Goal: Task Accomplishment & Management: Complete application form

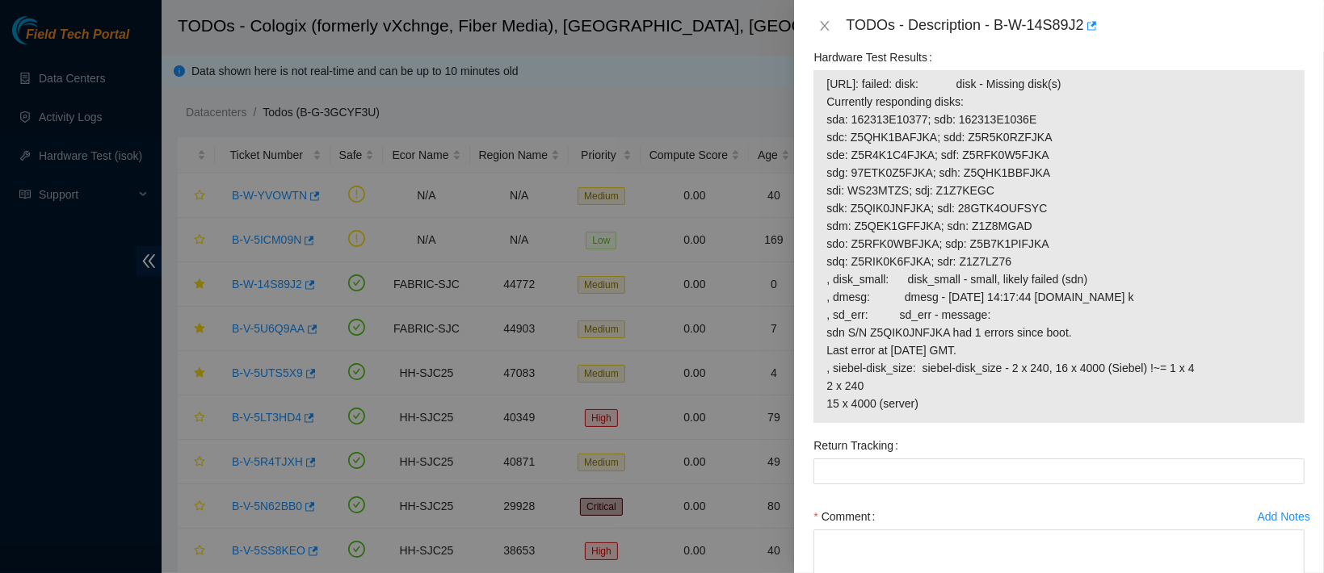
scroll to position [1279, 0]
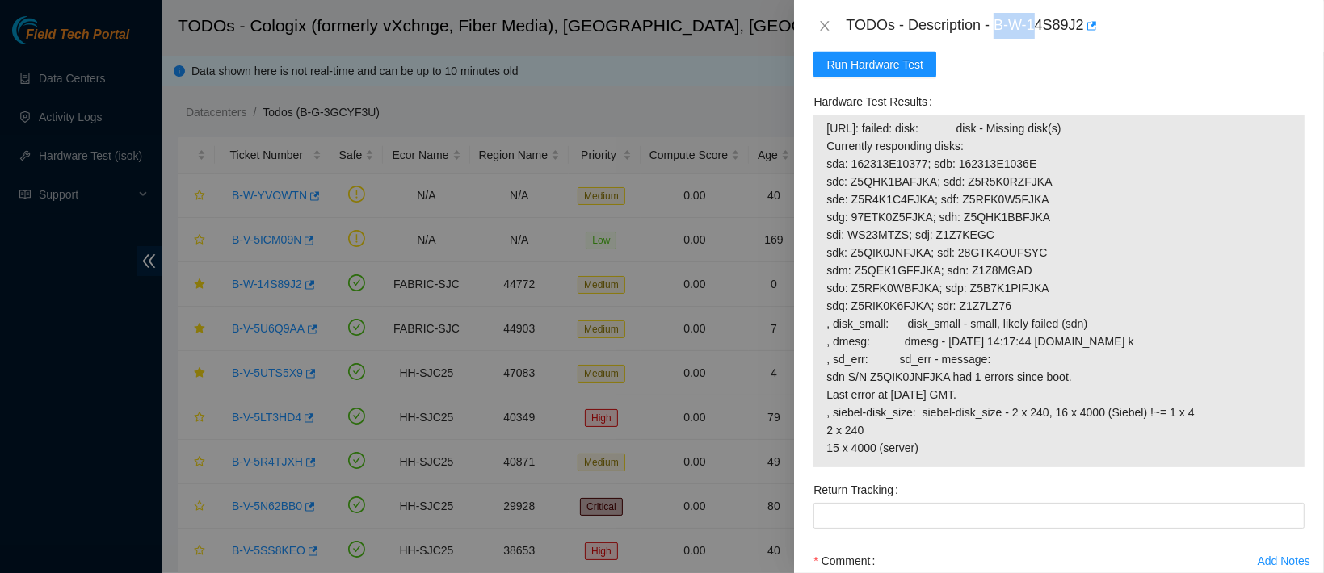
drag, startPoint x: 1045, startPoint y: 22, endPoint x: 1102, endPoint y: 27, distance: 56.8
click at [1102, 27] on div "TODOs - Description - B-W-14S89J2" at bounding box center [1075, 26] width 459 height 26
click at [897, 57] on span "Run Hardware Test" at bounding box center [874, 65] width 97 height 18
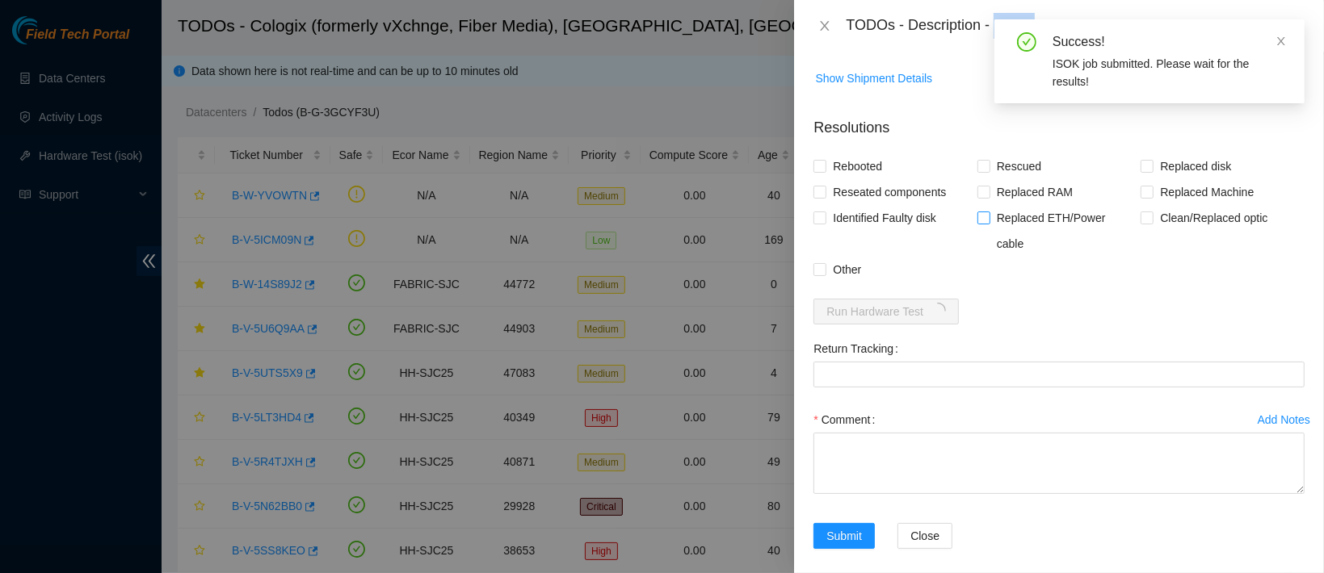
scroll to position [934, 0]
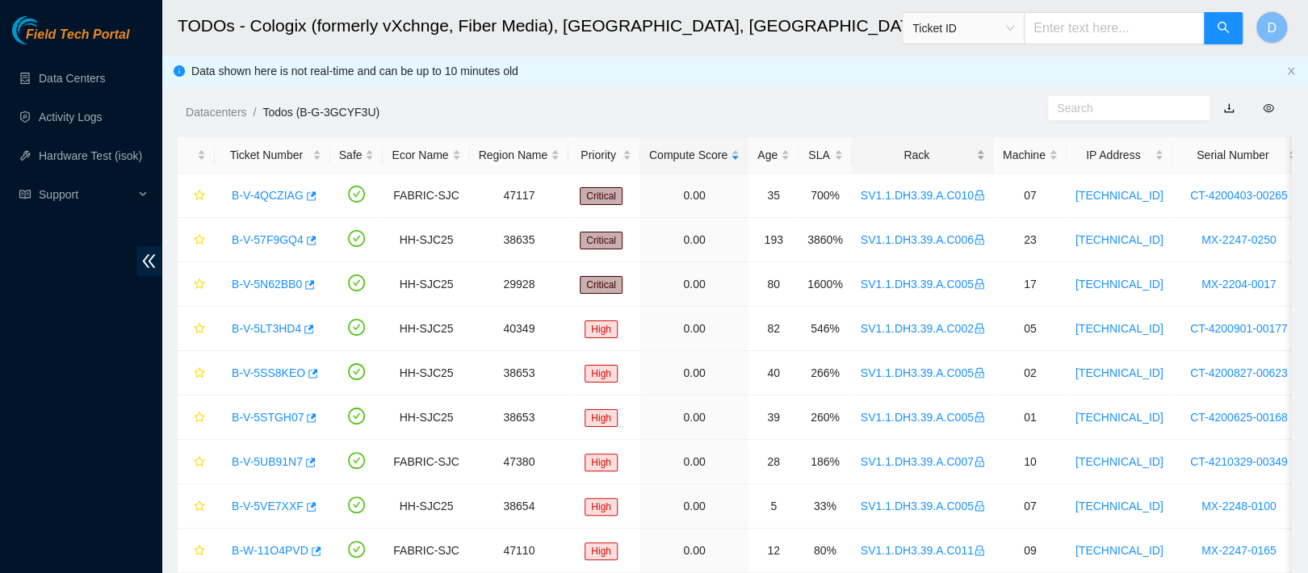
click at [879, 149] on div "Rack" at bounding box center [923, 155] width 124 height 18
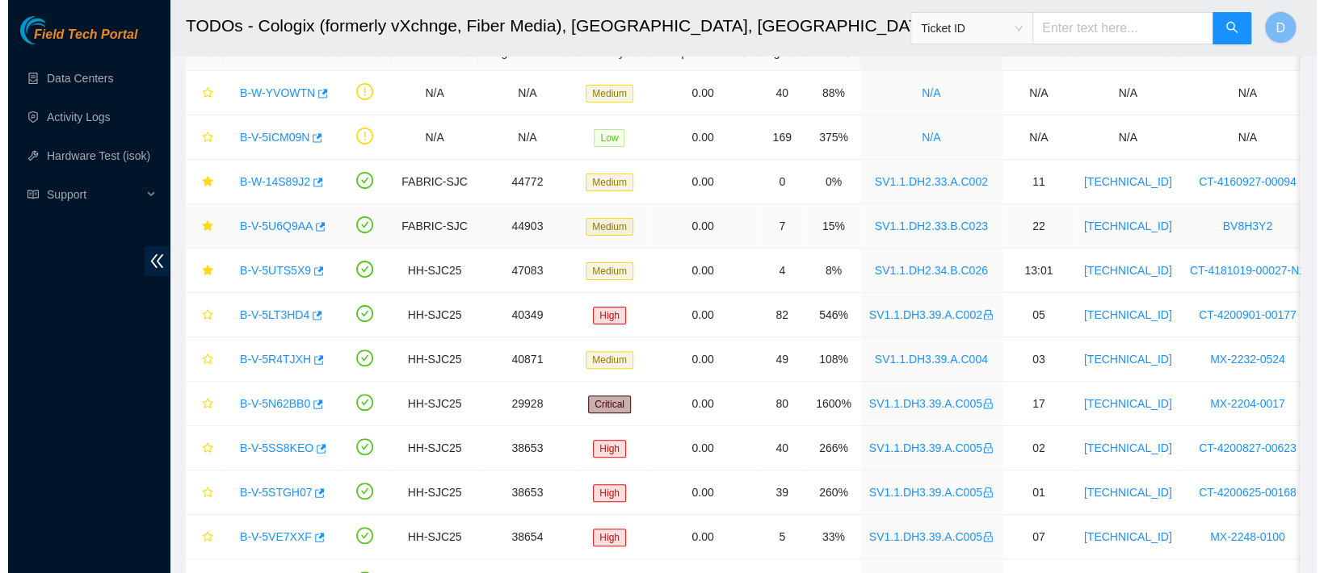
scroll to position [101, 0]
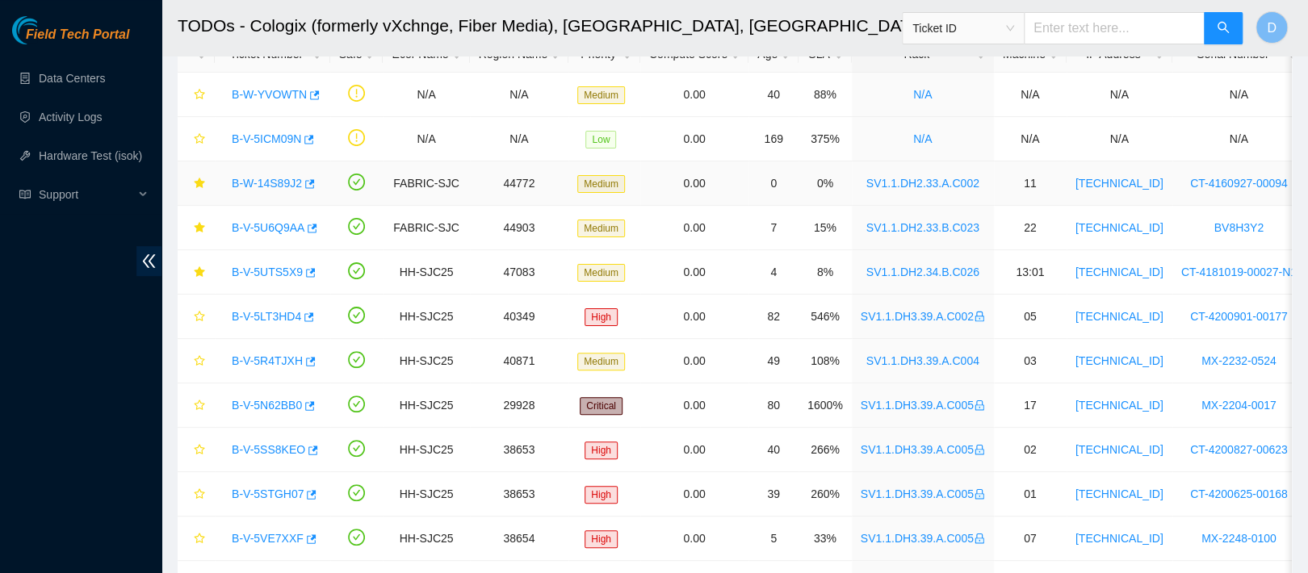
click at [268, 184] on link "B-W-14S89J2" at bounding box center [267, 183] width 70 height 13
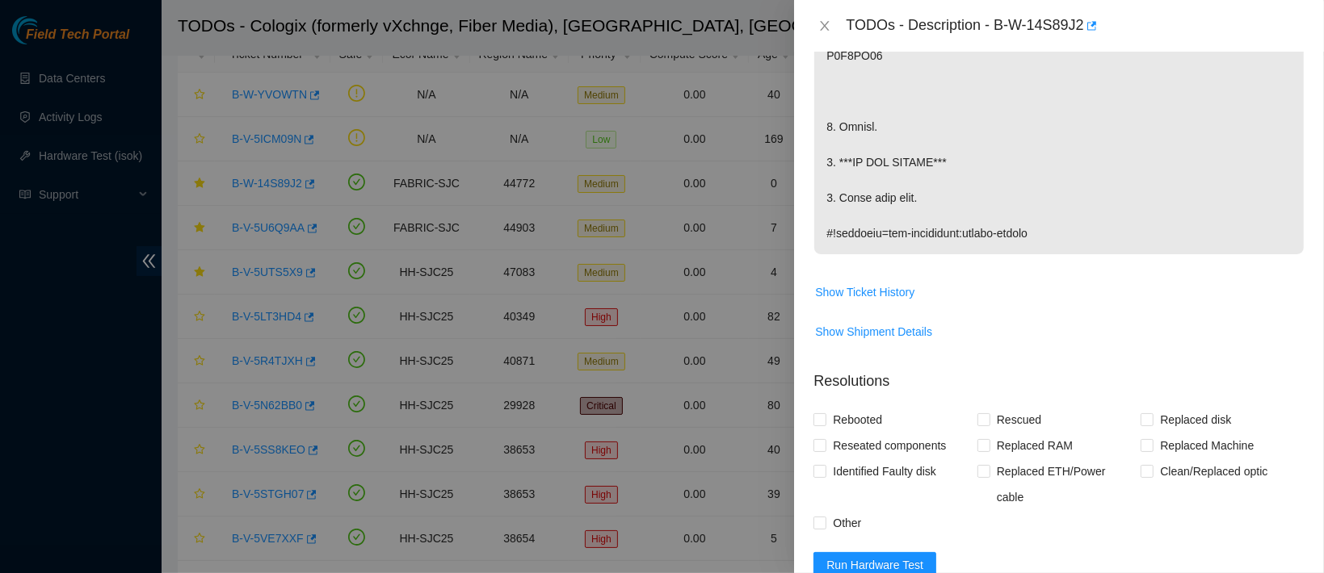
scroll to position [704, 0]
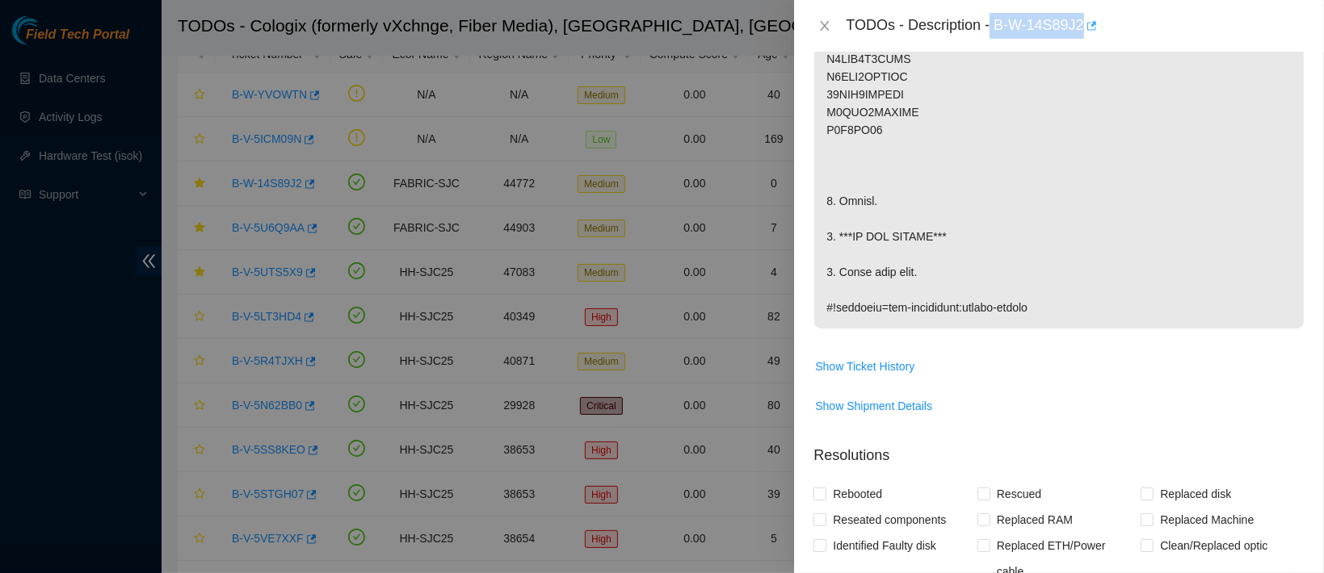
drag, startPoint x: 1042, startPoint y: 23, endPoint x: 1165, endPoint y: 37, distance: 123.6
click at [1165, 37] on div "TODOs - Description - B-W-14S89J2" at bounding box center [1075, 26] width 459 height 26
copy div "B-W-14S89J2"
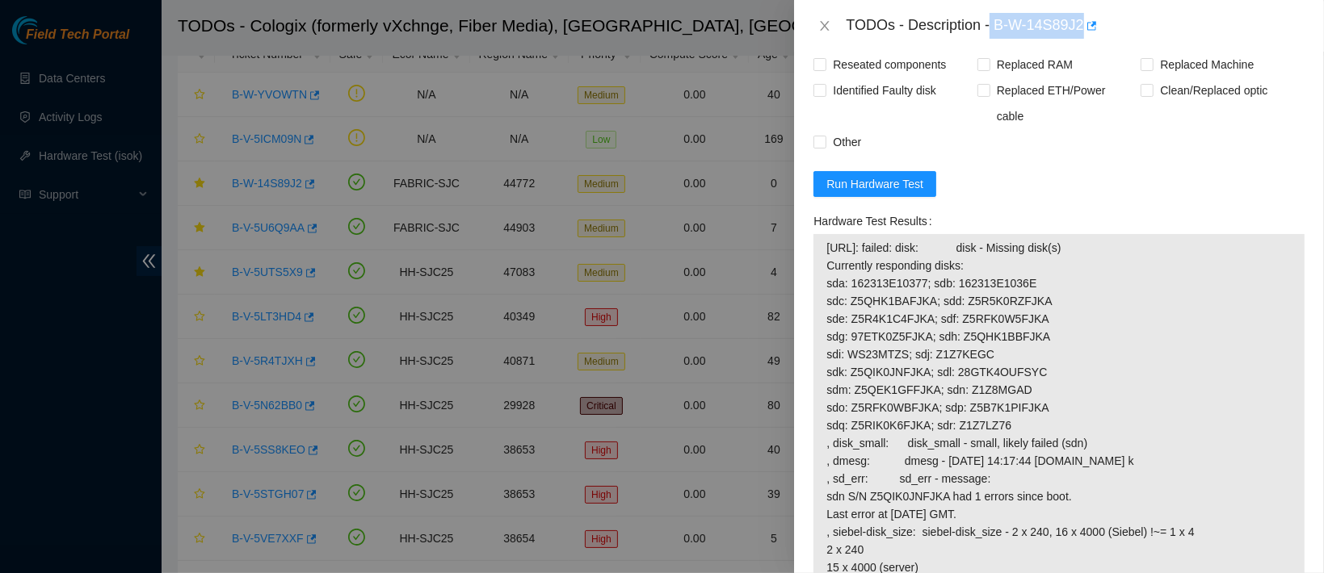
scroll to position [1167, 0]
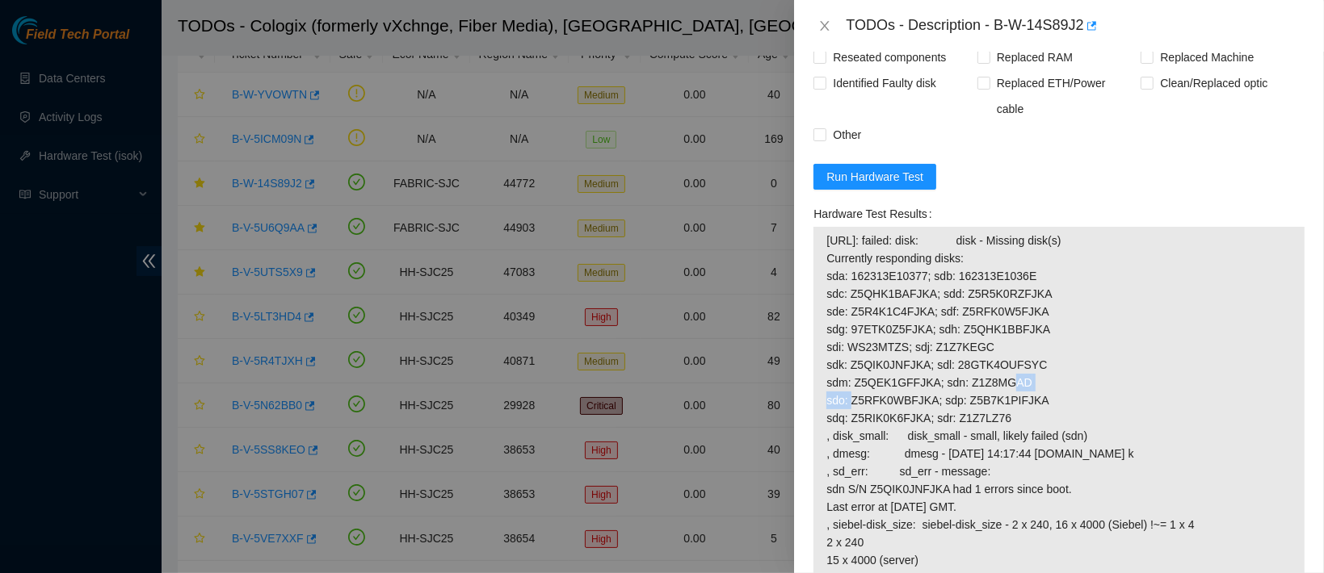
drag, startPoint x: 1020, startPoint y: 371, endPoint x: 959, endPoint y: 367, distance: 60.7
click at [959, 367] on span "[URL]: failed: disk: disk - Missing disk(s) Currently responding disks: sda: 16…" at bounding box center [1058, 401] width 465 height 338
copy span "Z1Z8MGAD"
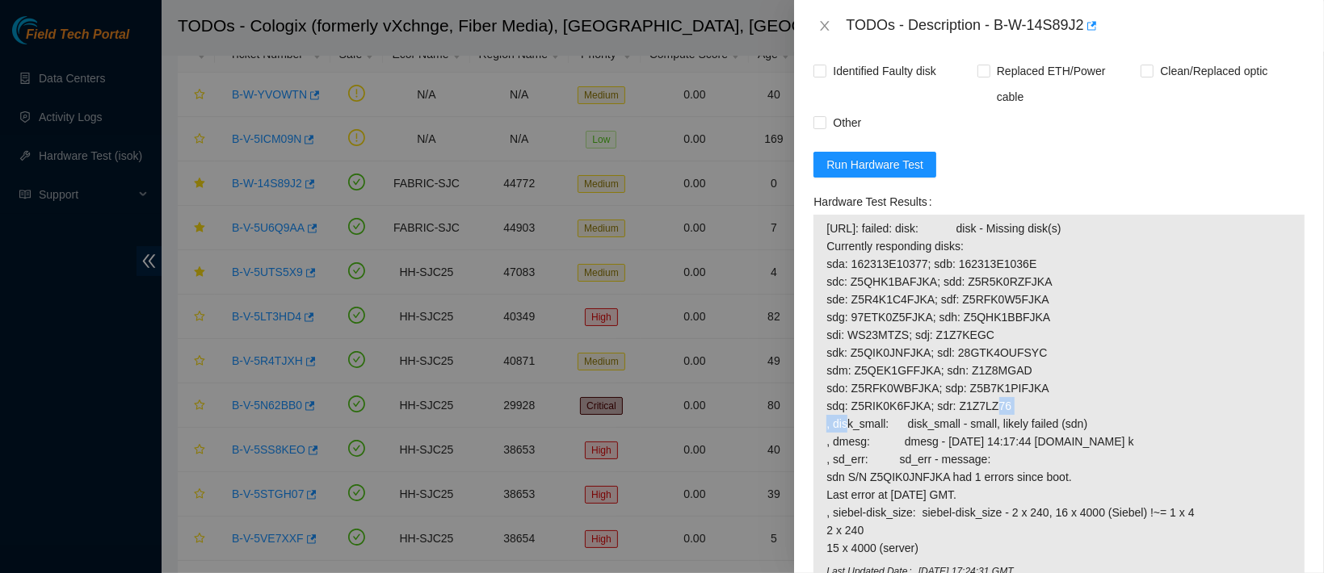
drag, startPoint x: 995, startPoint y: 393, endPoint x: 950, endPoint y: 393, distance: 45.2
click at [950, 393] on span "23.67.78.78: failed: disk: disk - Missing disk(s) Currently responding disks: s…" at bounding box center [1058, 389] width 465 height 338
copy span "Z1Z7LZ76"
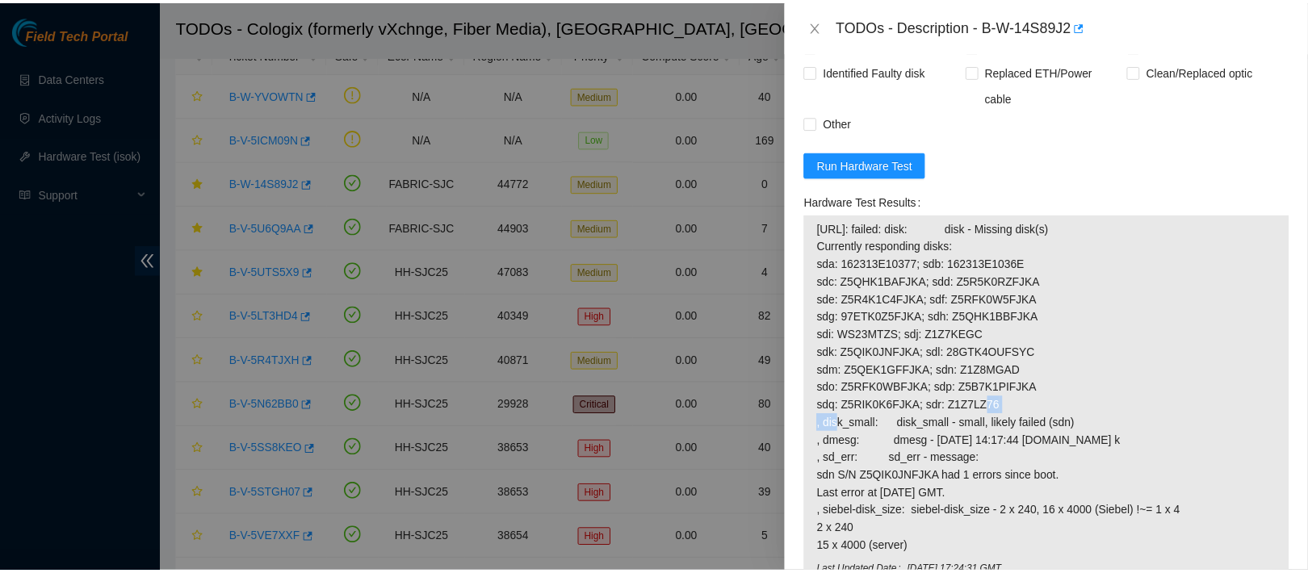
scroll to position [1224, 0]
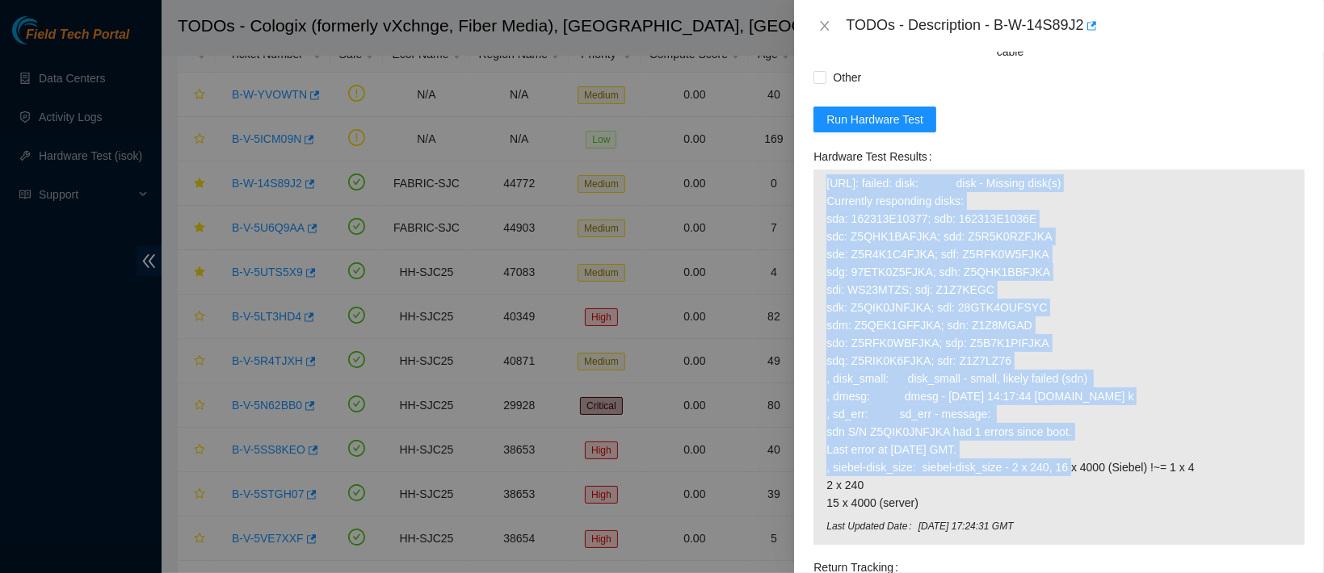
drag, startPoint x: 822, startPoint y: 169, endPoint x: 1105, endPoint y: 435, distance: 388.5
click at [1105, 435] on div "23.67.78.78: failed: disk: disk - Missing disk(s) Currently responding disks: s…" at bounding box center [1058, 358] width 491 height 376
copy tbody "23.67.78.78: failed: disk: disk - Missing disk(s) Currently responding disks: s…"
click at [825, 31] on icon "close" at bounding box center [824, 25] width 13 height 13
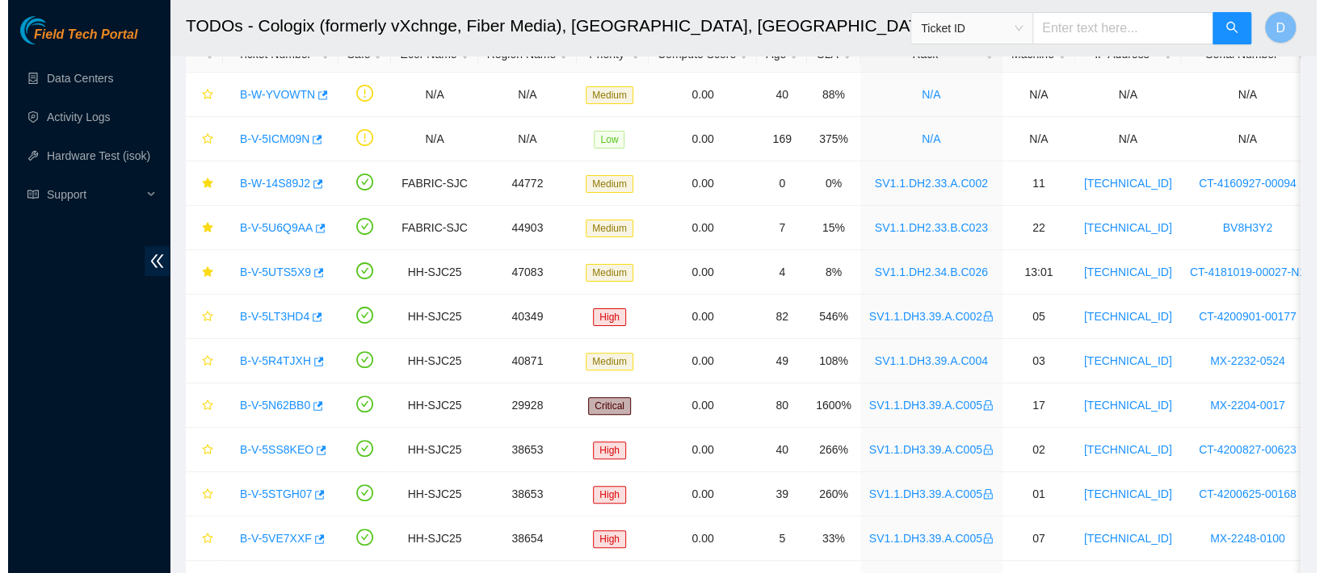
scroll to position [243, 0]
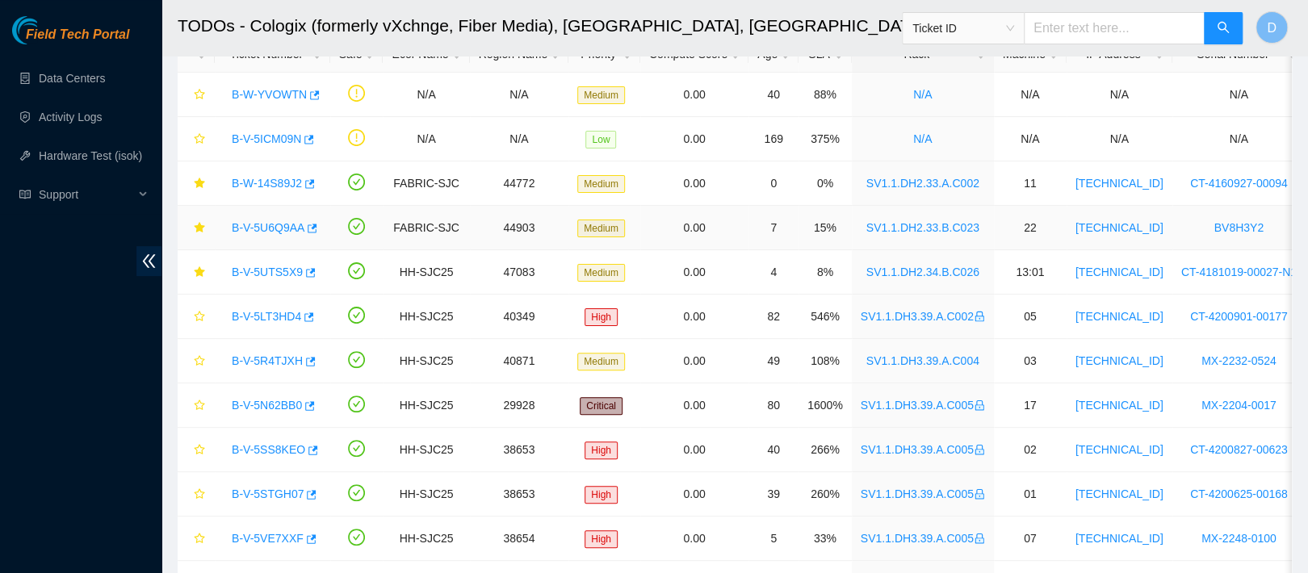
click at [262, 225] on link "B-V-5U6Q9AA" at bounding box center [268, 227] width 73 height 13
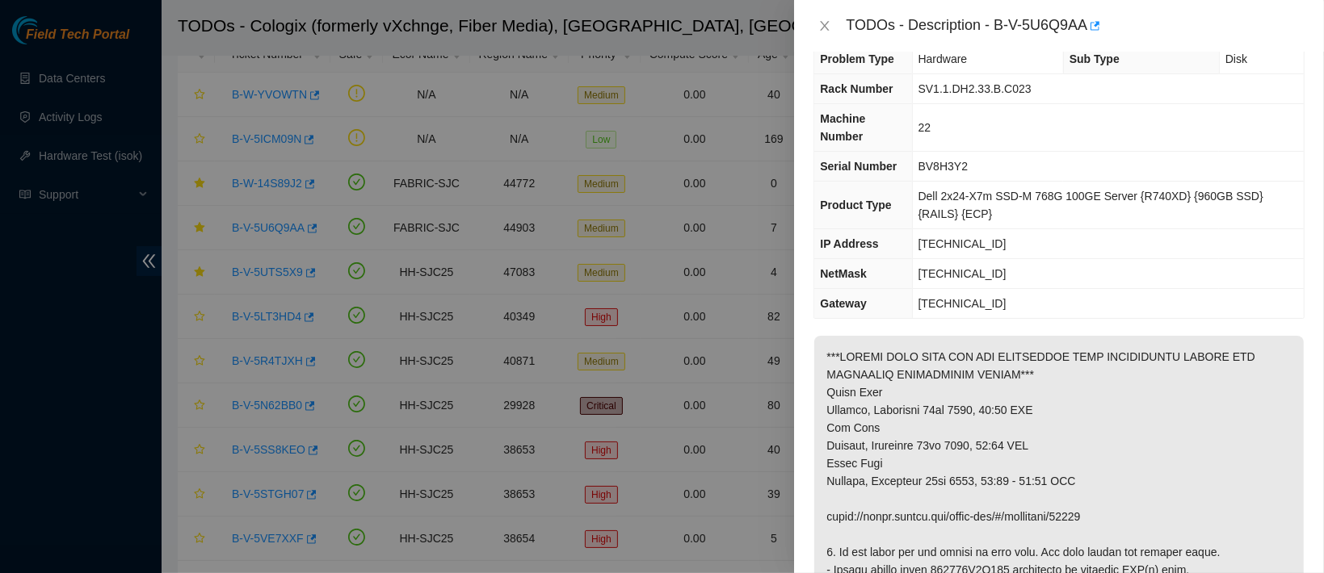
scroll to position [0, 0]
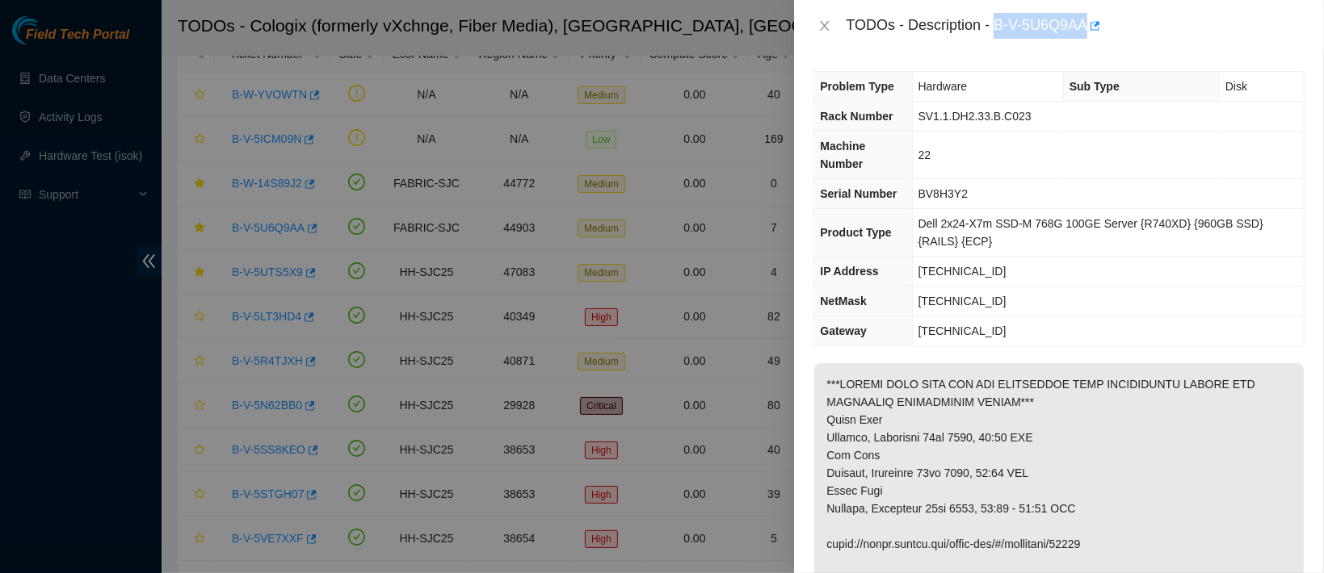
drag, startPoint x: 1044, startPoint y: 23, endPoint x: 1168, endPoint y: 32, distance: 123.9
click at [1168, 32] on div "TODOs - Description - B-V-5U6Q9AA" at bounding box center [1075, 26] width 459 height 26
copy div "B-V-5U6Q9AA"
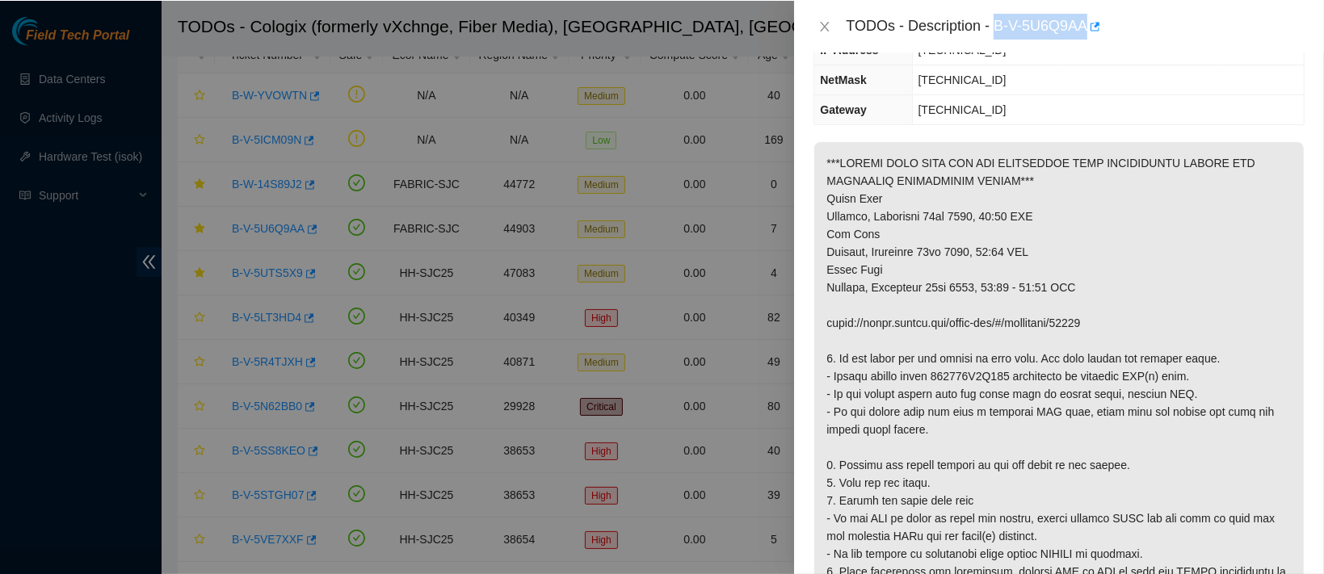
scroll to position [227, 0]
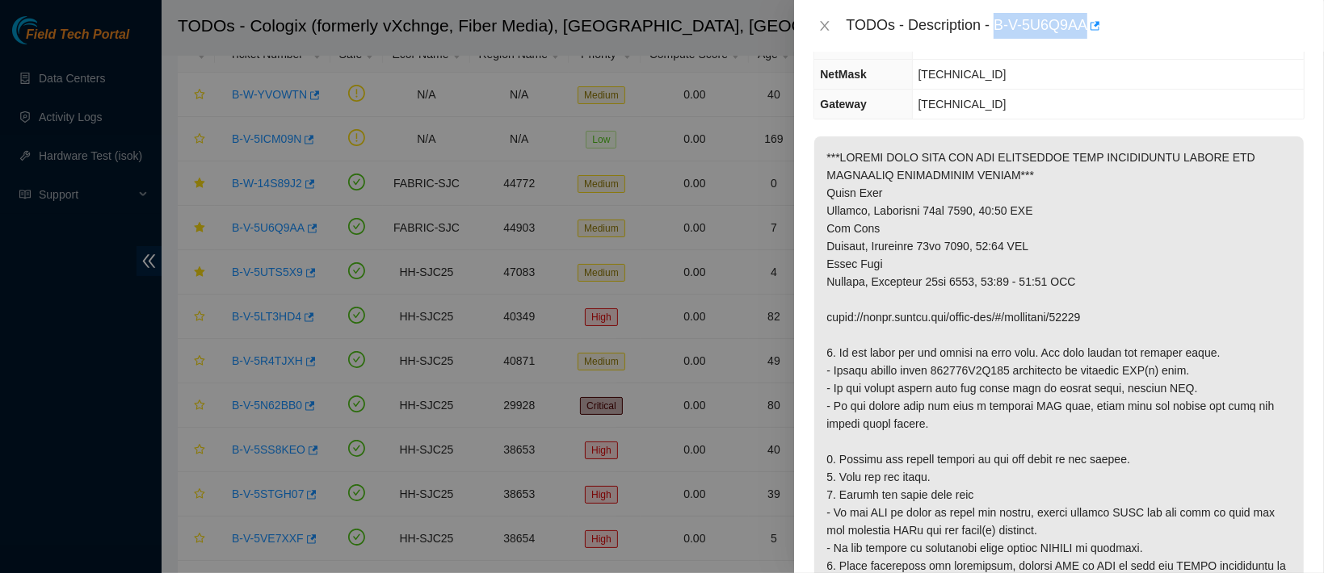
copy div "B-V-5U6Q9AA"
drag, startPoint x: 1111, startPoint y: 313, endPoint x: 818, endPoint y: 317, distance: 293.2
click at [818, 317] on p at bounding box center [1058, 521] width 489 height 770
copy p "https://peace.akamai.com/peace-web/#/checklist/96292"
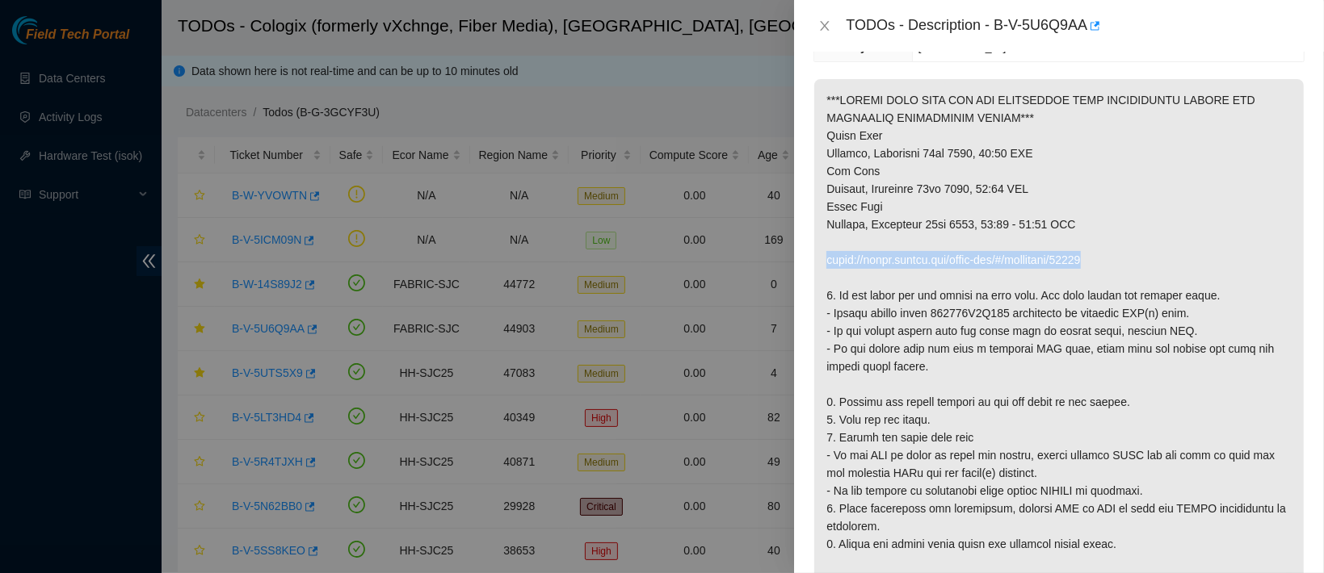
scroll to position [285, 0]
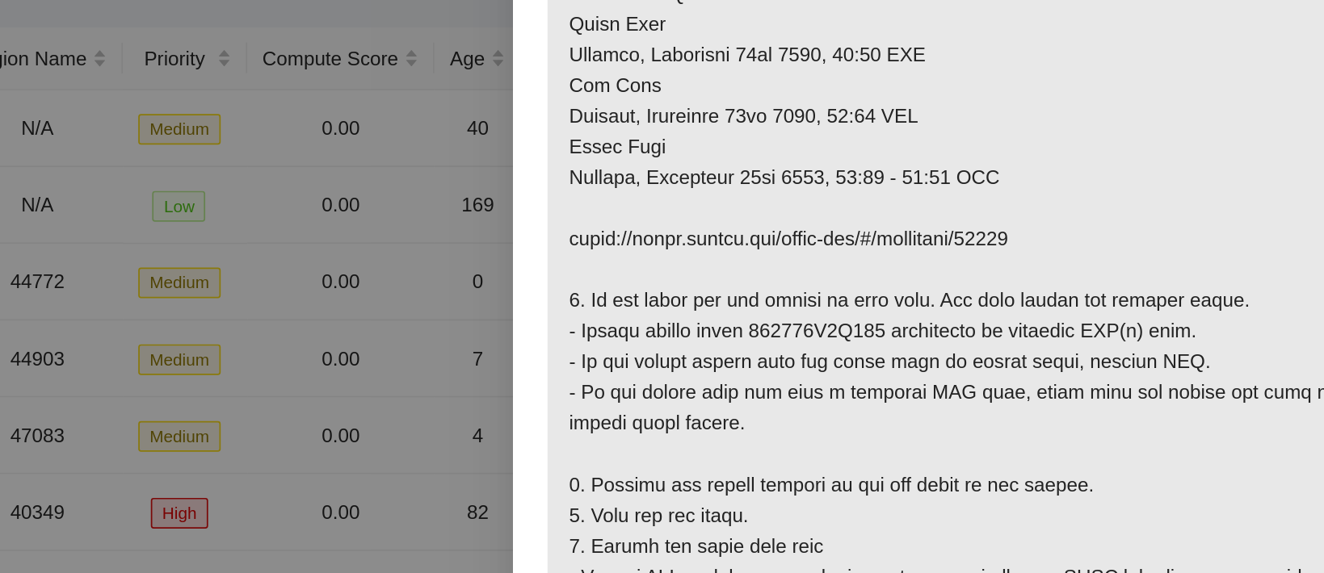
click at [1161, 280] on p at bounding box center [1058, 463] width 489 height 770
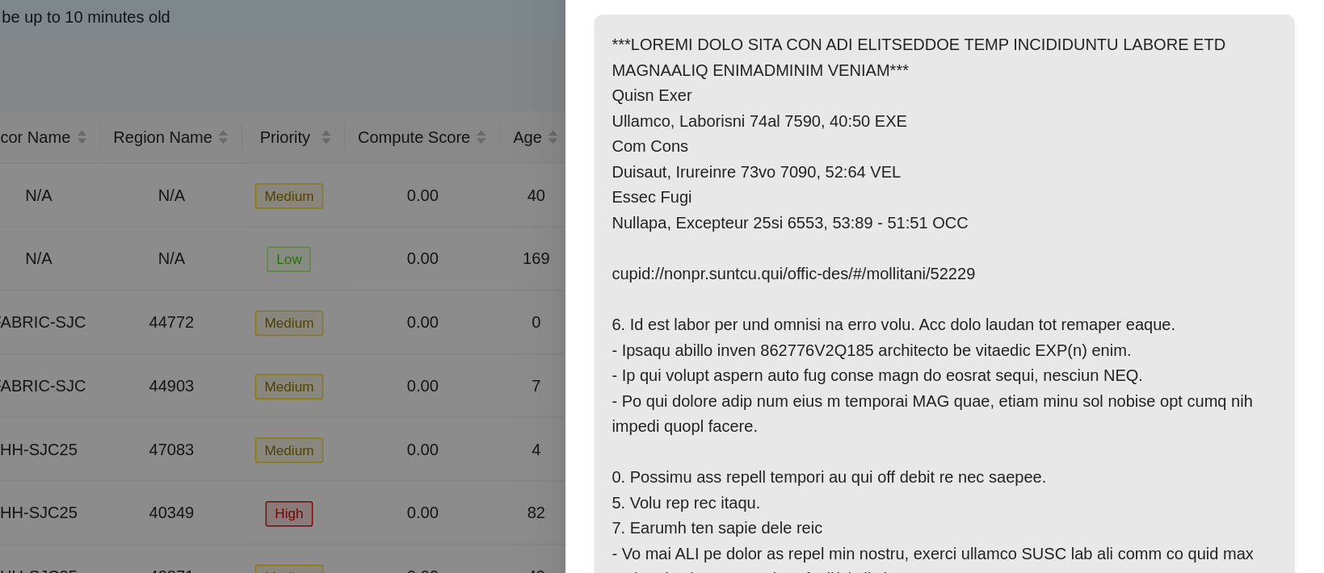
scroll to position [296, 0]
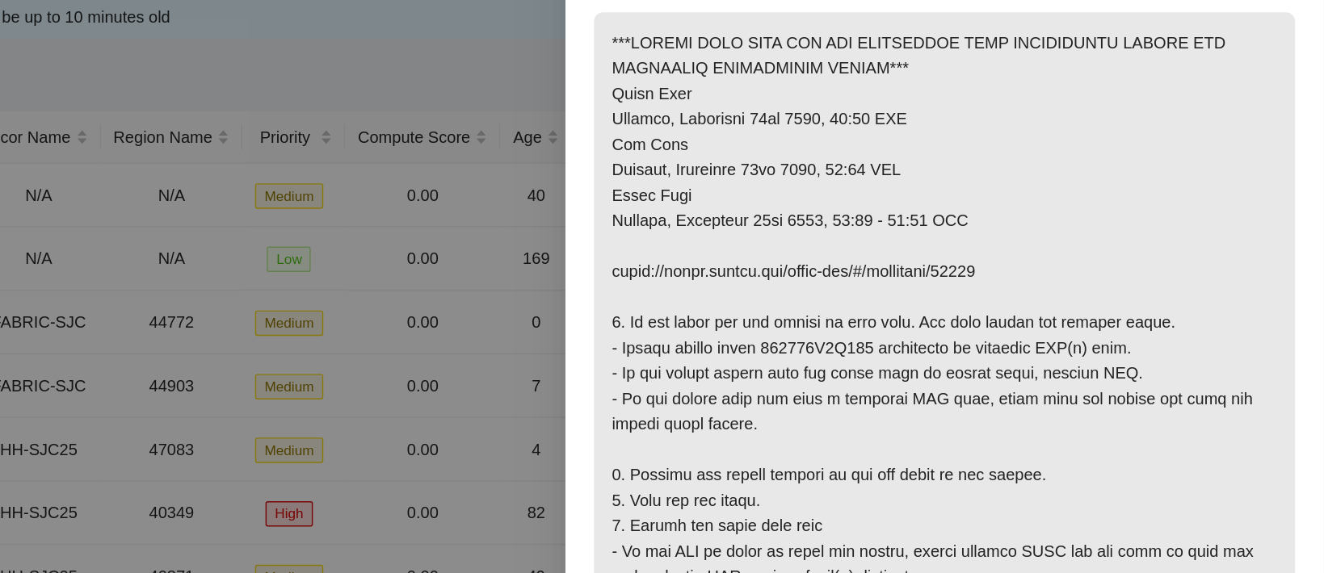
drag, startPoint x: 1064, startPoint y: 304, endPoint x: 1173, endPoint y: 304, distance: 109.0
click at [1173, 304] on p at bounding box center [1058, 453] width 489 height 770
drag, startPoint x: 1178, startPoint y: 303, endPoint x: 1061, endPoint y: 306, distance: 117.1
click at [1061, 306] on p at bounding box center [1058, 453] width 489 height 770
copy p "by blinking LED(s) tray."
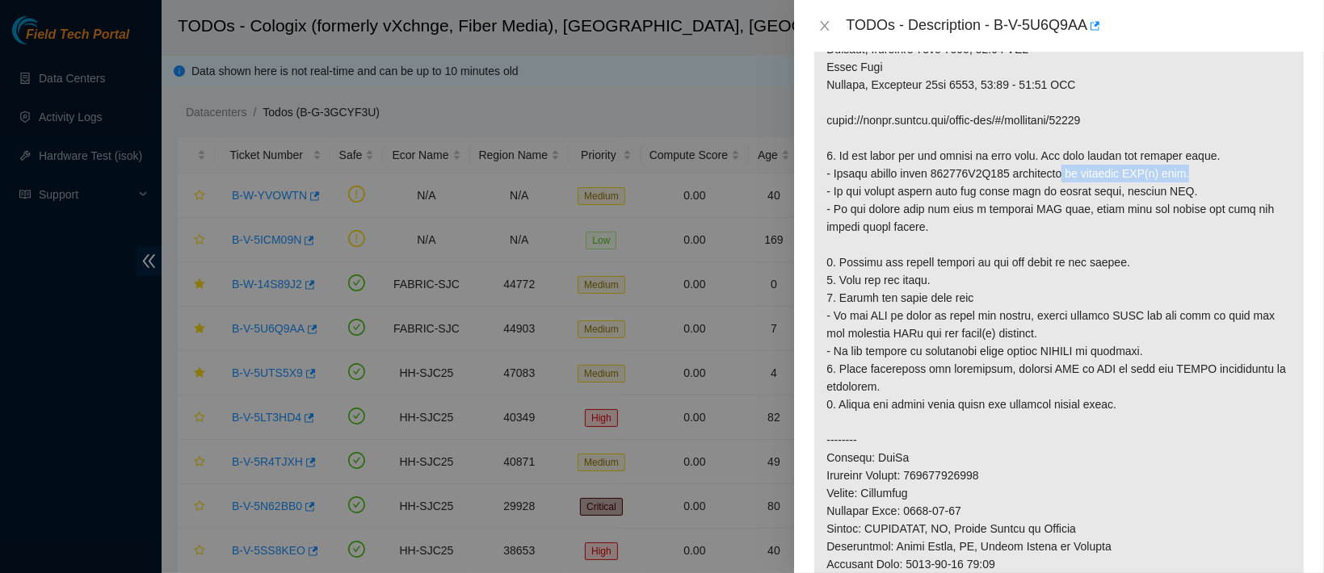
scroll to position [426, 0]
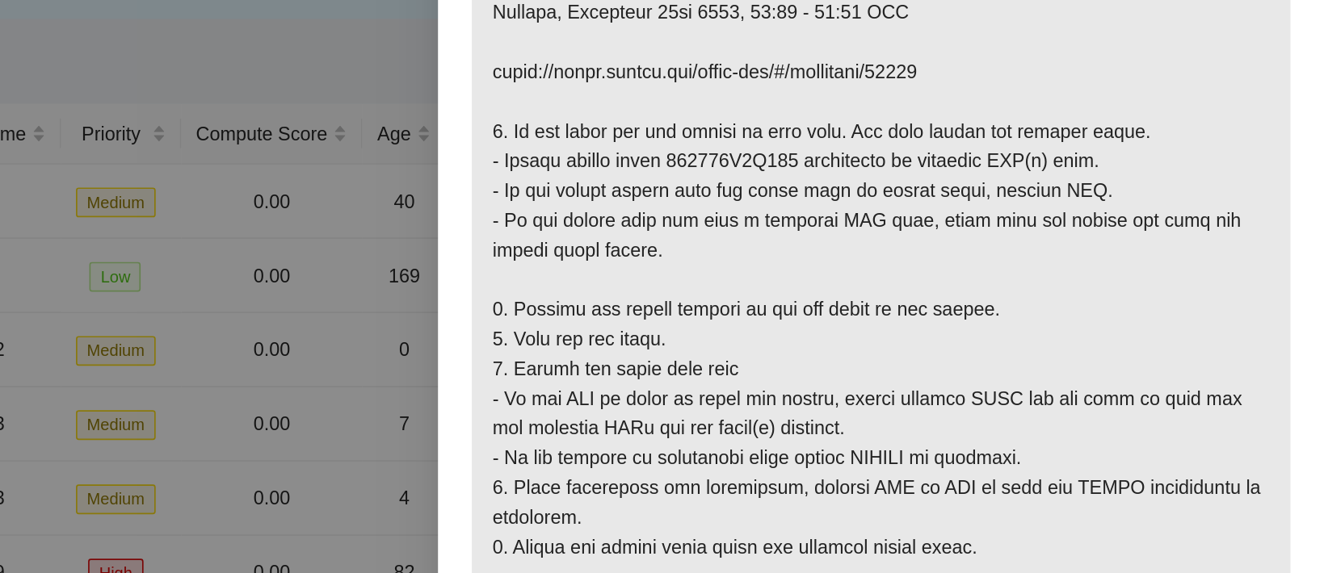
drag, startPoint x: 833, startPoint y: 199, endPoint x: 941, endPoint y: 227, distance: 111.9
click at [941, 227] on p at bounding box center [1058, 322] width 489 height 770
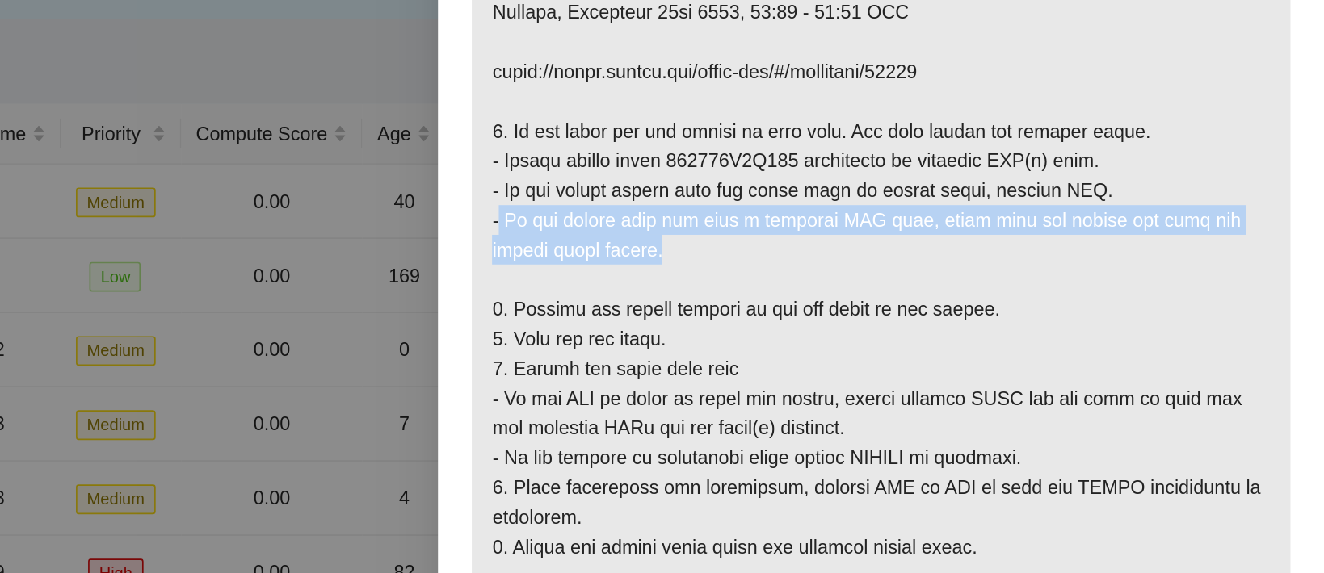
drag, startPoint x: 930, startPoint y: 227, endPoint x: 829, endPoint y: 206, distance: 102.3
click at [829, 206] on p at bounding box center [1058, 322] width 489 height 770
copy p "If the server does not have a blinking LED tray, power down the server and find…"
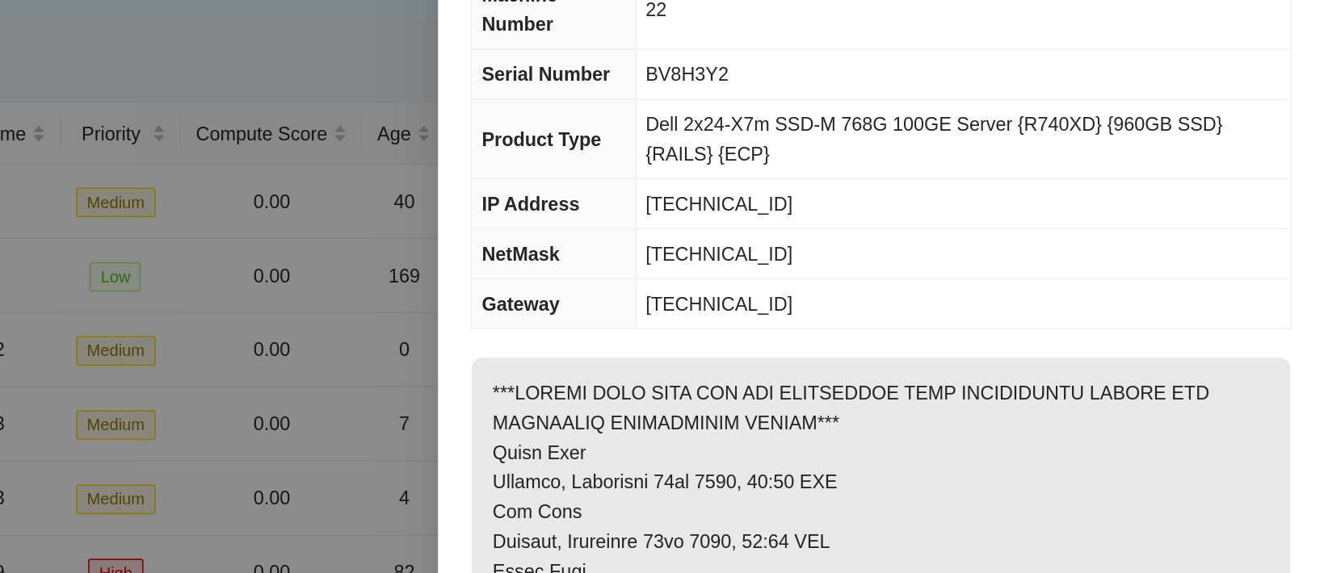
scroll to position [0, 0]
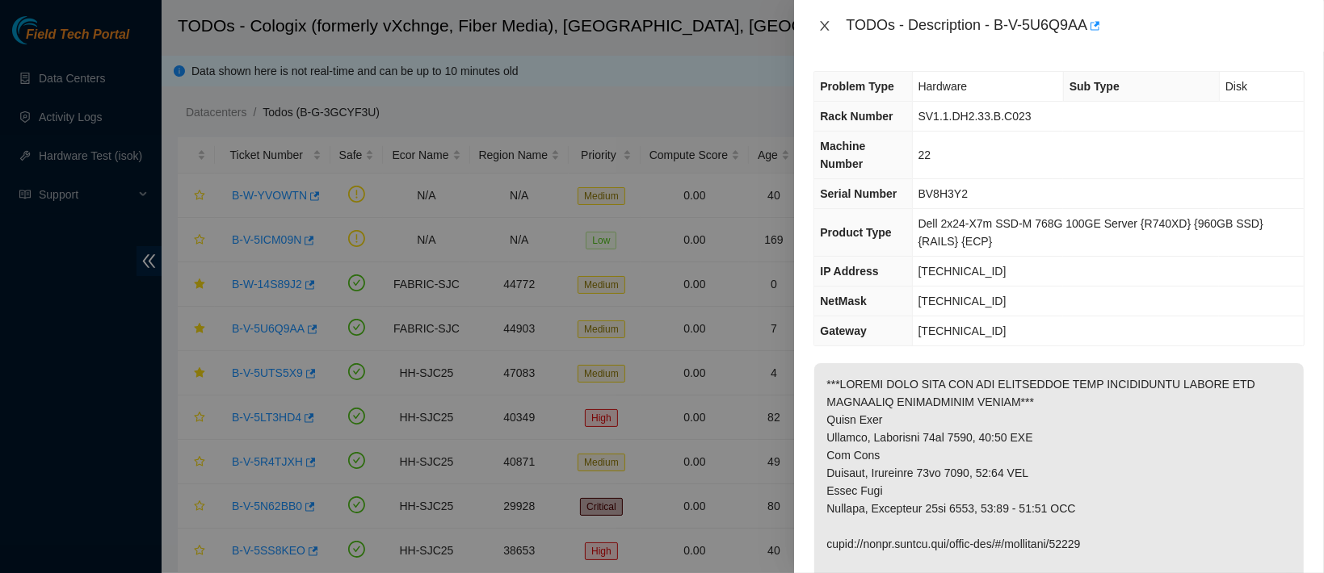
click at [828, 23] on icon "close" at bounding box center [824, 25] width 13 height 13
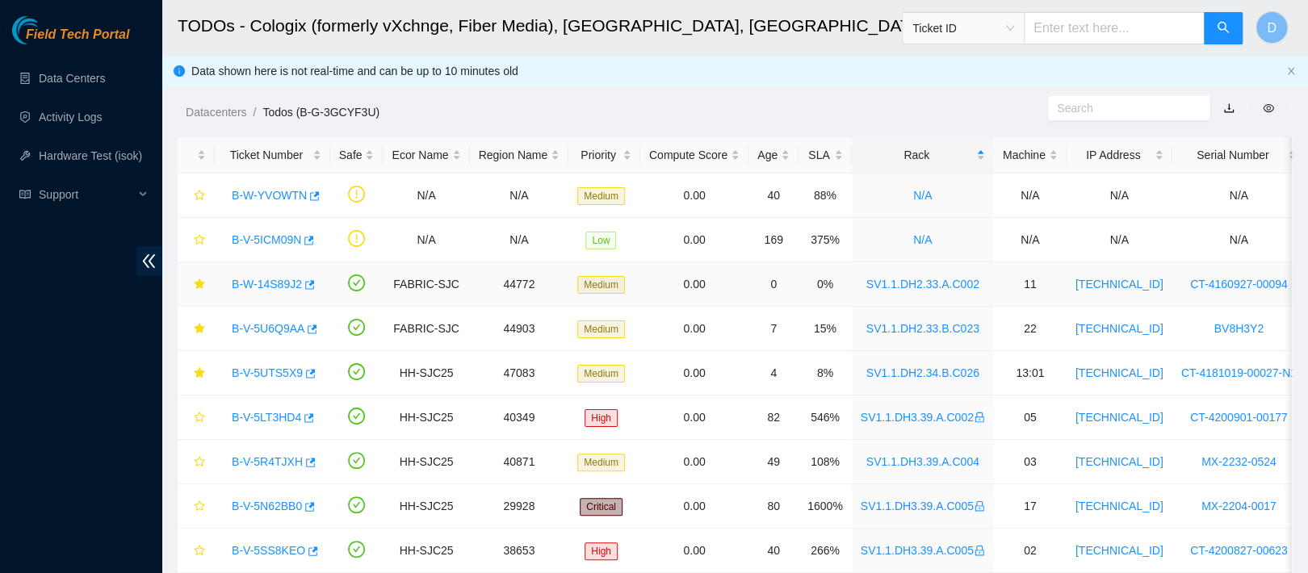
drag, startPoint x: 267, startPoint y: 284, endPoint x: 736, endPoint y: 248, distance: 469.8
click at [267, 284] on link "B-W-14S89J2" at bounding box center [267, 284] width 70 height 13
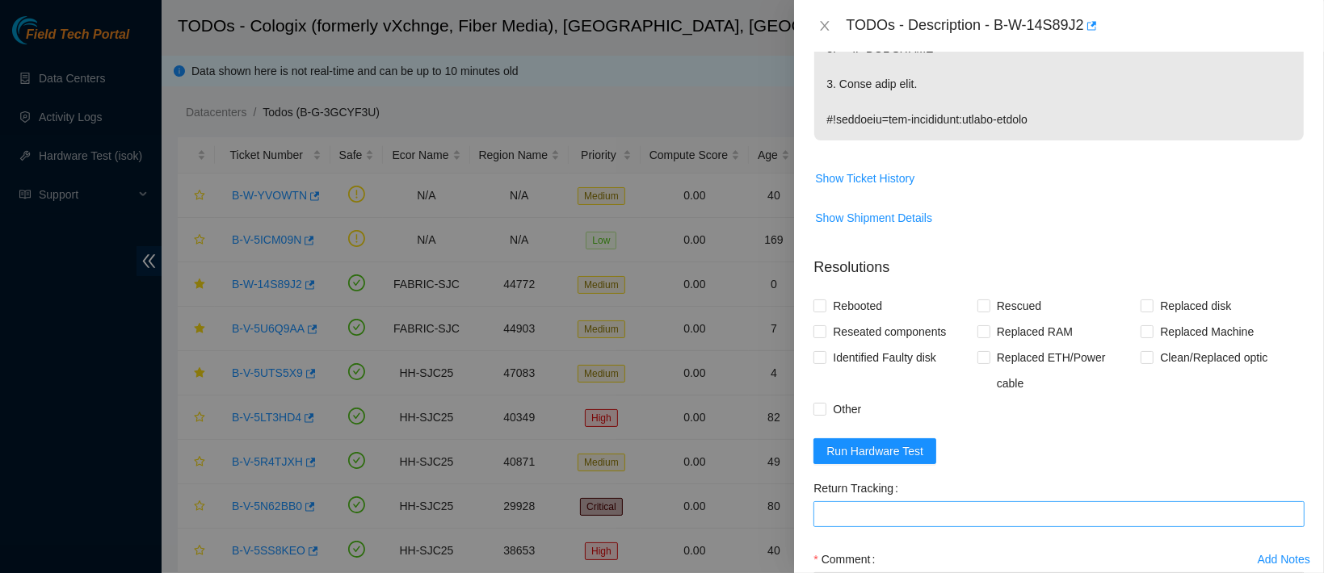
scroll to position [1032, 0]
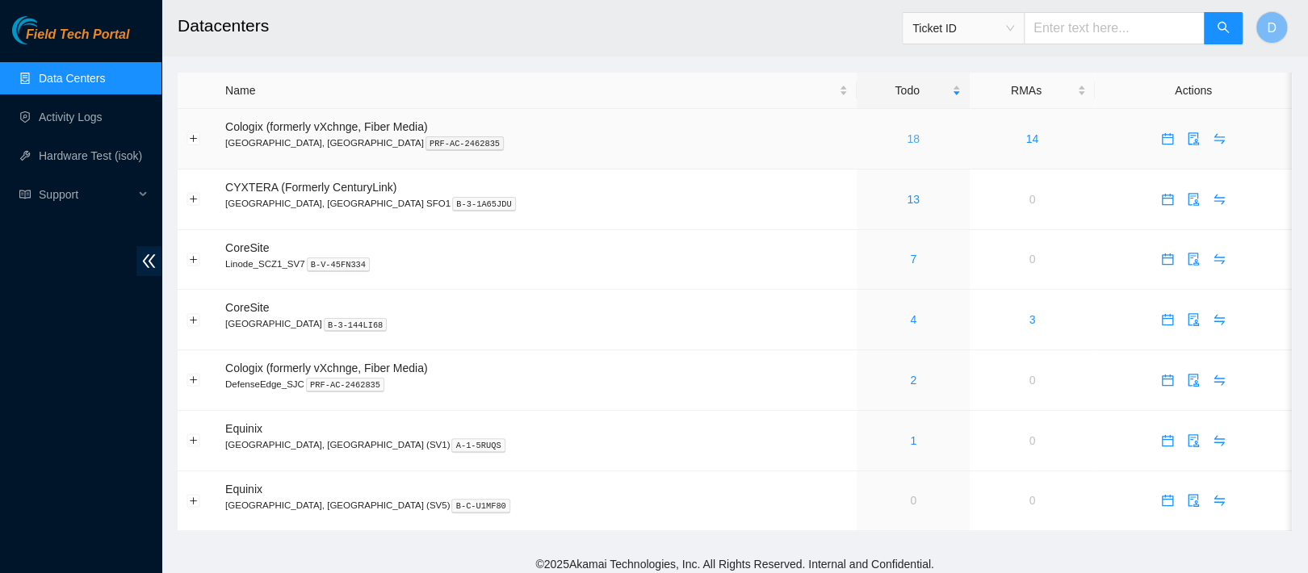
click at [907, 144] on link "18" at bounding box center [913, 138] width 13 height 13
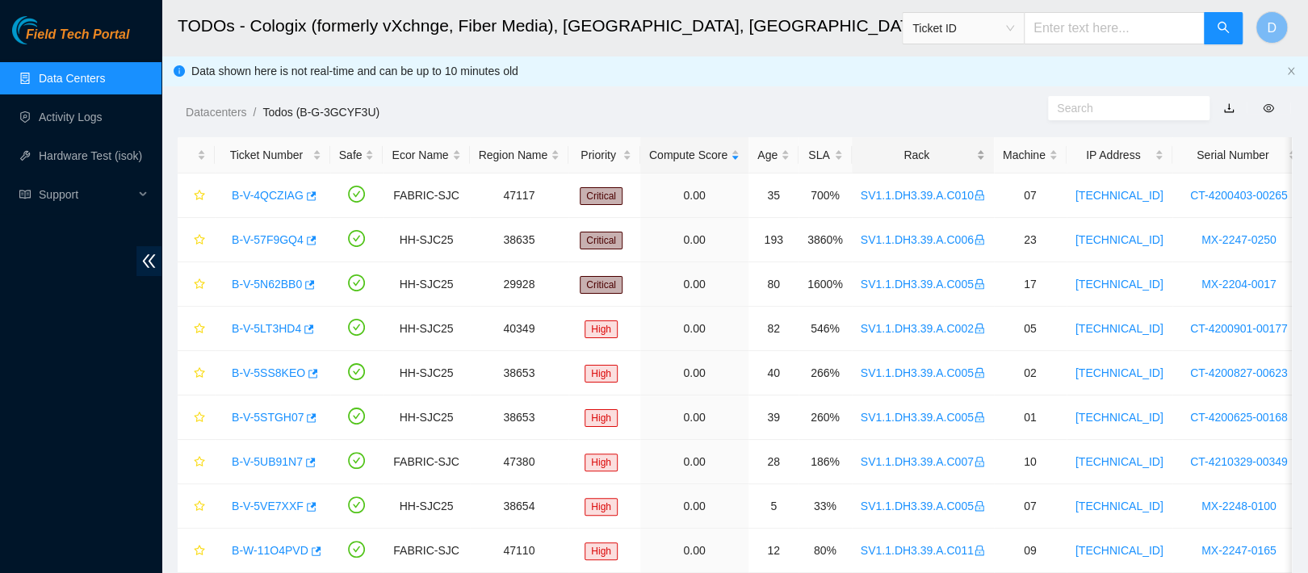
click at [884, 155] on div "Rack" at bounding box center [923, 155] width 124 height 18
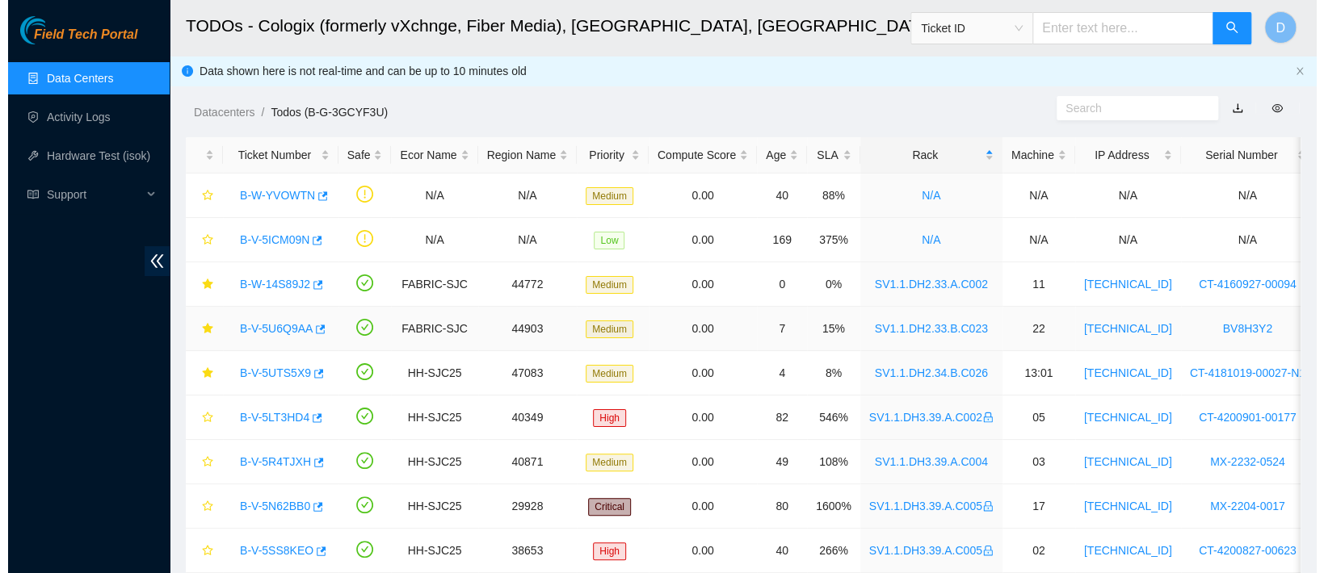
scroll to position [40, 0]
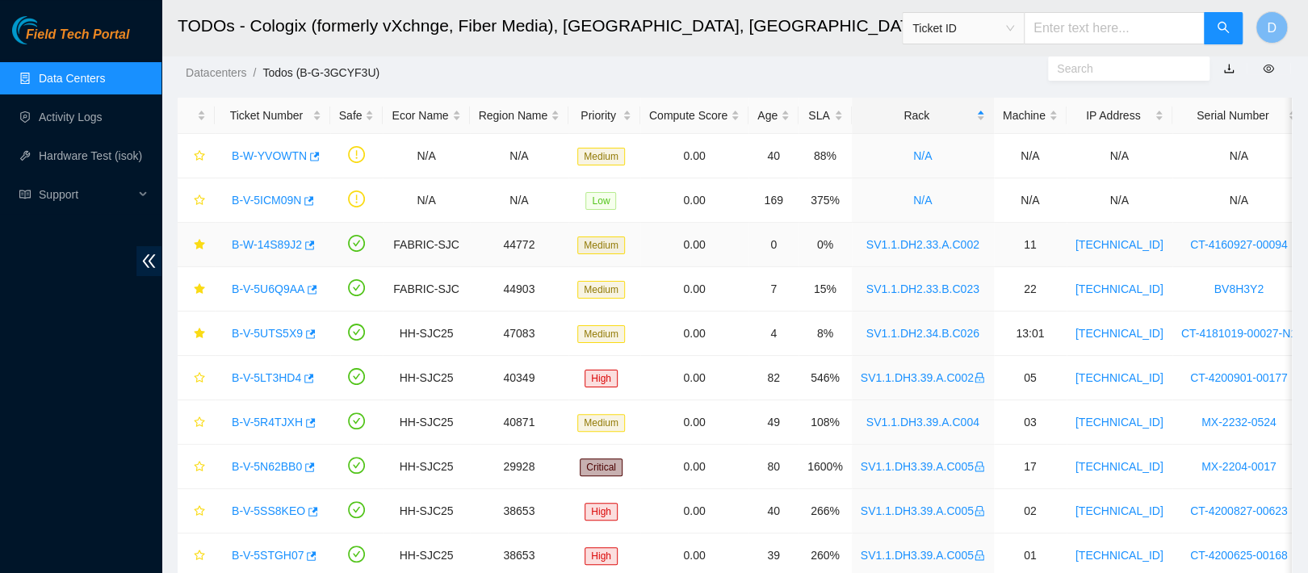
click at [250, 246] on link "B-W-14S89J2" at bounding box center [267, 244] width 70 height 13
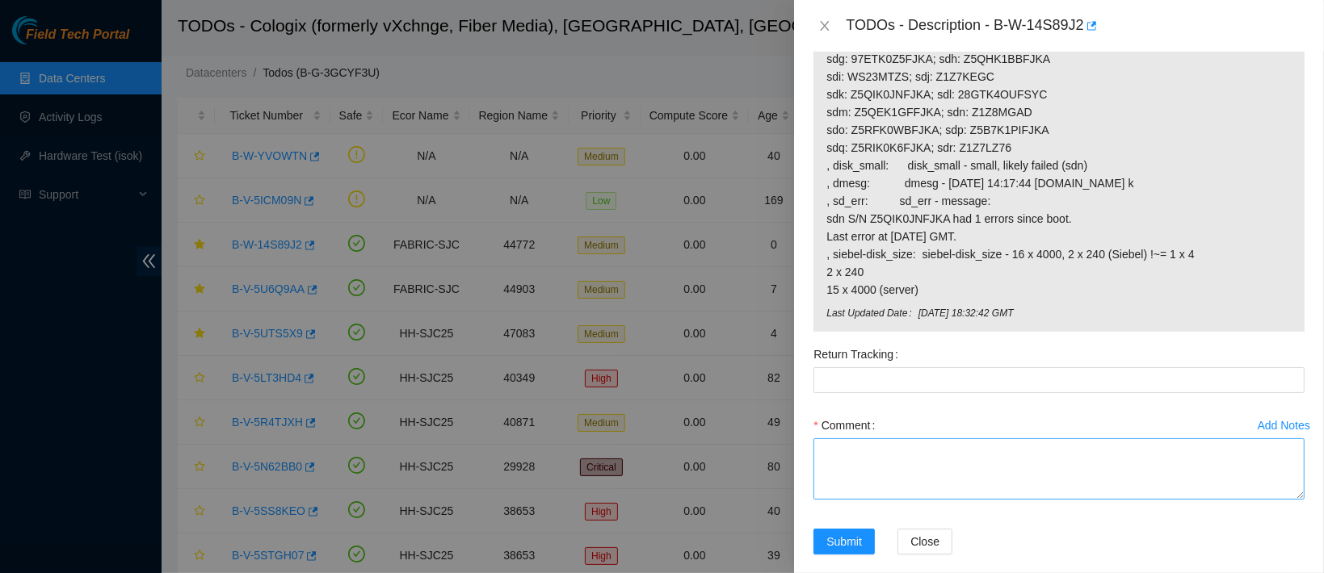
scroll to position [1439, 0]
click at [869, 448] on textarea "Comment" at bounding box center [1058, 467] width 491 height 61
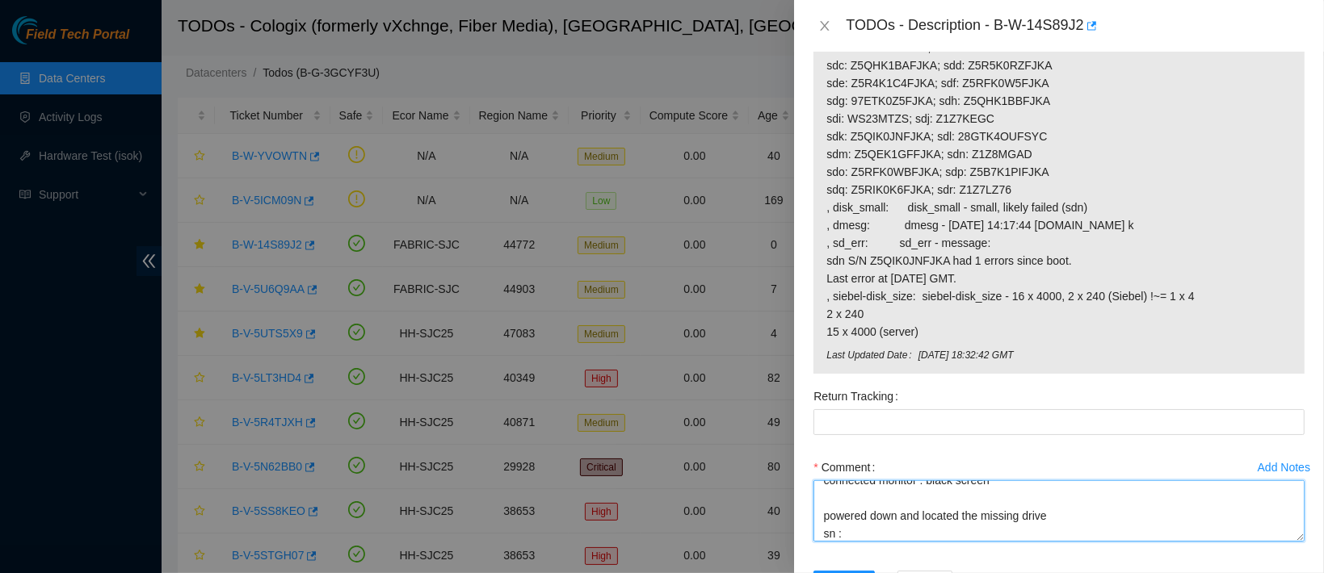
scroll to position [1390, 0]
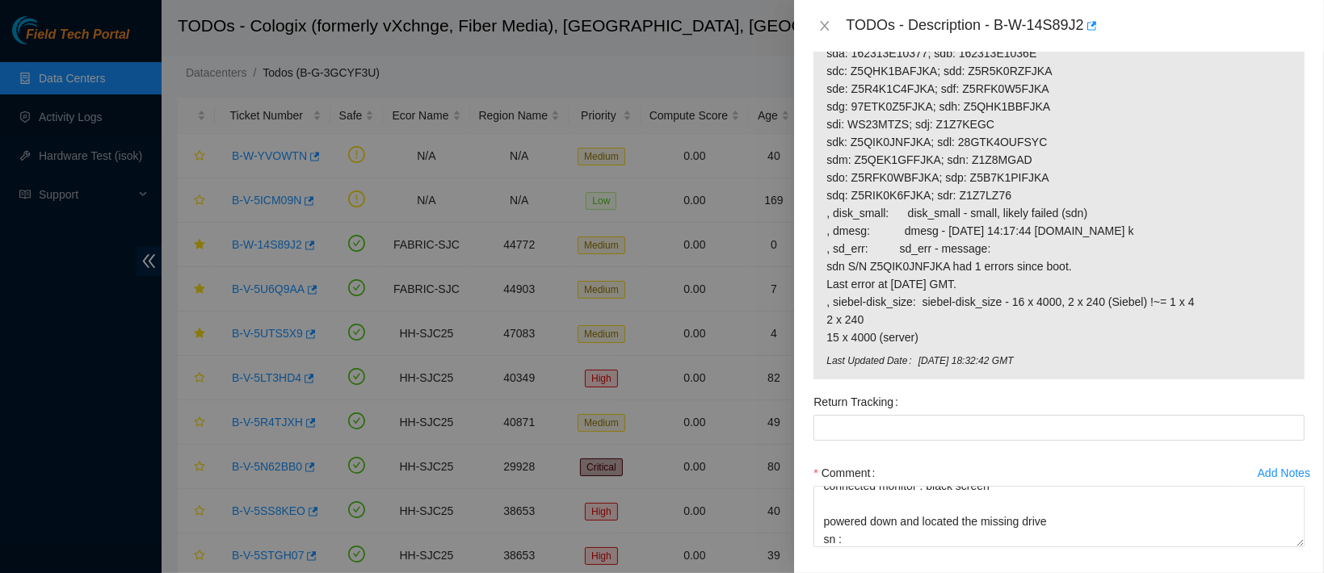
click at [990, 141] on span "23.67.78.78: failed: disk: disk - Missing disk(s) Currently responding disks: s…" at bounding box center [1058, 178] width 465 height 338
copy span "Z1Z8MGAD"
click at [845, 526] on textarea "contacted nocc to confirm that ticket was safe verified sn on machine connected…" at bounding box center [1058, 516] width 491 height 61
paste textarea "Z1Z8MGAD"
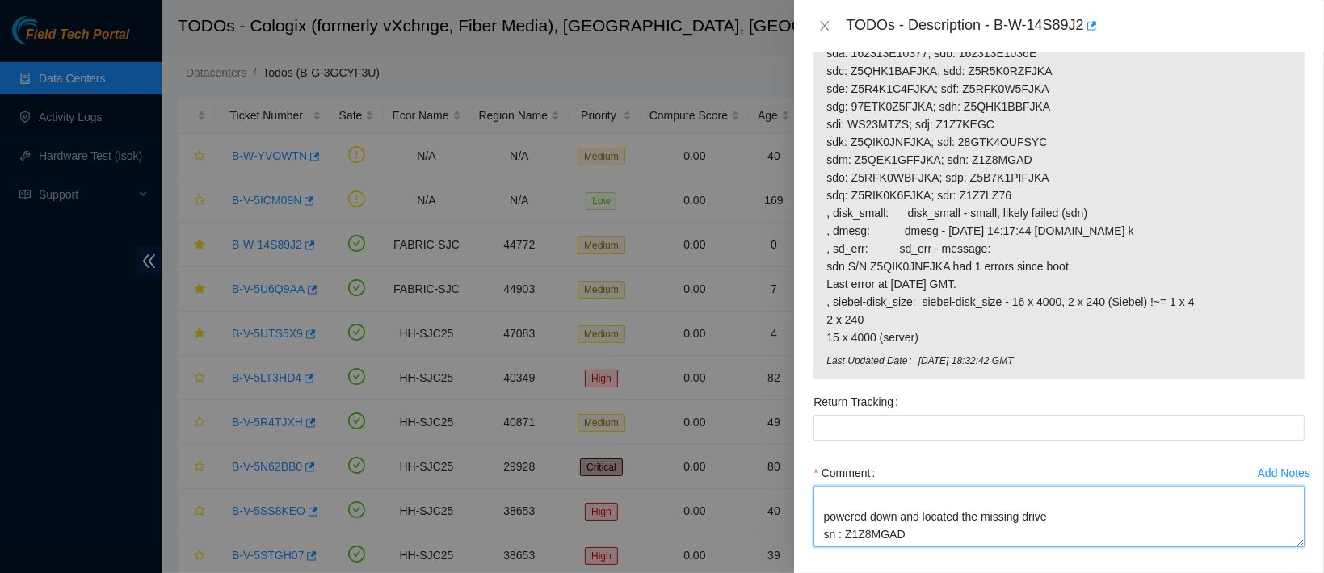
scroll to position [120, 0]
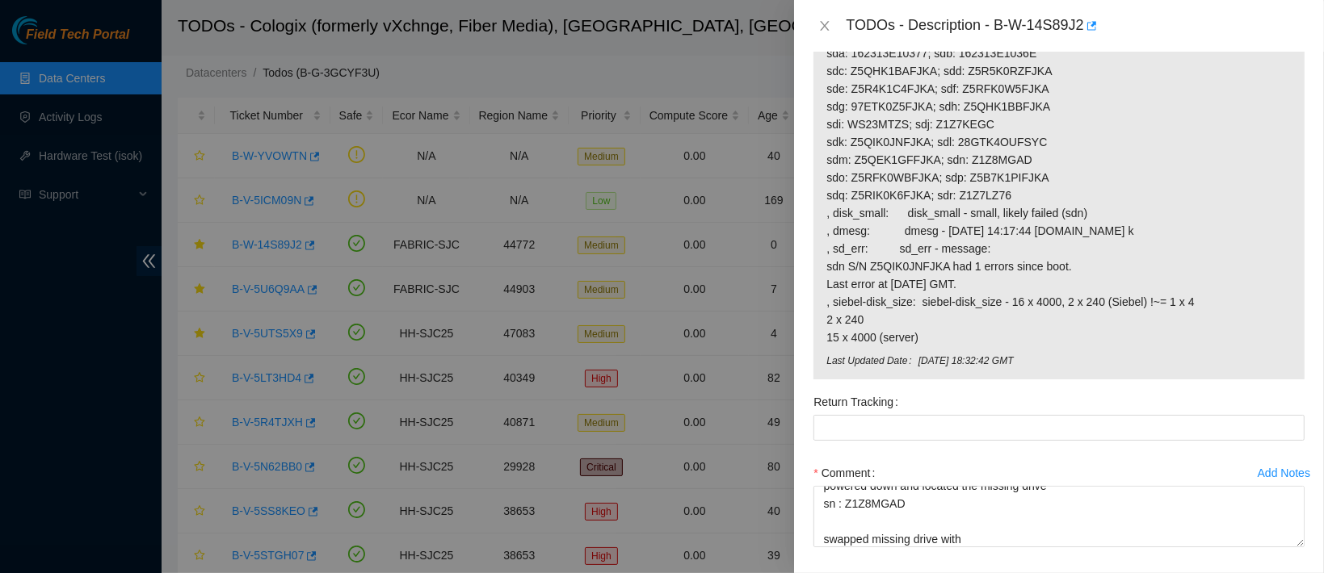
click at [983, 182] on span "23.67.78.78: failed: disk: disk - Missing disk(s) Currently responding disks: s…" at bounding box center [1058, 178] width 465 height 338
copy span "Z1Z7LZ76"
click at [986, 535] on div "Comment contacted nocc to confirm that ticket was safe verified sn on machine c…" at bounding box center [1058, 508] width 491 height 97
click at [976, 525] on textarea "contacted nocc to confirm that ticket was safe verified sn on machine connected…" at bounding box center [1058, 516] width 491 height 61
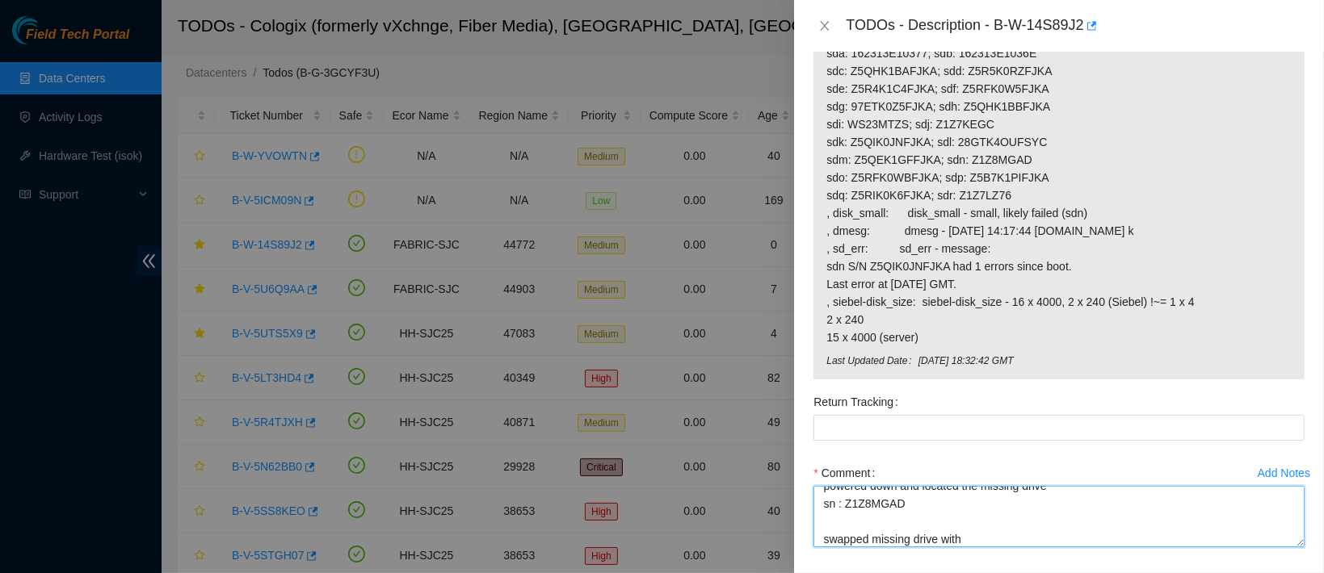
paste textarea "Z1Z7LZ76"
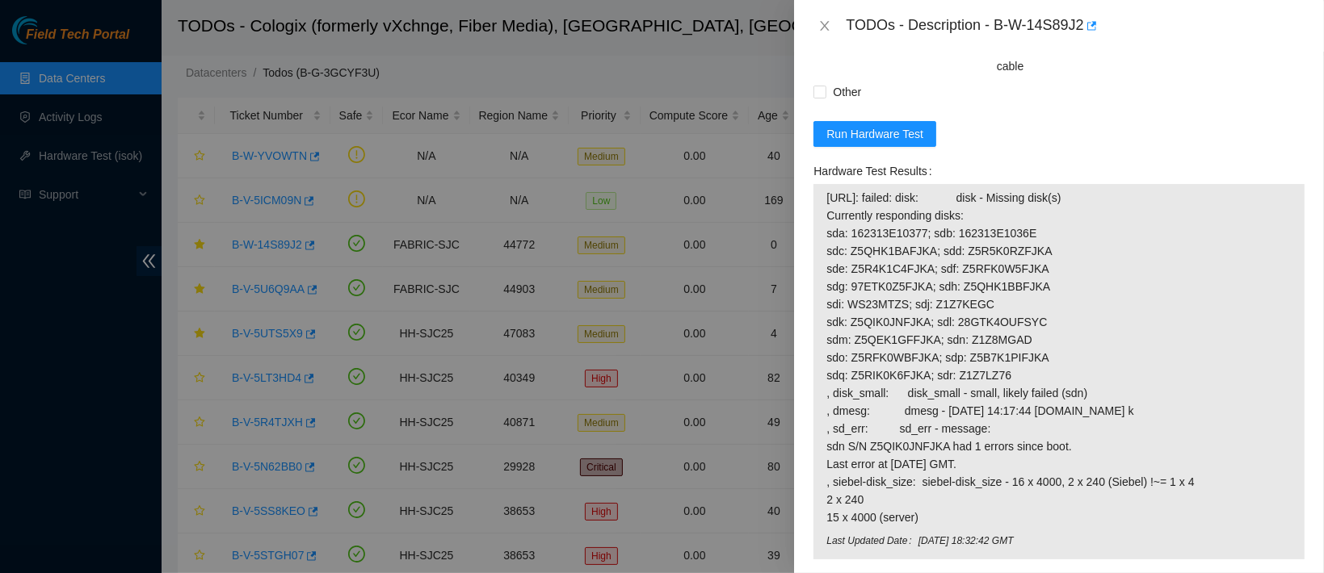
scroll to position [1204, 0]
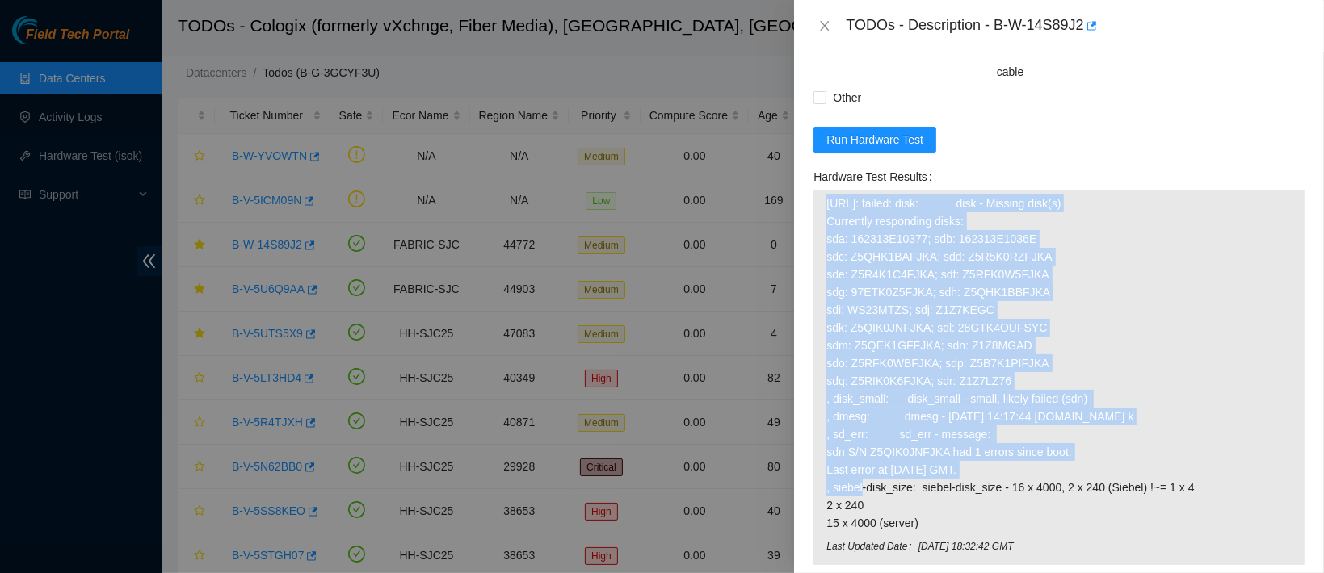
drag, startPoint x: 827, startPoint y: 191, endPoint x: 1107, endPoint y: 443, distance: 376.9
click at [1107, 443] on span "23.67.78.78: failed: disk: disk - Missing disk(s) Currently responding disks: s…" at bounding box center [1058, 364] width 465 height 338
copy span "23.67.78.78: failed: disk: disk - Missing disk(s) Currently responding disks: s…"
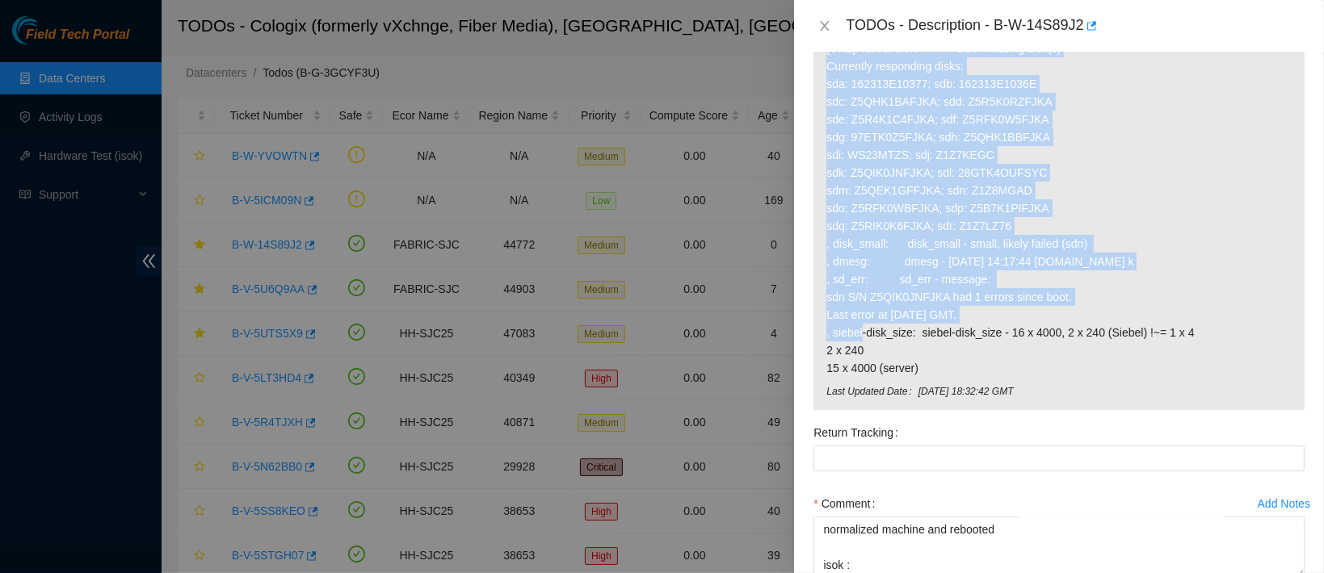
scroll to position [212, 0]
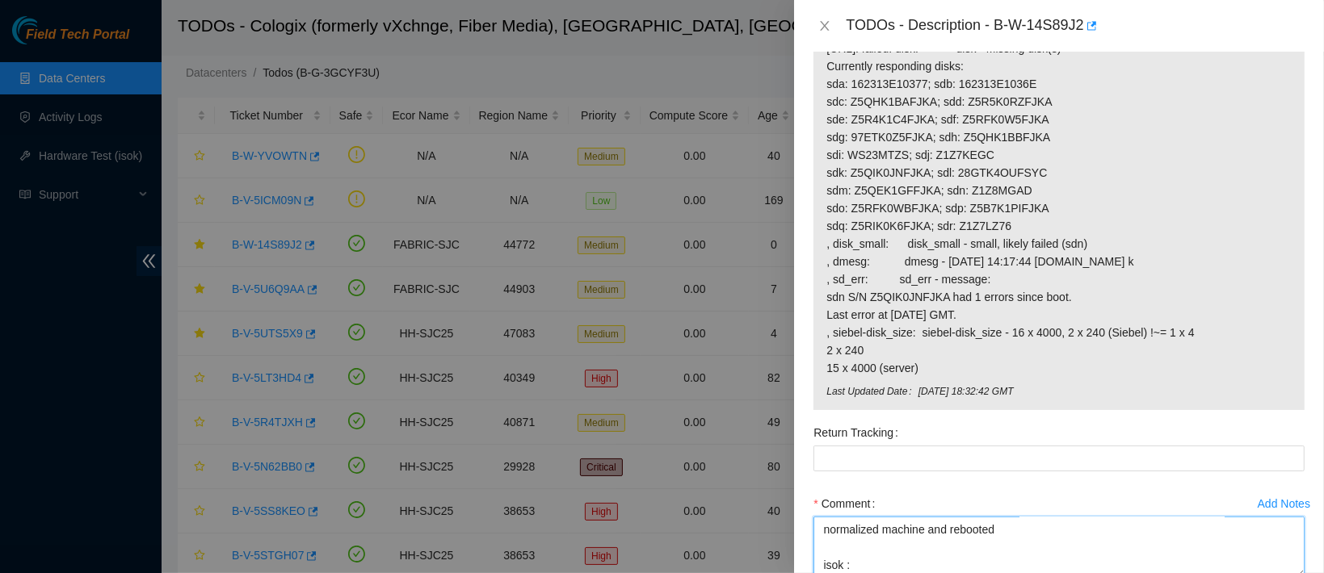
click at [870, 560] on textarea "contacted nocc to confirm that ticket was safe verified sn on machine connected…" at bounding box center [1058, 547] width 491 height 61
paste textarea "23.67.78.78: failed: disk: disk - Missing disk(s) Currently responding disks: s…"
click at [1006, 181] on span "23.67.78.78: failed: disk: disk - Missing disk(s) Currently responding disks: s…" at bounding box center [1058, 209] width 465 height 338
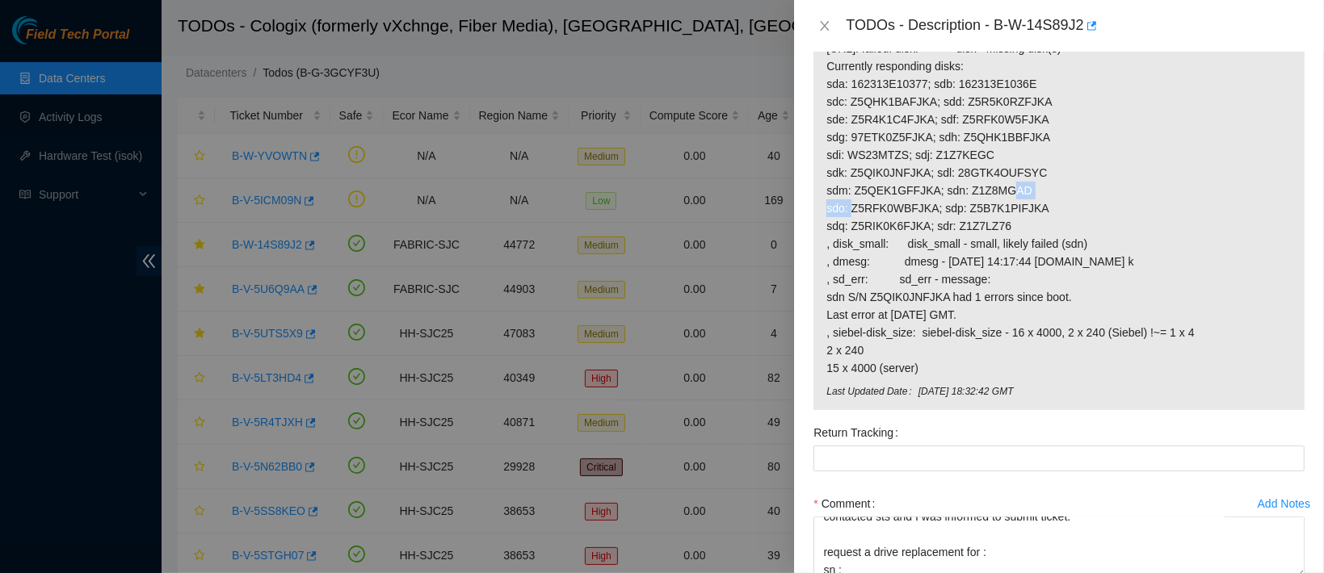
click at [1006, 181] on span "23.67.78.78: failed: disk: disk - Missing disk(s) Currently responding disks: s…" at bounding box center [1058, 209] width 465 height 338
copy span "Z1Z8MGAD"
click at [867, 568] on div "Comment contacted nocc to confirm that ticket was safe verified sn on machine c…" at bounding box center [1058, 539] width 491 height 97
click at [864, 549] on textarea "contacted nocc to confirm that ticket was safe verified sn on machine connected…" at bounding box center [1058, 547] width 491 height 61
paste textarea "Z1Z8MGAD"
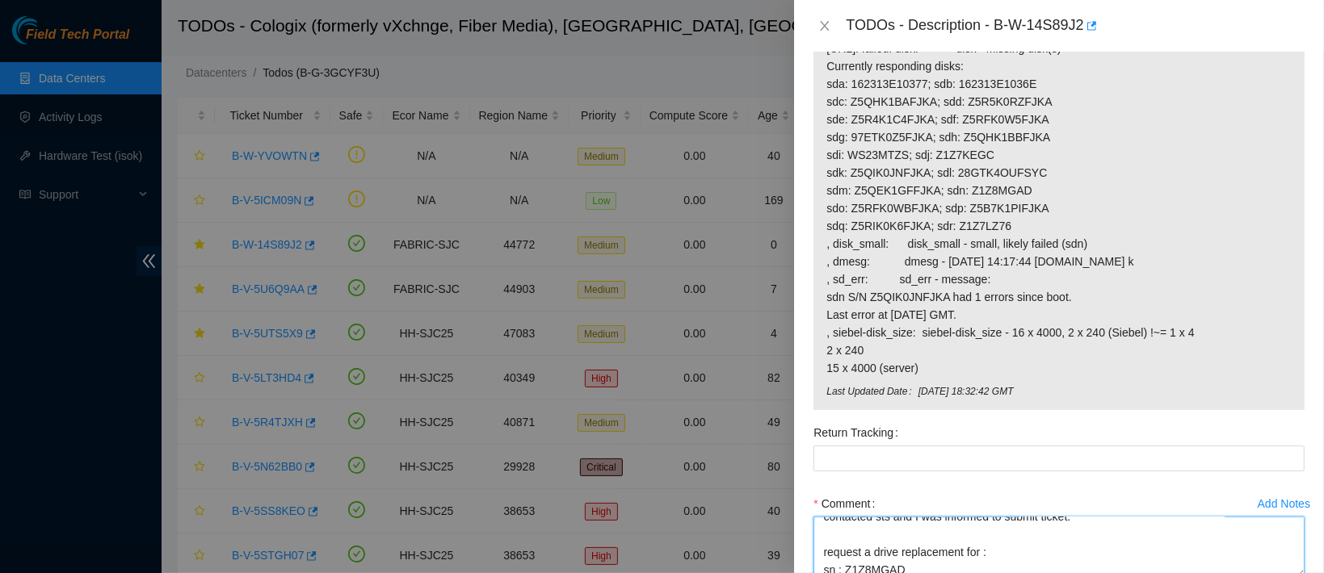
type textarea "contacted nocc to confirm that ticket was safe verified sn on machine connected…"
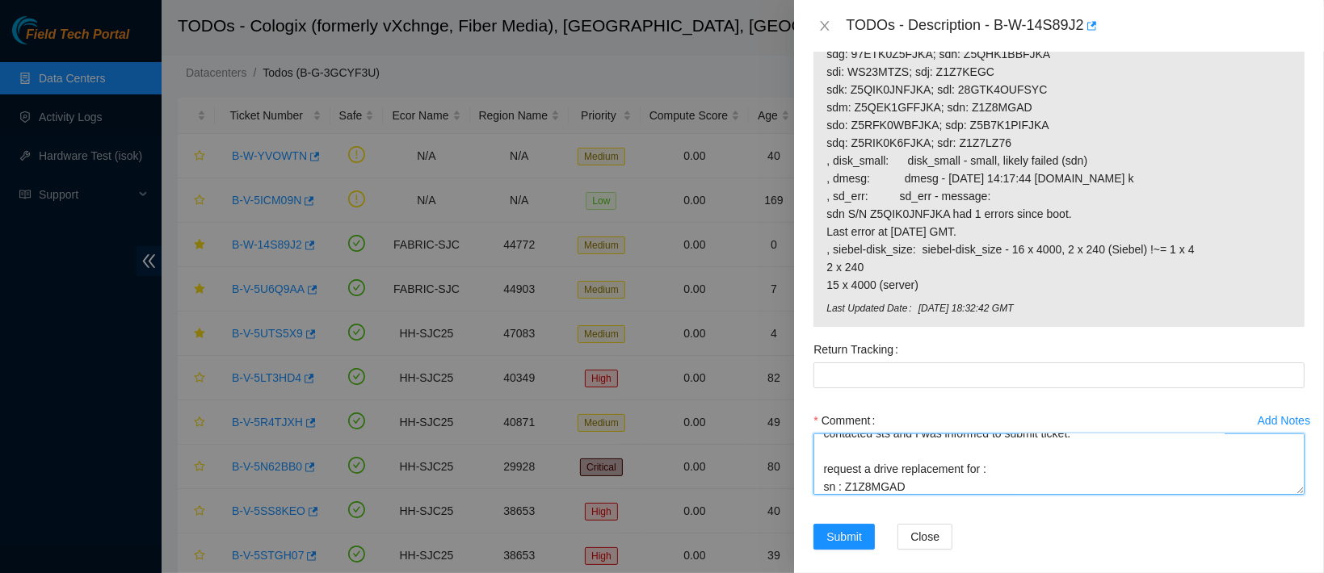
scroll to position [550, 0]
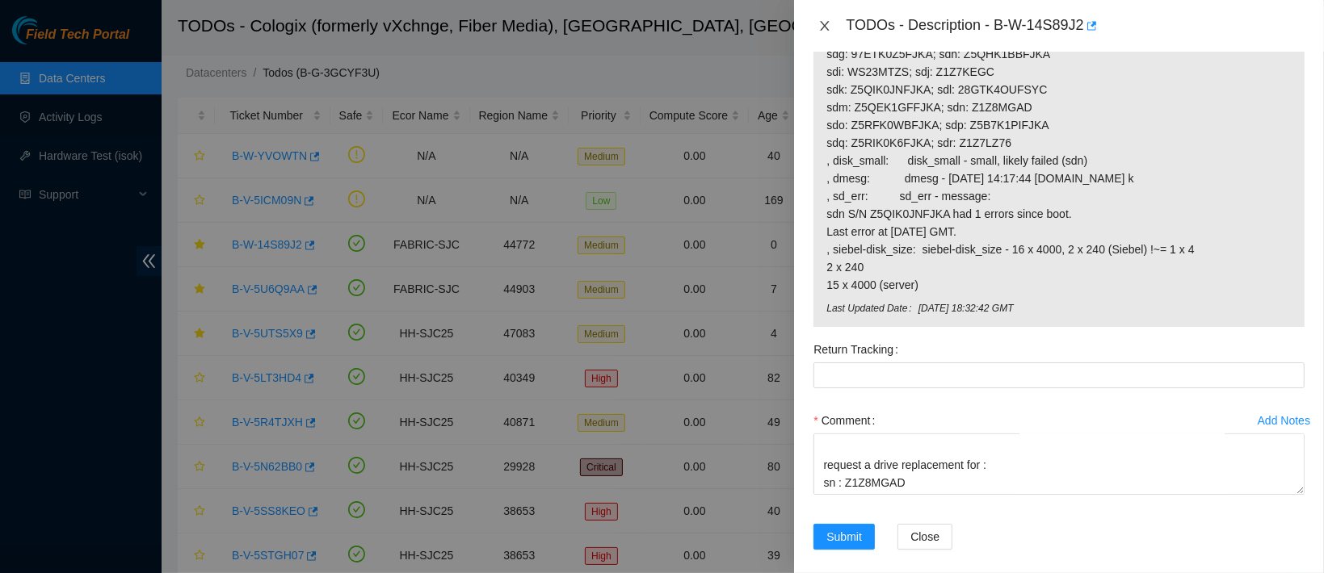
click at [822, 28] on icon "close" at bounding box center [825, 26] width 9 height 10
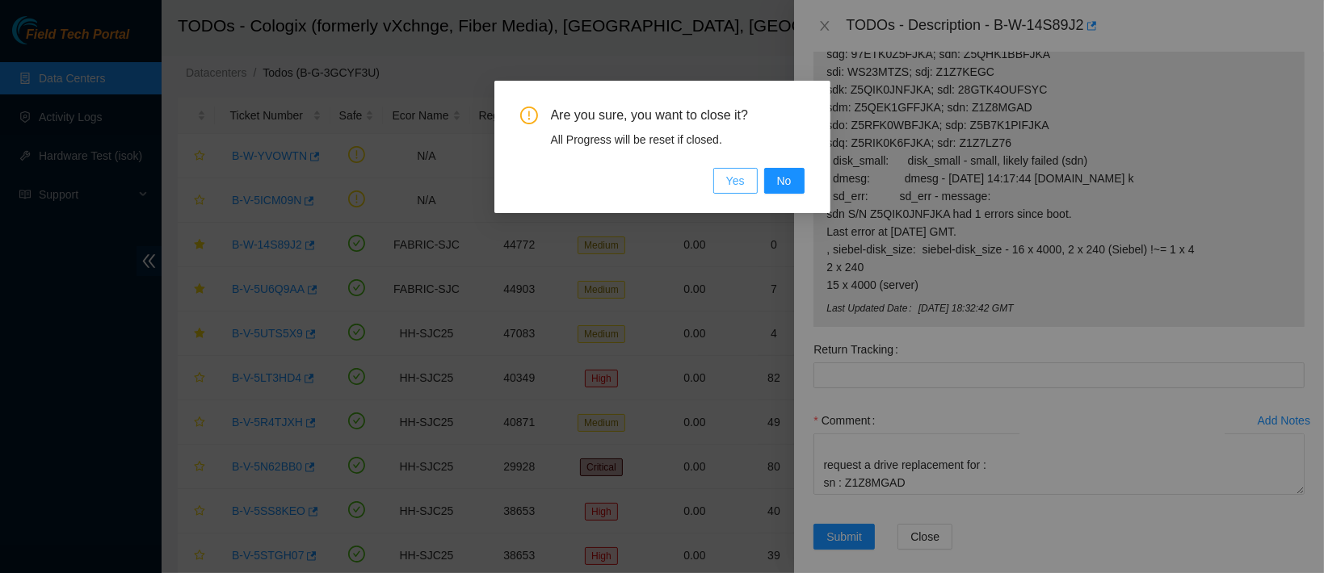
click at [729, 170] on button "Yes" at bounding box center [735, 181] width 44 height 26
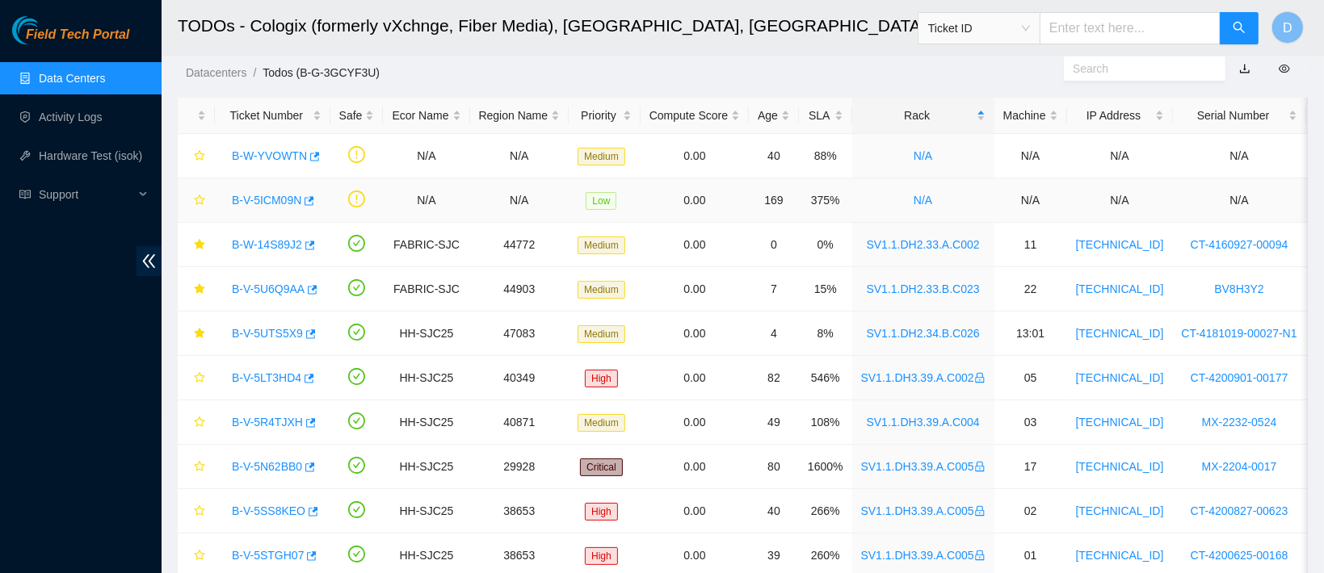
scroll to position [461, 0]
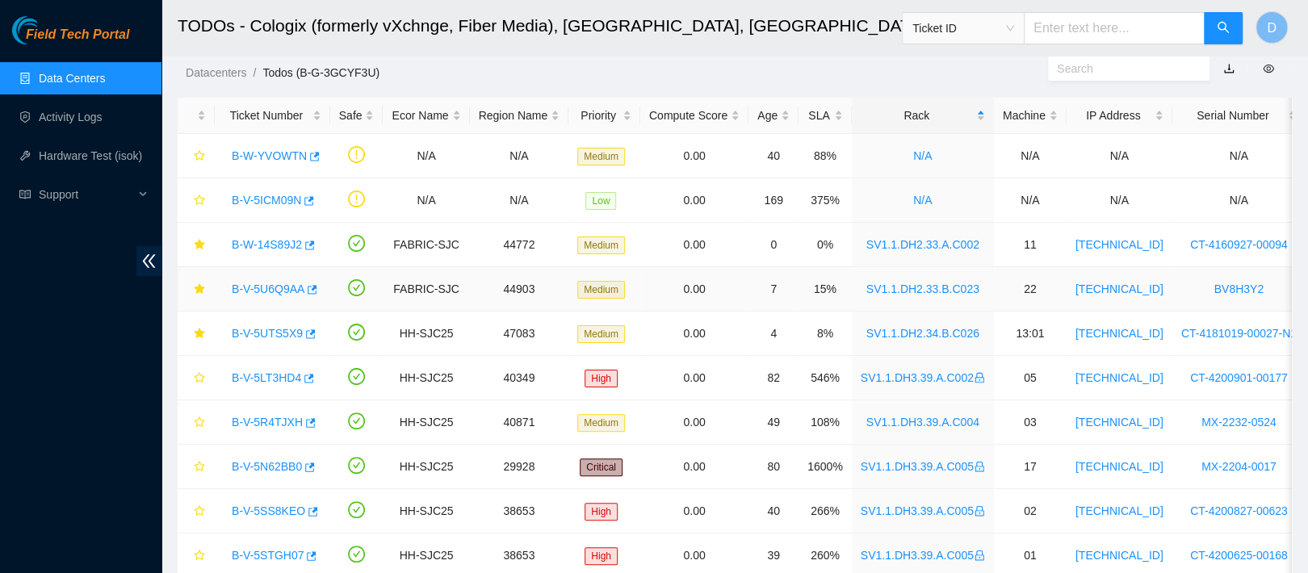
click at [262, 288] on link "B-V-5U6Q9AA" at bounding box center [268, 289] width 73 height 13
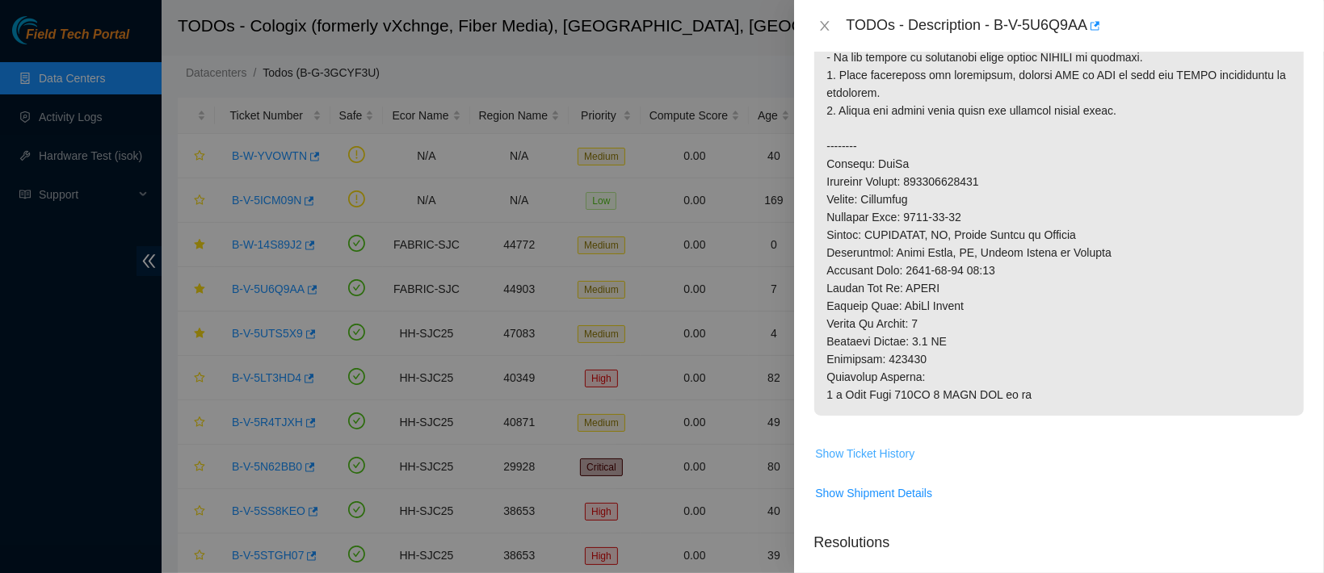
scroll to position [719, 0]
click at [863, 448] on span "Show Ticket History" at bounding box center [864, 453] width 99 height 18
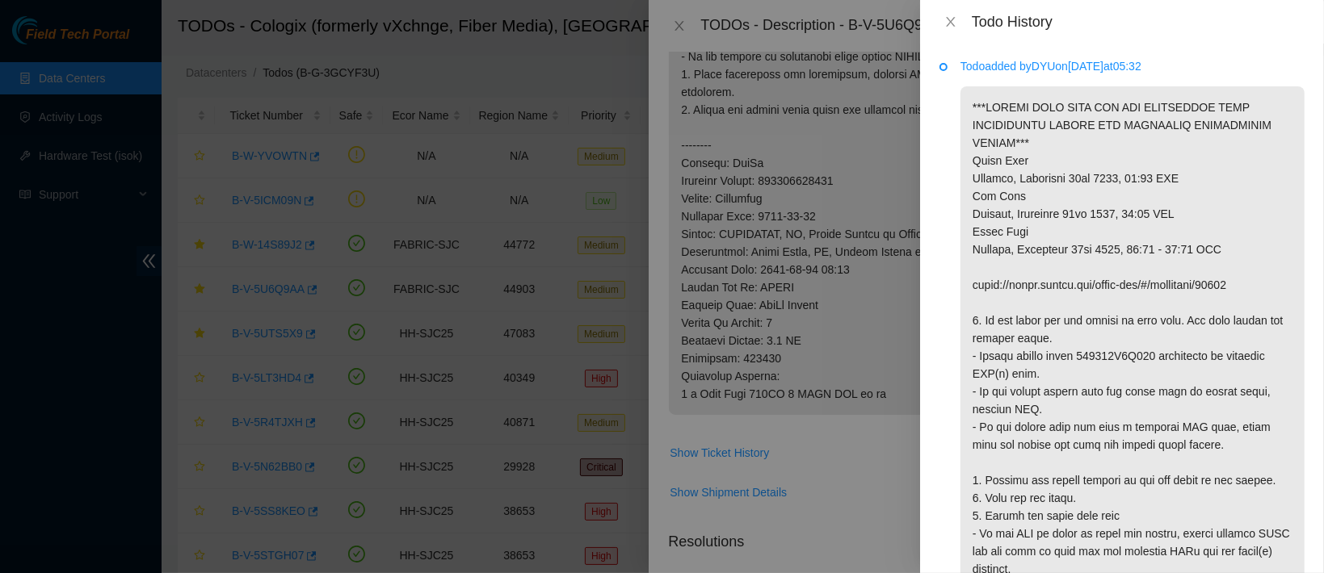
click at [1044, 67] on p "Todo added by DYU on 2025-08-22 at 05:32" at bounding box center [1132, 66] width 344 height 18
drag, startPoint x: 1045, startPoint y: 67, endPoint x: 1058, endPoint y: 66, distance: 12.9
click at [1058, 66] on p "Todo added by DYU on 2025-08-22 at 05:32" at bounding box center [1132, 66] width 344 height 18
click at [1055, 77] on div "Todo added by DYU on 2025-08-22 at 05:32" at bounding box center [1132, 501] width 344 height 888
click at [949, 28] on button "Close" at bounding box center [950, 22] width 23 height 15
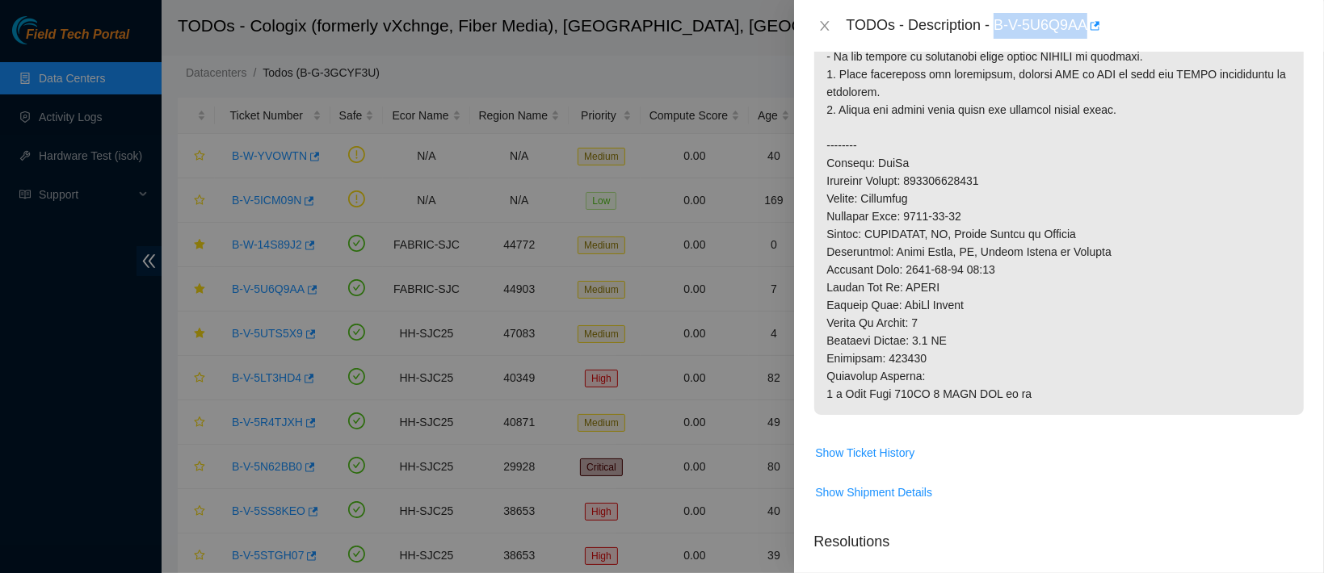
drag, startPoint x: 1047, startPoint y: 24, endPoint x: 1203, endPoint y: 20, distance: 155.1
click at [1203, 20] on div "TODOs - Description - B-V-5U6Q9AA" at bounding box center [1075, 26] width 459 height 26
copy div "B-V-5U6Q9AA"
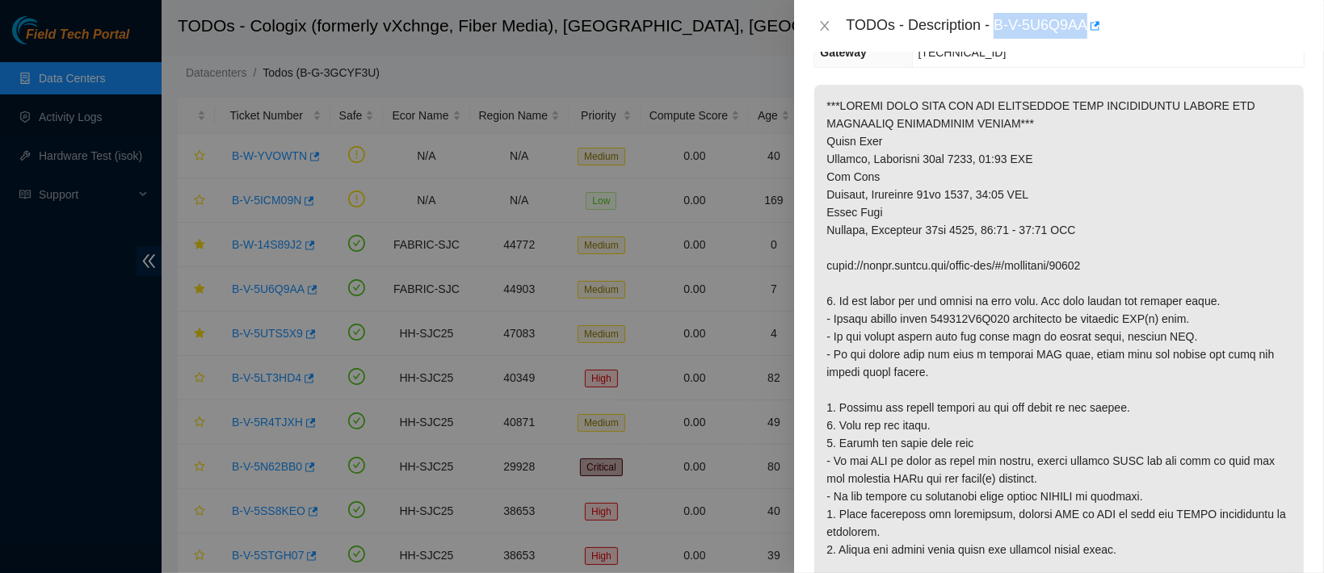
scroll to position [277, 0]
copy div "B-V-5U6Q9AA"
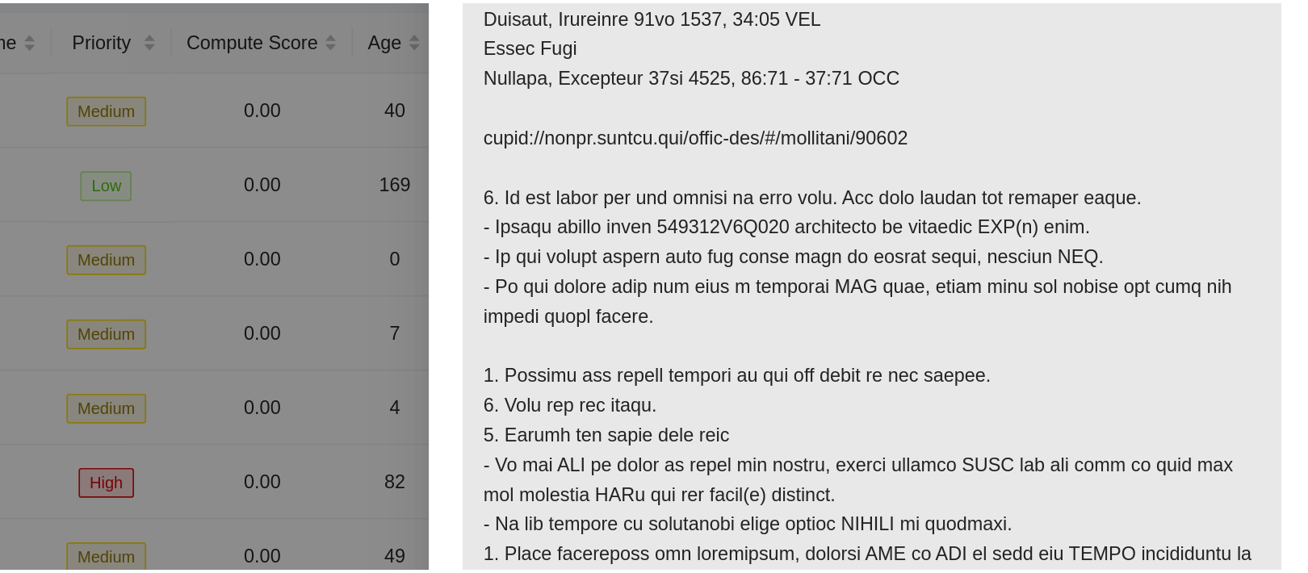
scroll to position [373, 0]
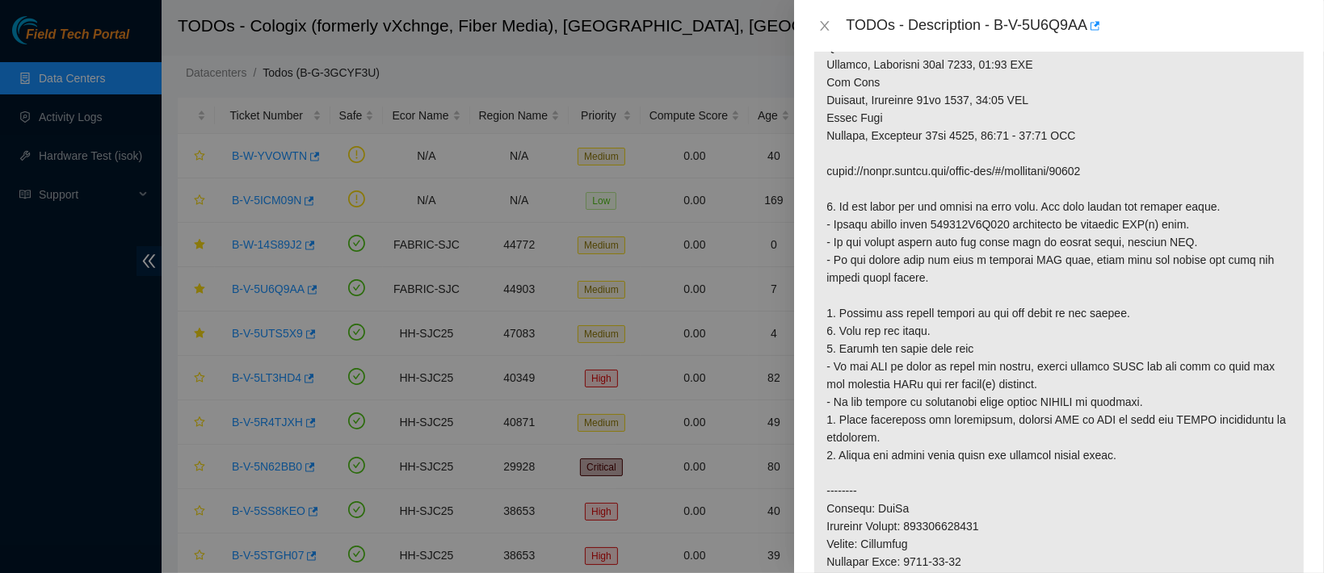
click at [821, 13] on div "TODOs - Description - B-V-5U6Q9AA" at bounding box center [1058, 26] width 491 height 26
click at [828, 23] on icon "close" at bounding box center [824, 25] width 13 height 13
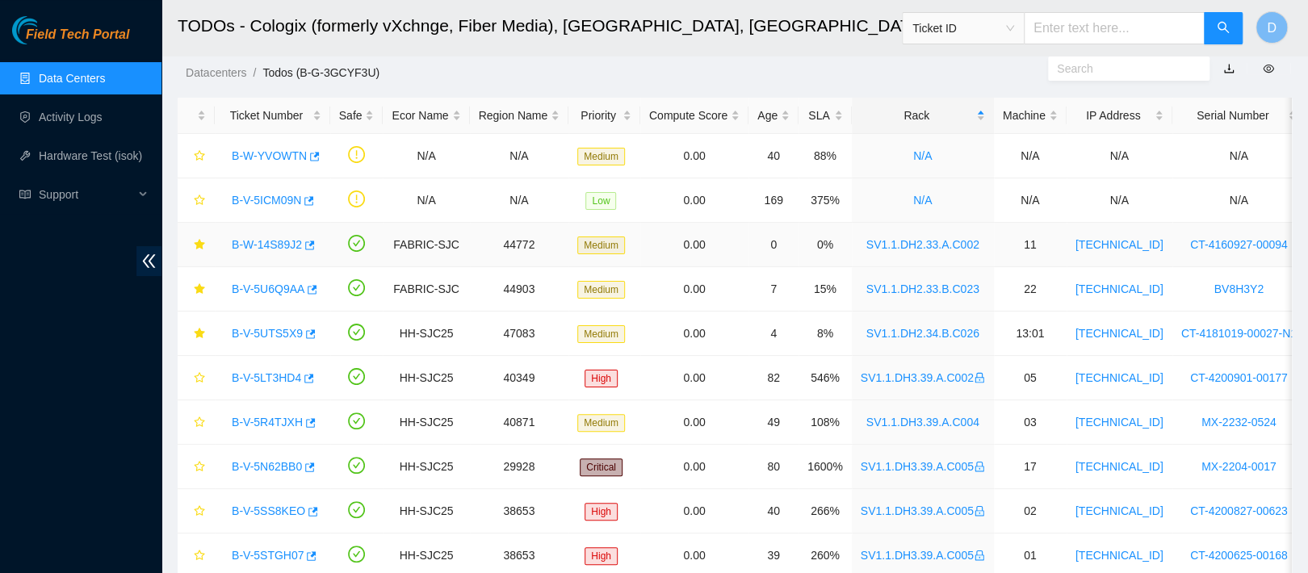
drag, startPoint x: 273, startPoint y: 243, endPoint x: 616, endPoint y: 231, distance: 343.5
click at [273, 242] on link "B-W-14S89J2" at bounding box center [267, 244] width 70 height 13
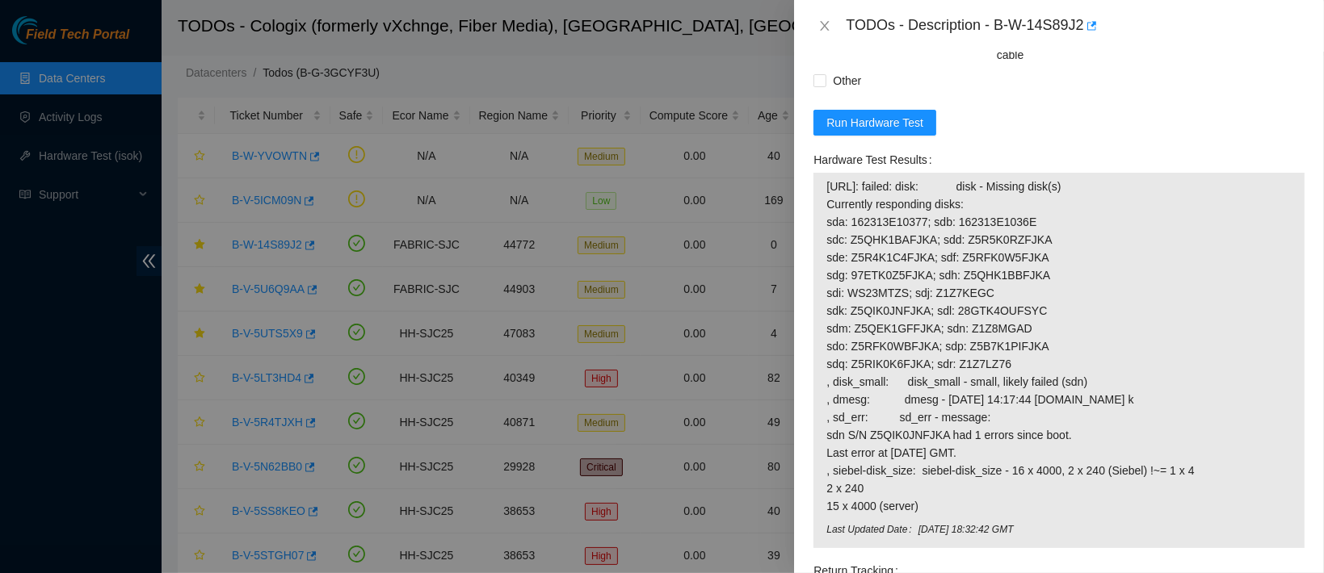
scroll to position [1442, 0]
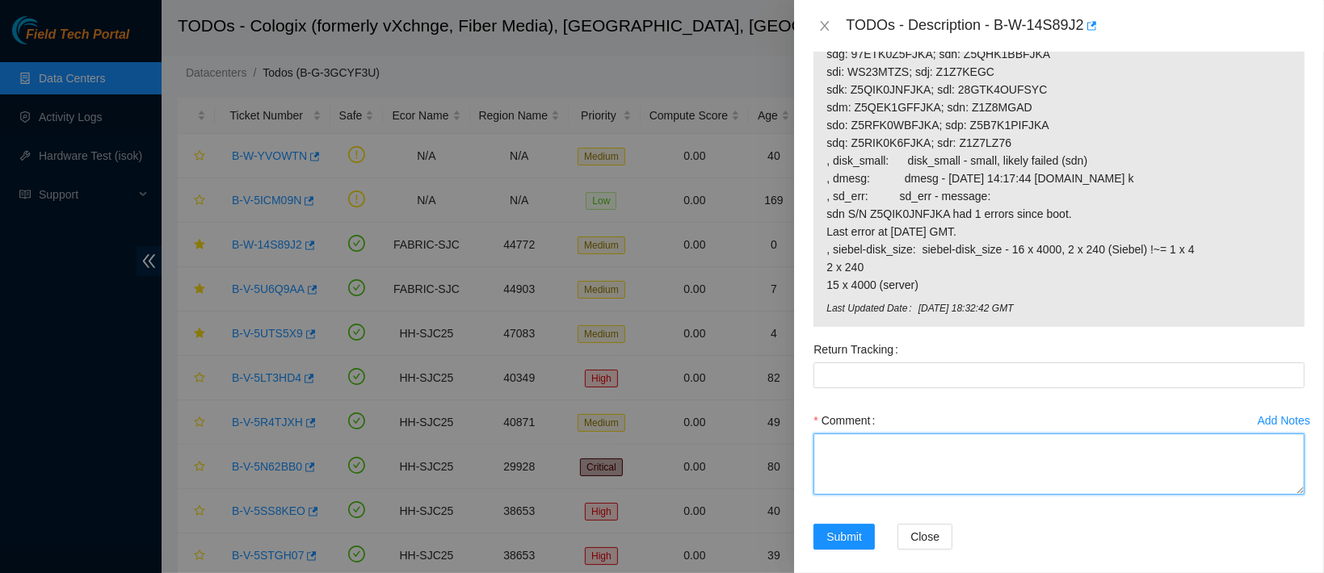
click at [874, 441] on textarea "Comment" at bounding box center [1058, 464] width 491 height 61
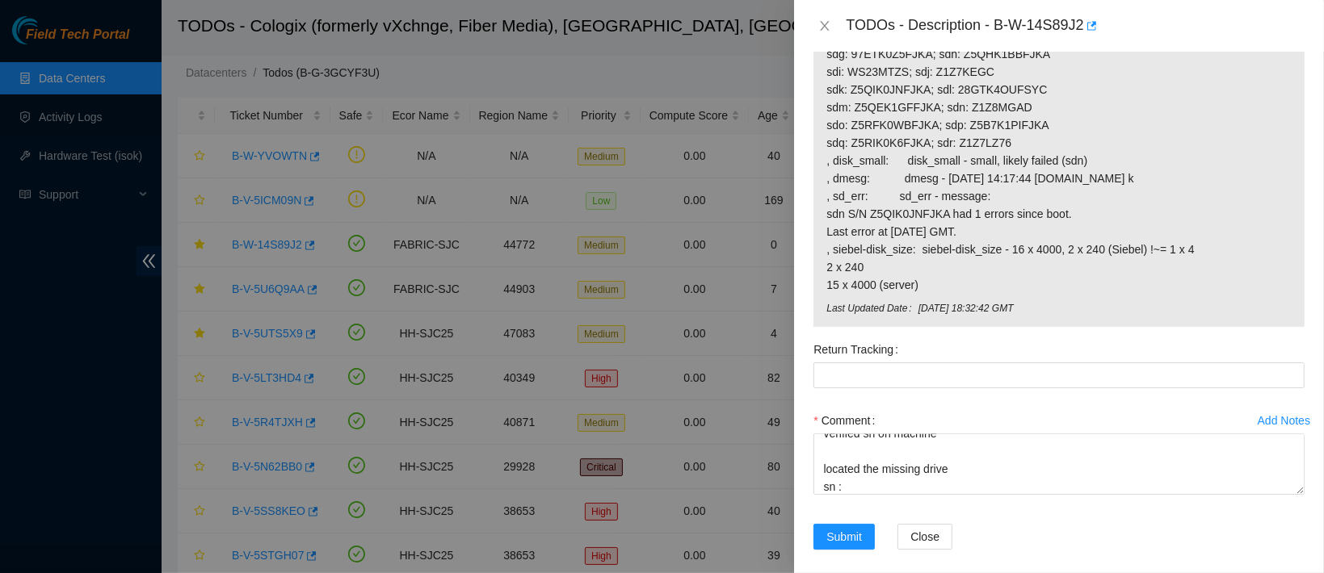
click at [978, 88] on span "23.67.78.78: failed: disk: disk - Missing disk(s) Currently responding disks: s…" at bounding box center [1058, 125] width 465 height 338
copy span "Z1Z8MGAD"
click at [861, 462] on textarea "contacted nocc to confirm that ticket was safe verified sn on machine located t…" at bounding box center [1058, 464] width 491 height 61
click at [854, 473] on textarea "contacted nocc to confirm that ticket was safe verified sn on machine located t…" at bounding box center [1058, 464] width 491 height 61
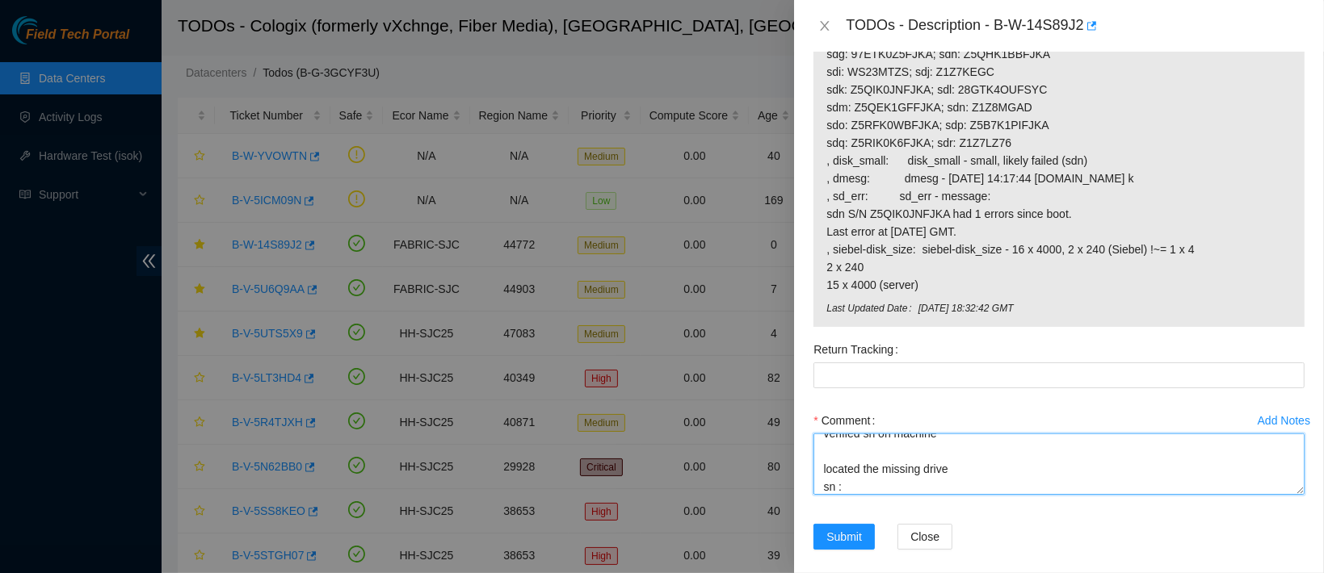
paste textarea "Z1Z8MGAD"
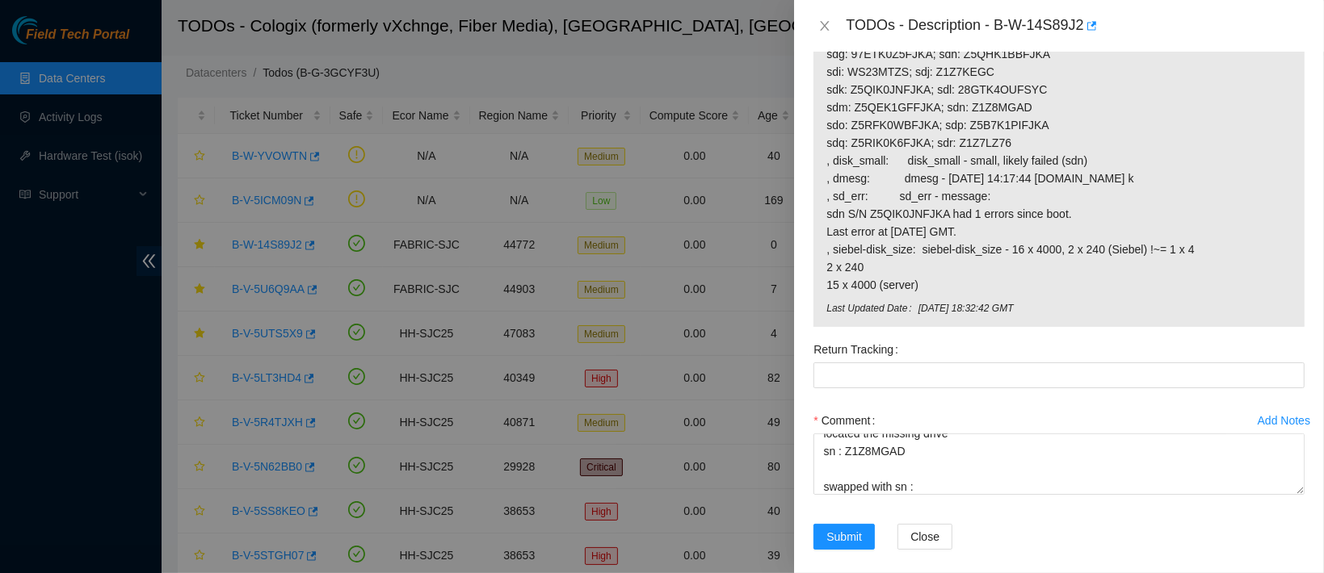
click at [968, 136] on span "23.67.78.78: failed: disk: disk - Missing disk(s) Currently responding disks: s…" at bounding box center [1058, 125] width 465 height 338
copy span "Z1Z7LZ76"
click at [934, 461] on textarea "contacted nocc to confirm that ticket was safe verified sn on machine located t…" at bounding box center [1058, 464] width 491 height 61
click at [931, 467] on textarea "contacted nocc to confirm that ticket was safe verified sn on machine located t…" at bounding box center [1058, 464] width 491 height 61
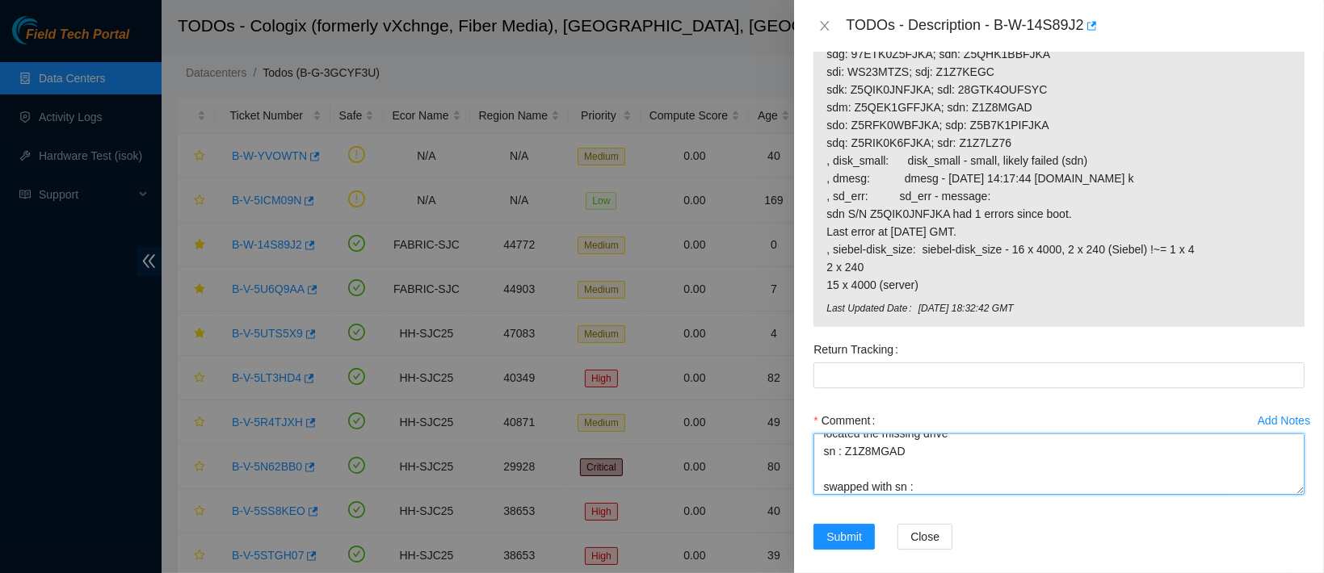
paste textarea "Z1Z7LZ76"
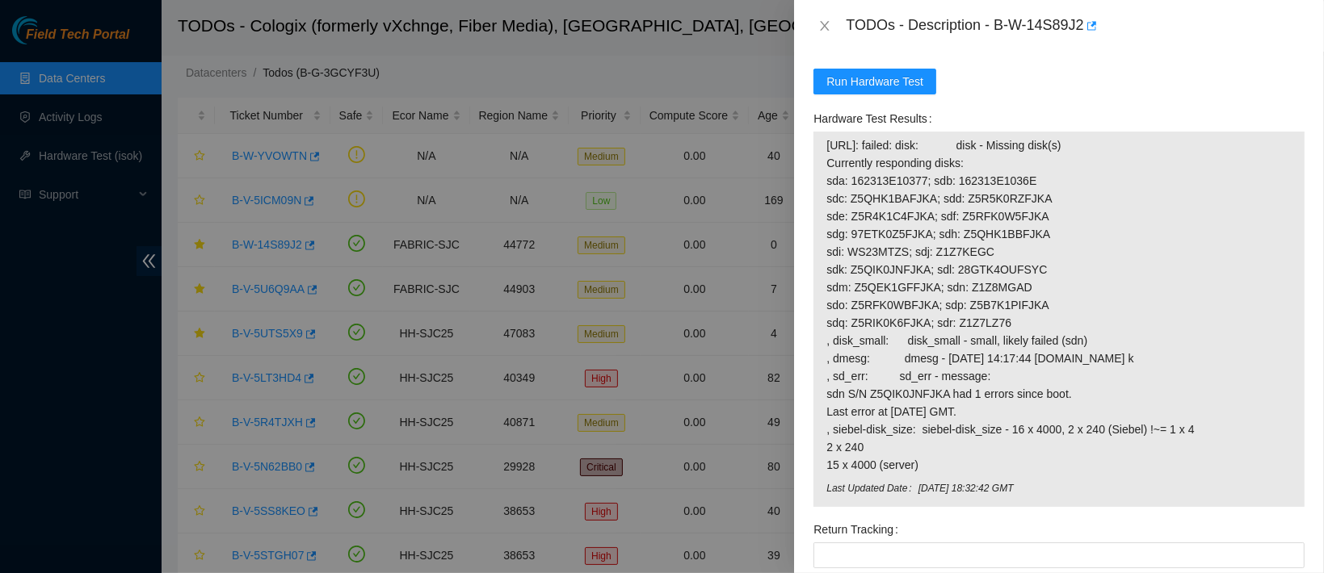
scroll to position [1259, 0]
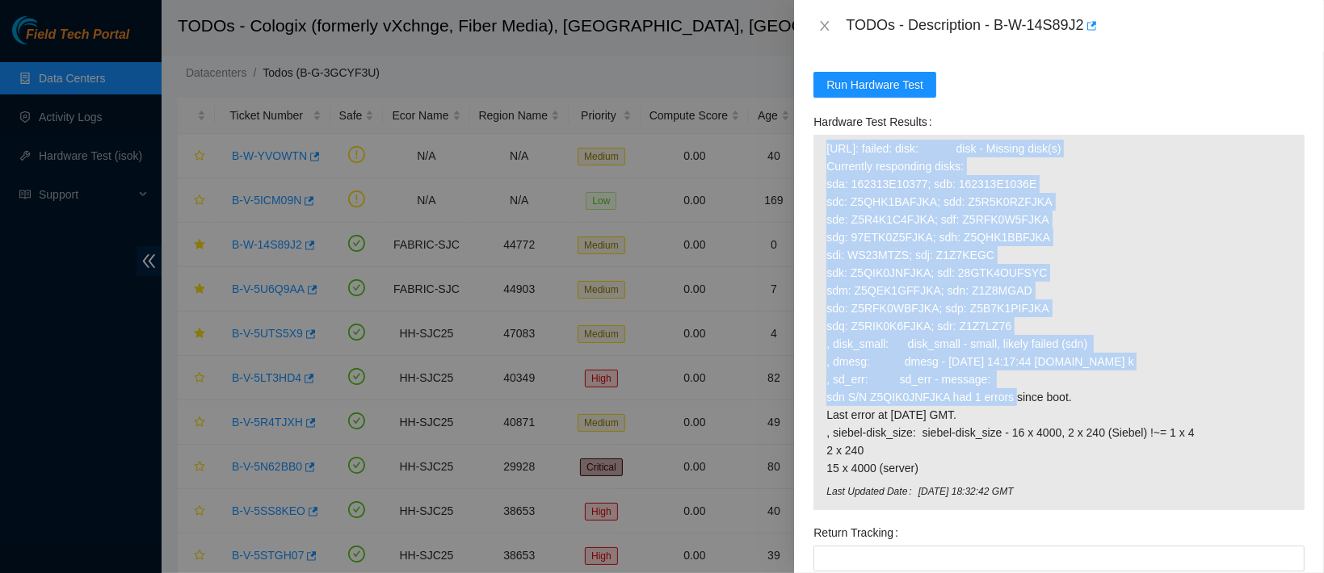
drag, startPoint x: 827, startPoint y: 135, endPoint x: 1091, endPoint y: 361, distance: 347.7
click at [1091, 361] on span "23.67.78.78: failed: disk: disk - Missing disk(s) Currently responding disks: s…" at bounding box center [1058, 309] width 465 height 338
copy span "23.67.78.78: failed: disk: disk - Missing disk(s) Currently responding disks: s…"
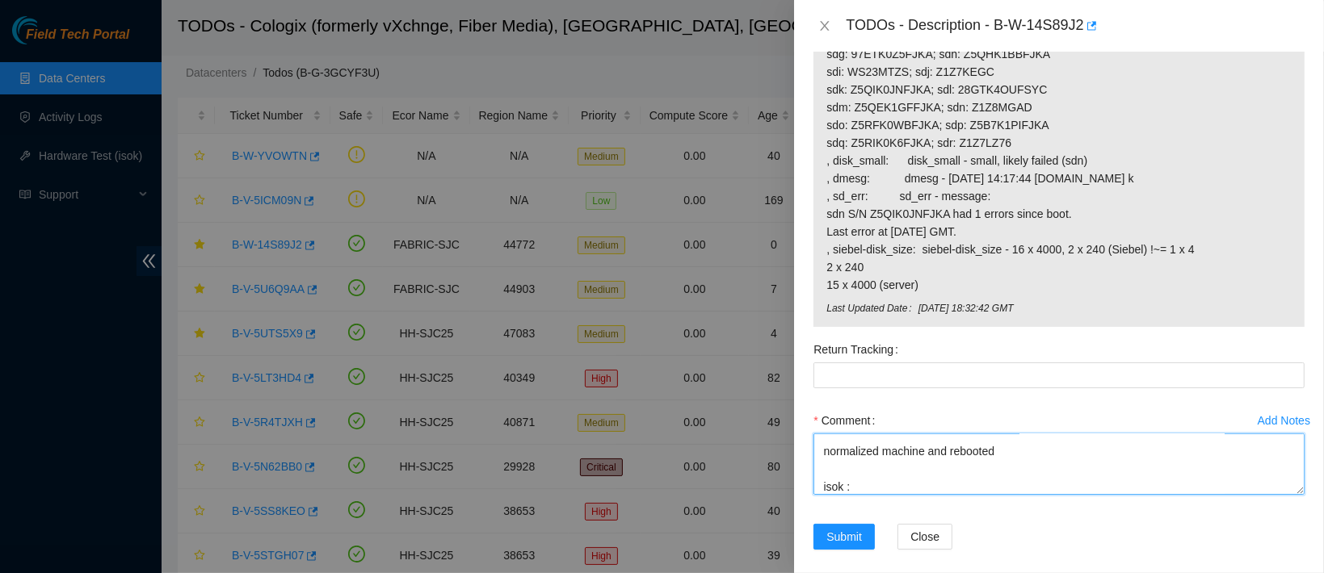
click at [886, 475] on textarea "contacted nocc to confirm that ticket was safe verified sn on machine located t…" at bounding box center [1058, 464] width 491 height 61
paste textarea "23.67.78.78: failed: disk: disk - Missing disk(s) Currently responding disks: s…"
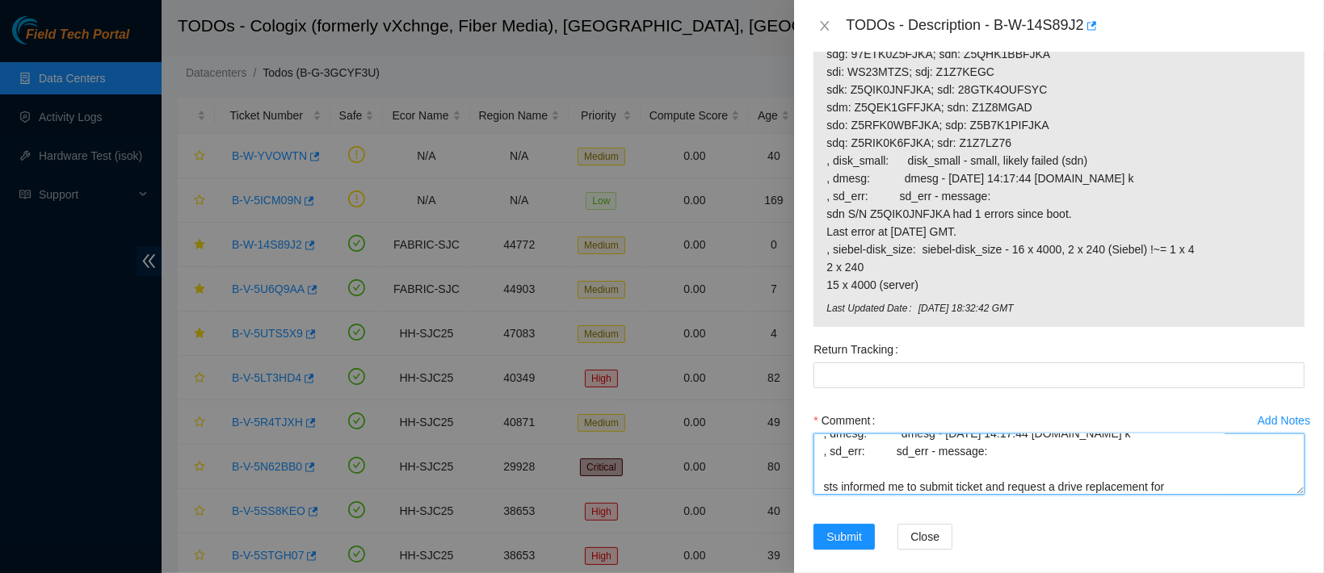
scroll to position [457, 0]
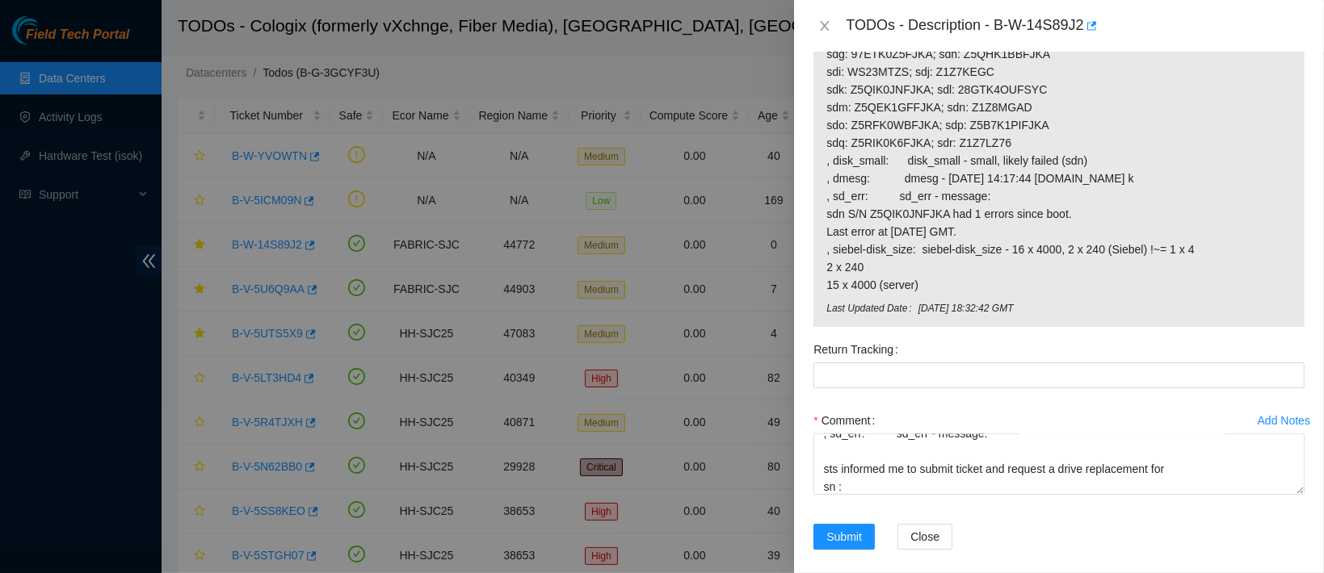
click at [980, 97] on span "23.67.78.78: failed: disk: disk - Missing disk(s) Currently responding disks: s…" at bounding box center [1058, 125] width 465 height 338
copy span "Z1Z8MGAD"
click at [859, 470] on textarea "contacted nocc to confirm that ticket was safe verified sn on machine located t…" at bounding box center [1058, 464] width 491 height 61
paste textarea "Z1Z8MGAD"
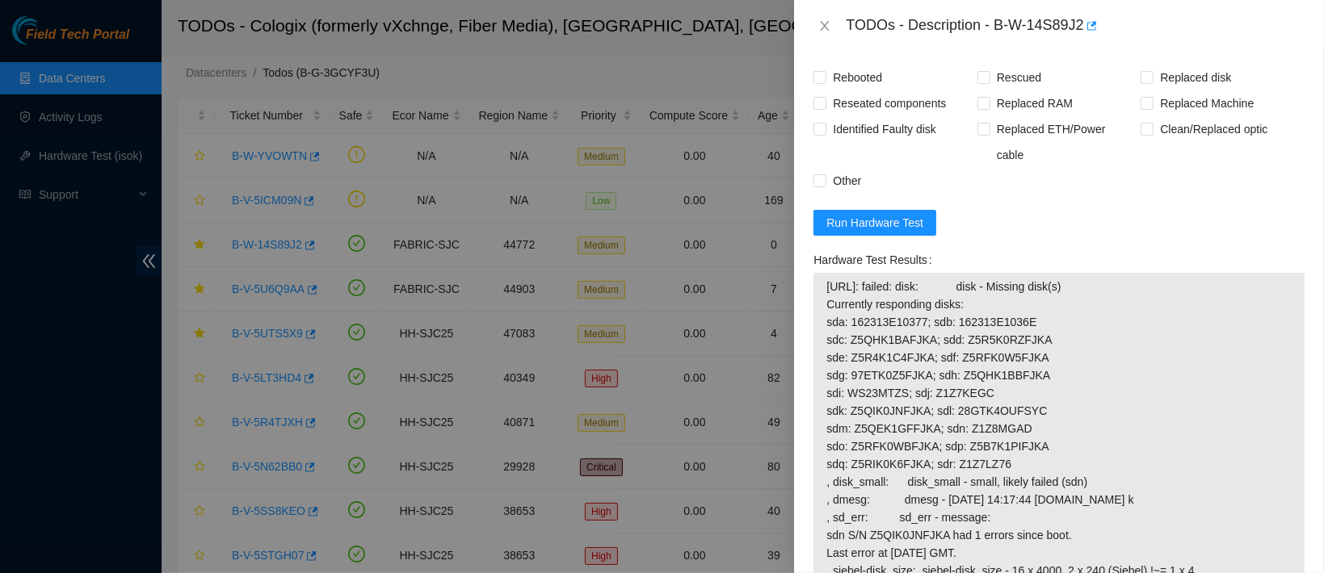
scroll to position [1119, 0]
type textarea "contacted nocc to confirm that ticket was safe verified sn on machine located t…"
click at [858, 92] on span "Rebooted" at bounding box center [857, 79] width 62 height 26
click at [825, 84] on input "Rebooted" at bounding box center [818, 78] width 11 height 11
checkbox input "true"
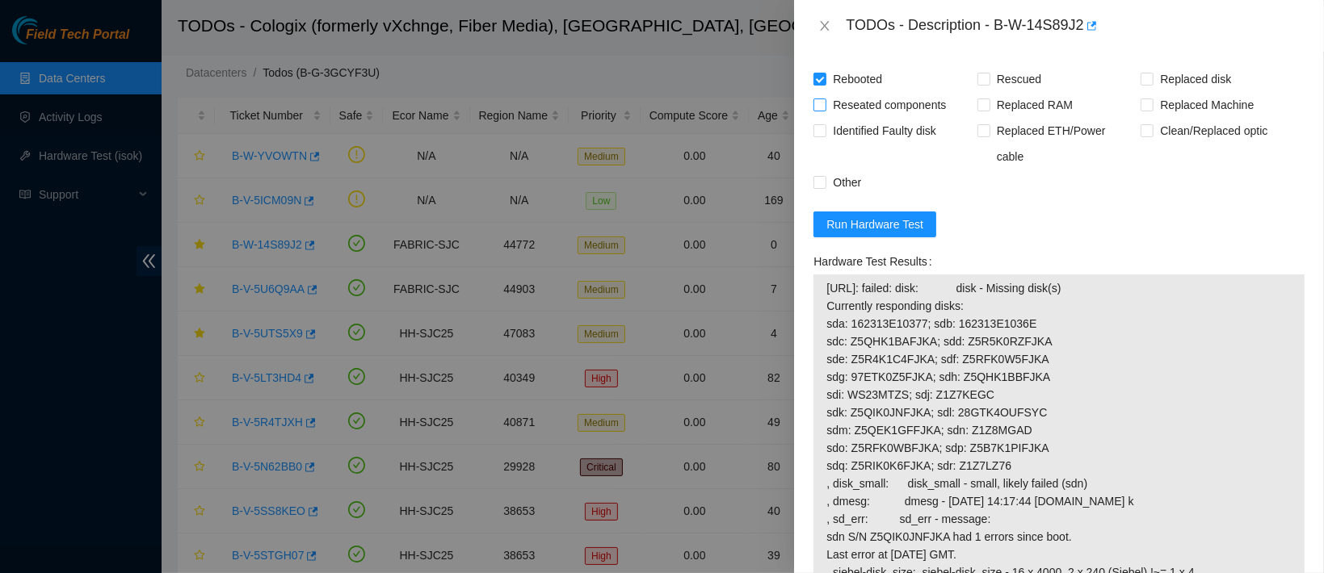
click at [864, 111] on span "Reseated components" at bounding box center [889, 105] width 126 height 26
click at [825, 110] on input "Reseated components" at bounding box center [818, 104] width 11 height 11
checkbox input "true"
click at [901, 141] on span "Identified Faulty disk" at bounding box center [884, 131] width 116 height 26
click at [825, 136] on input "Identified Faulty disk" at bounding box center [818, 129] width 11 height 11
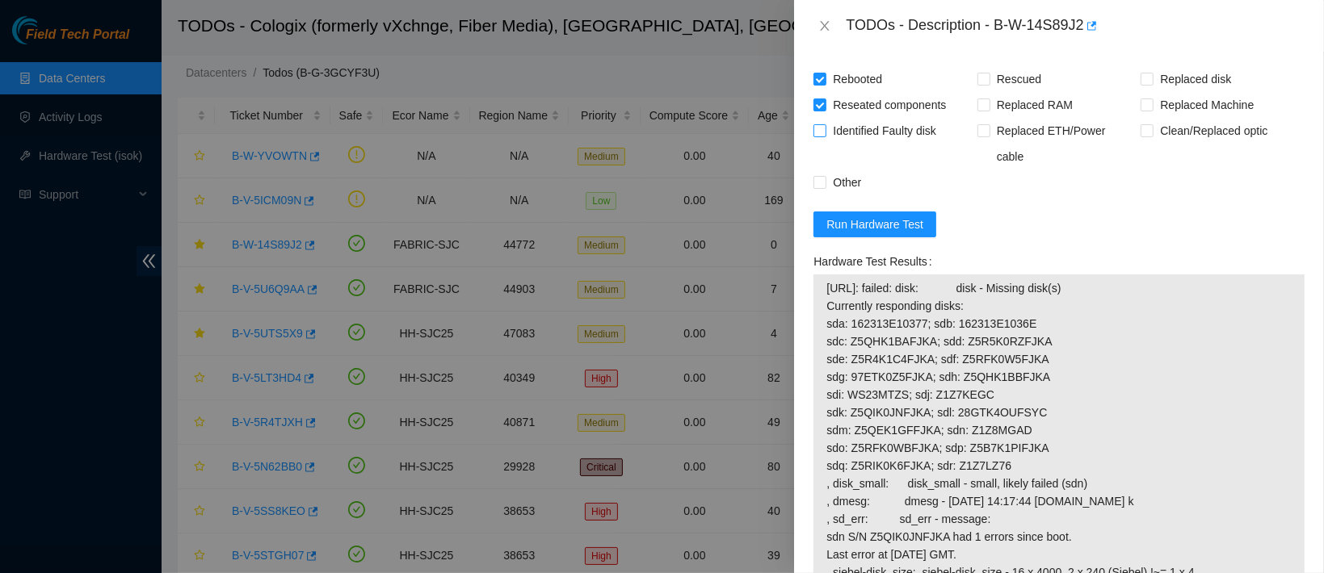
checkbox input "true"
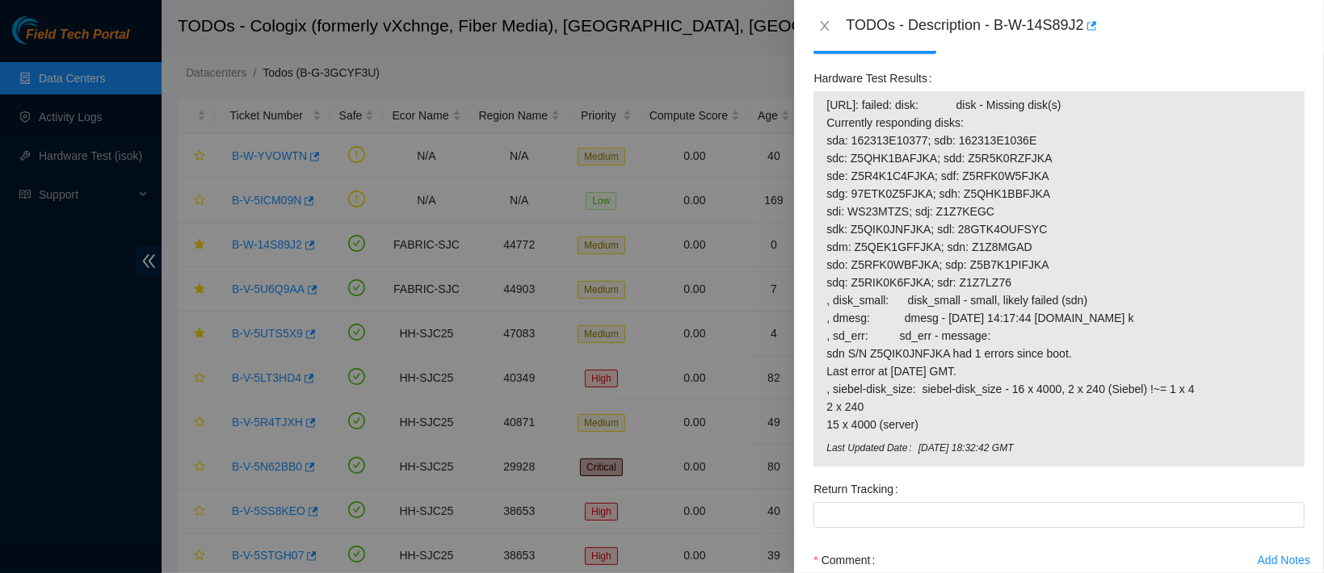
scroll to position [1442, 0]
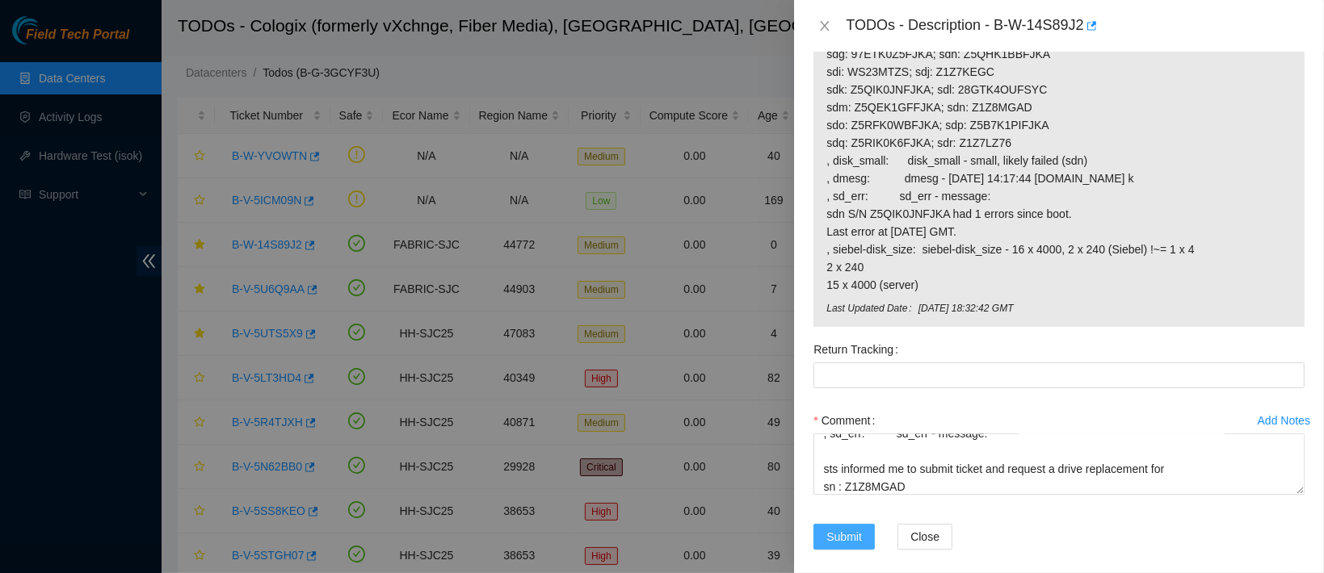
click at [846, 528] on span "Submit" at bounding box center [844, 537] width 36 height 18
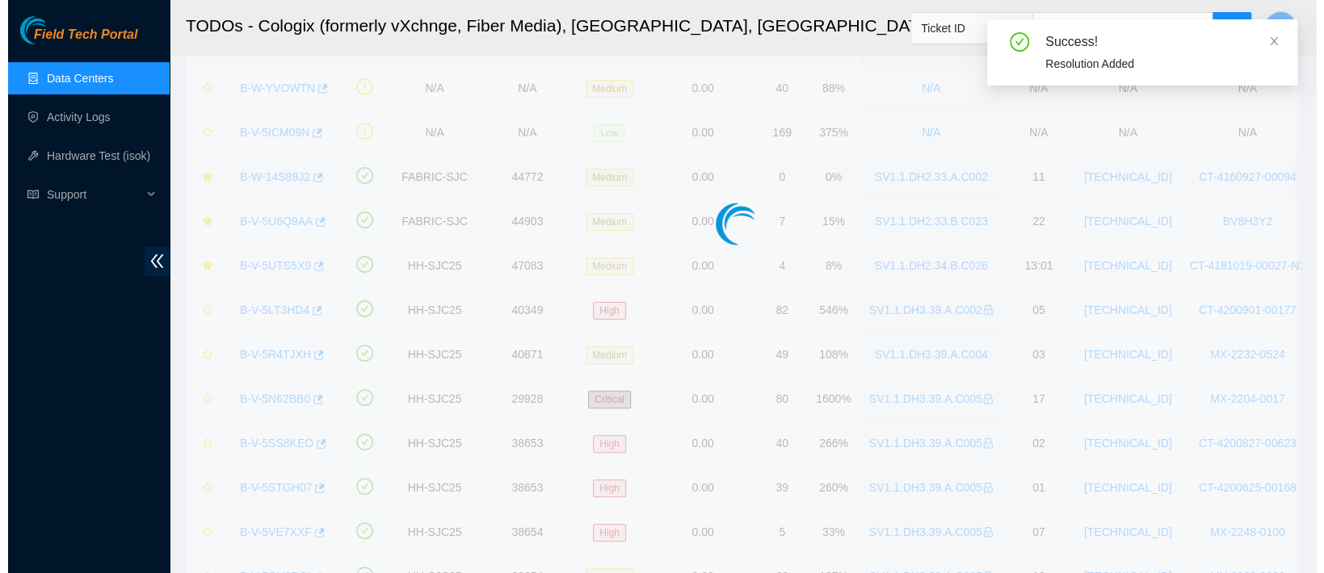
scroll to position [107, 0]
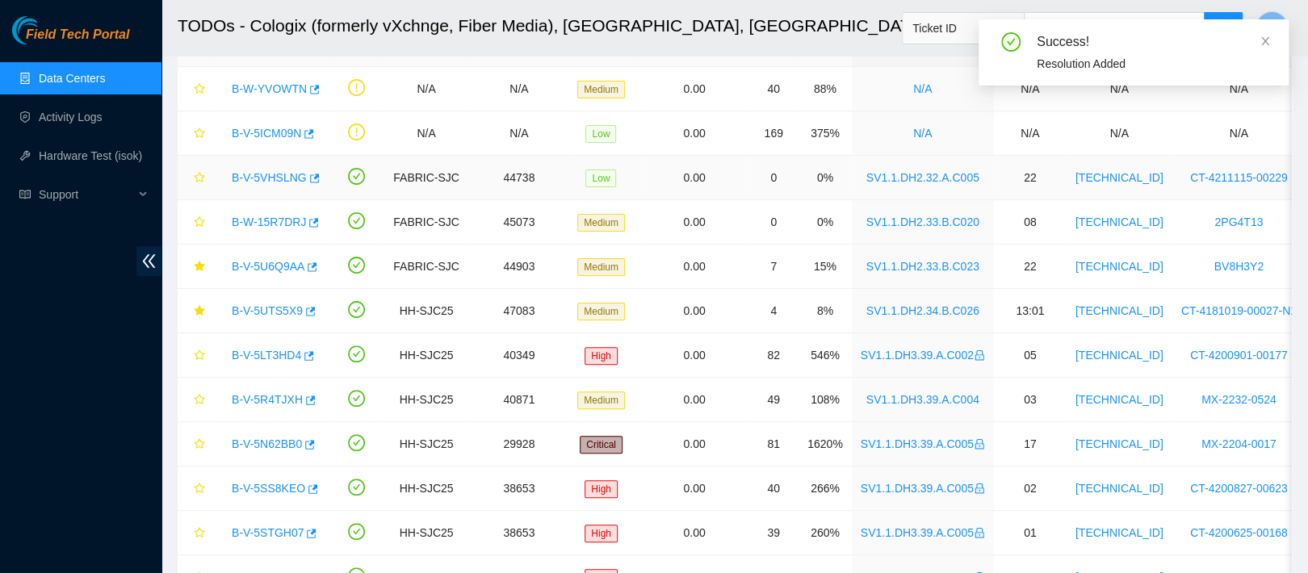
click at [264, 175] on link "B-V-5VHSLNG" at bounding box center [269, 177] width 75 height 13
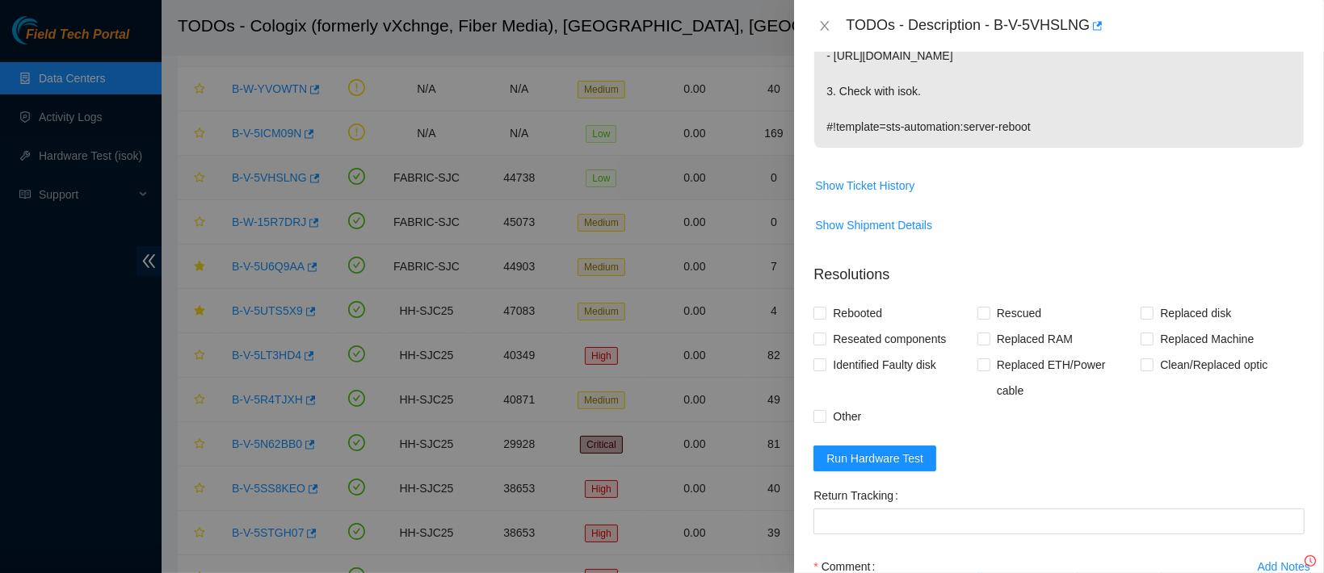
scroll to position [412, 0]
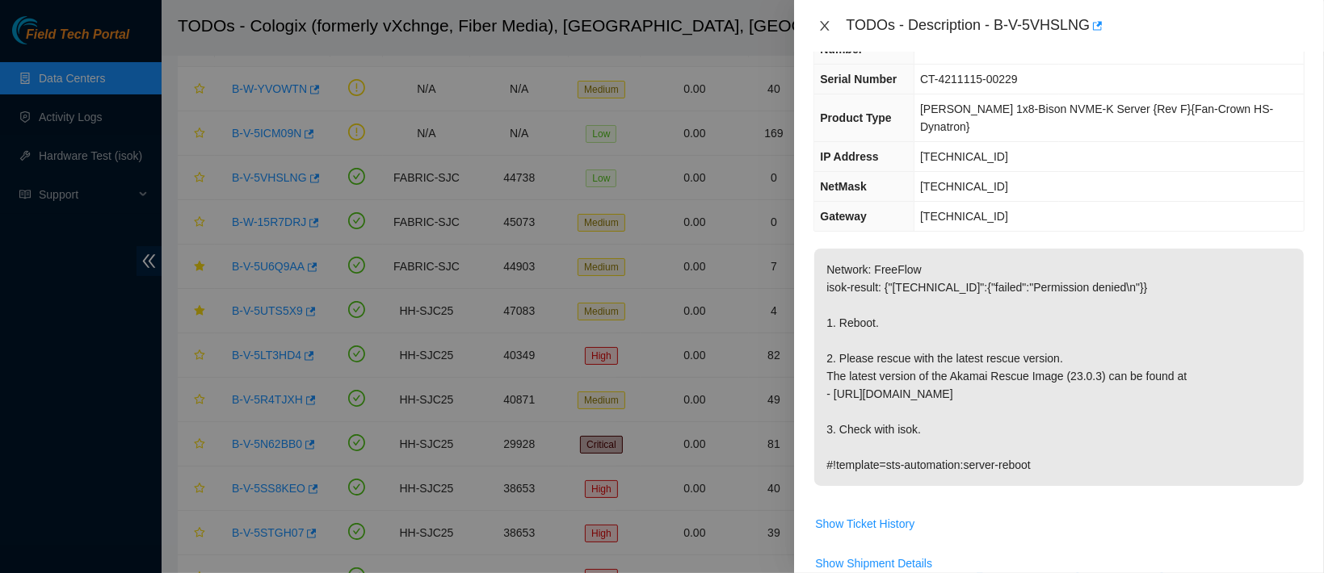
click at [827, 27] on icon "close" at bounding box center [824, 25] width 13 height 13
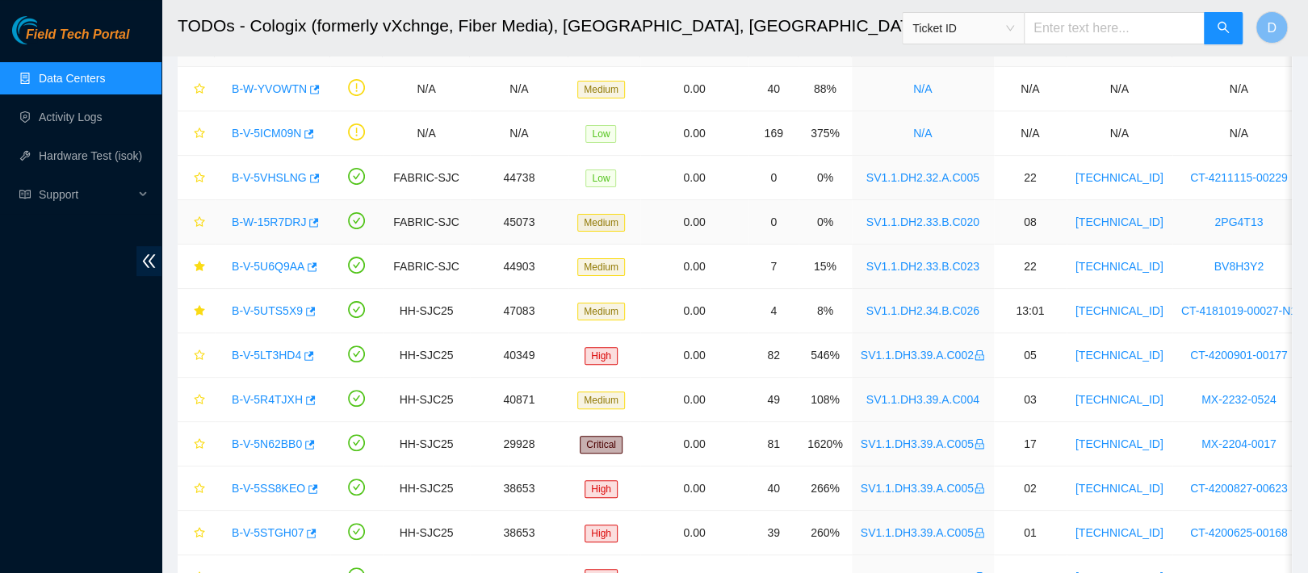
click at [273, 228] on link "B-W-15R7DRJ" at bounding box center [269, 222] width 74 height 13
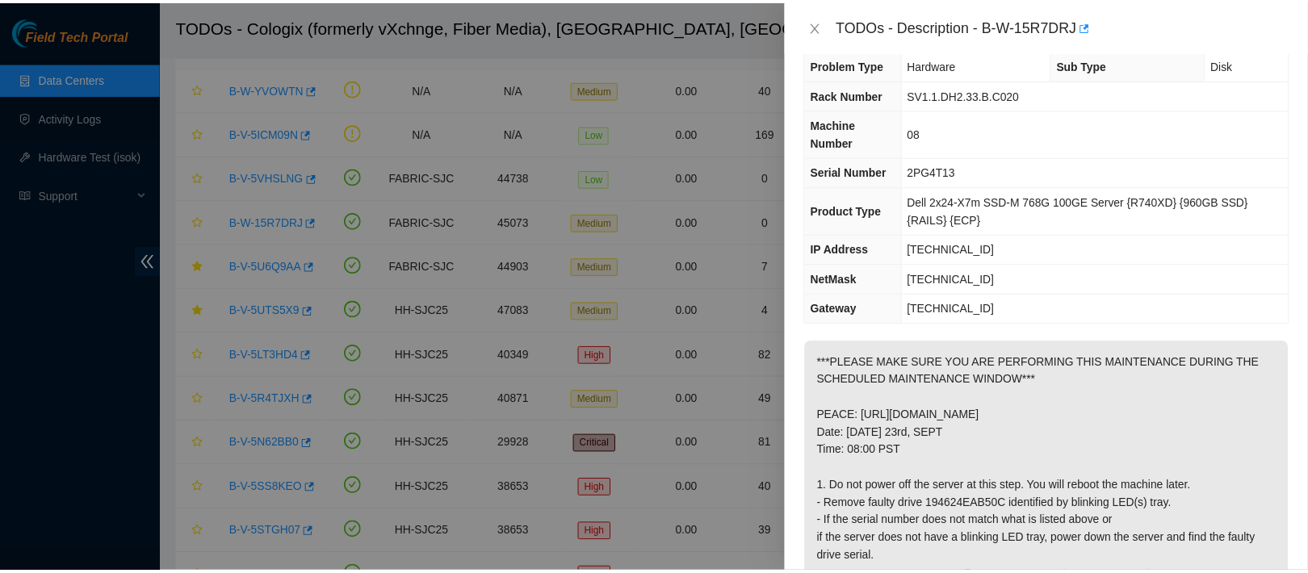
scroll to position [0, 0]
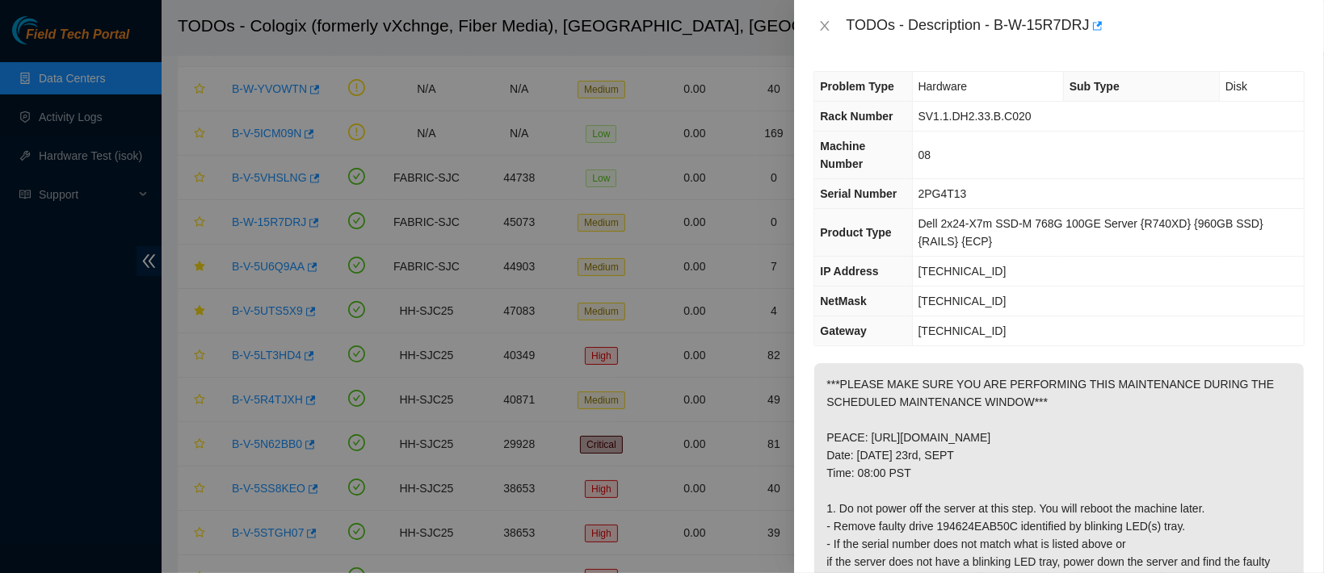
click at [816, 14] on div "TODOs - Description - B-W-15R7DRJ" at bounding box center [1058, 26] width 491 height 26
click at [831, 25] on button "Close" at bounding box center [824, 26] width 23 height 15
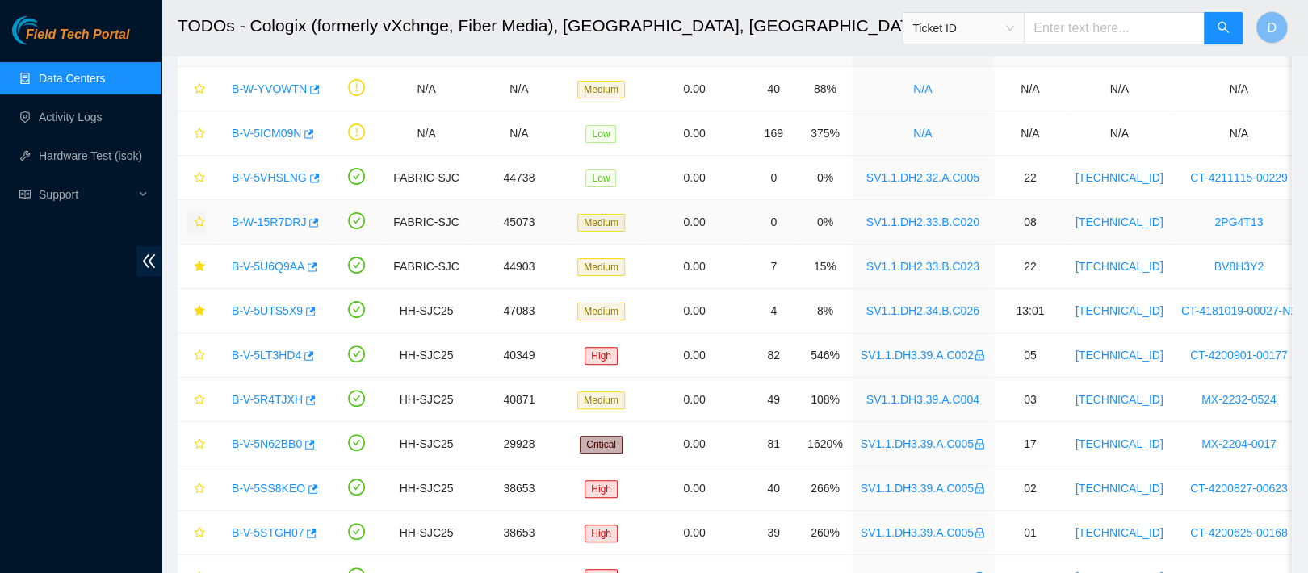
click at [200, 216] on icon "star" at bounding box center [199, 221] width 11 height 11
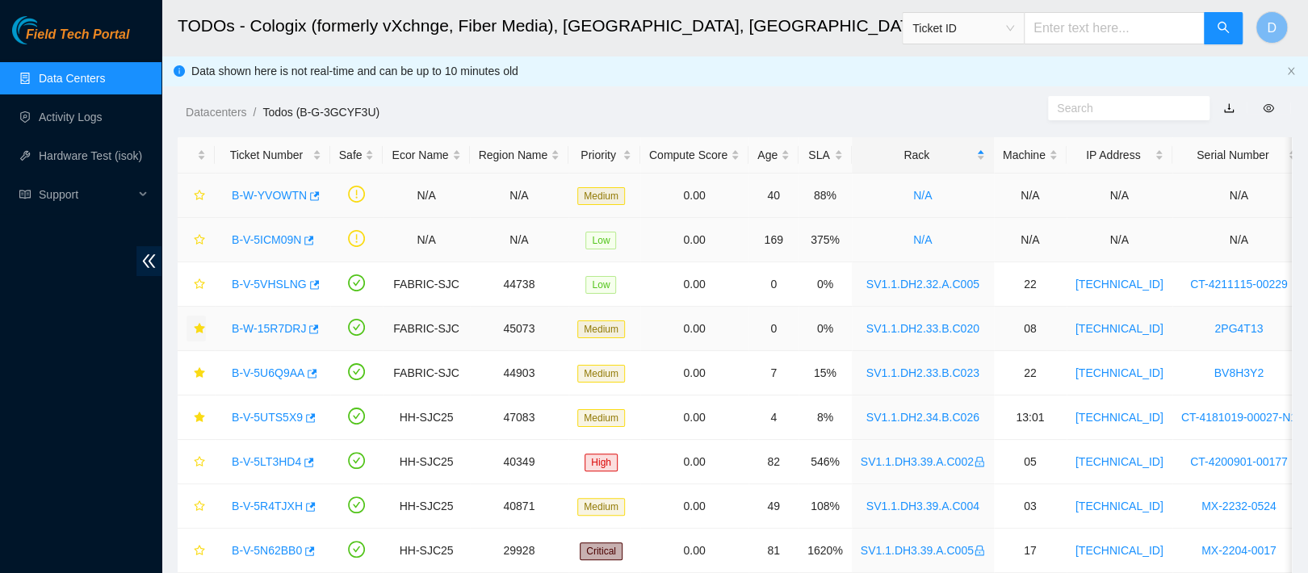
scroll to position [1, 0]
click at [272, 283] on link "B-V-5VHSLNG" at bounding box center [269, 283] width 75 height 13
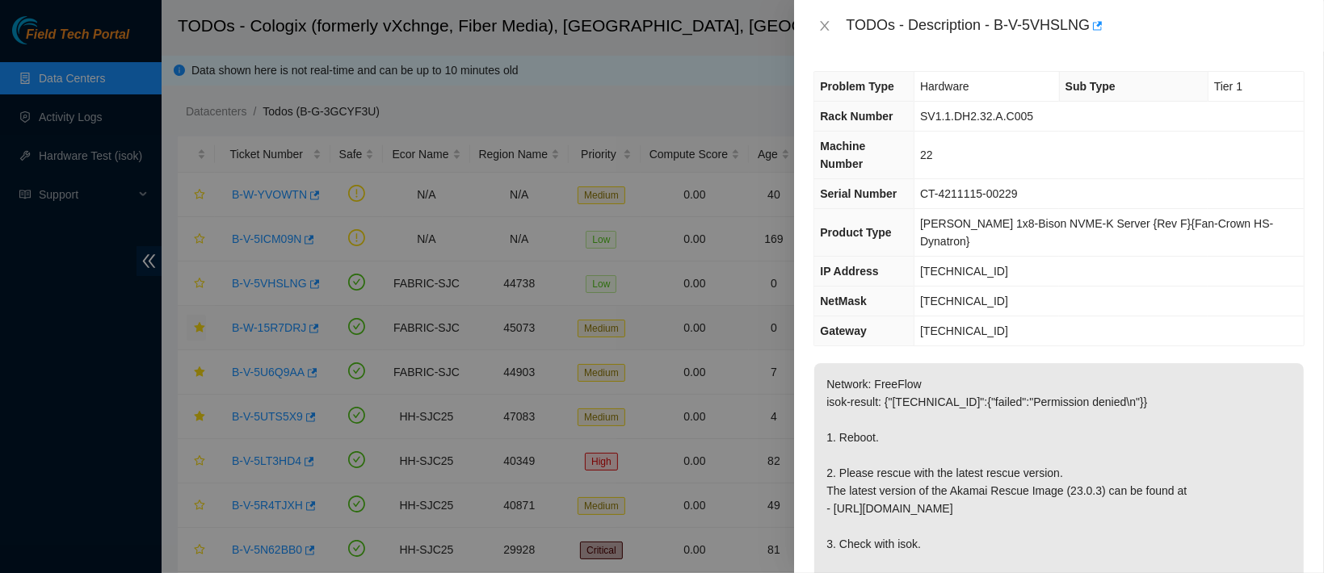
click at [835, 39] on div "TODOs - Description - B-V-5VHSLNG" at bounding box center [1059, 26] width 530 height 52
click at [833, 37] on div "TODOs - Description - B-V-5VHSLNG" at bounding box center [1058, 26] width 491 height 26
click at [831, 36] on div "TODOs - Description - B-V-5VHSLNG" at bounding box center [1058, 26] width 491 height 26
click at [826, 24] on icon "close" at bounding box center [825, 26] width 9 height 10
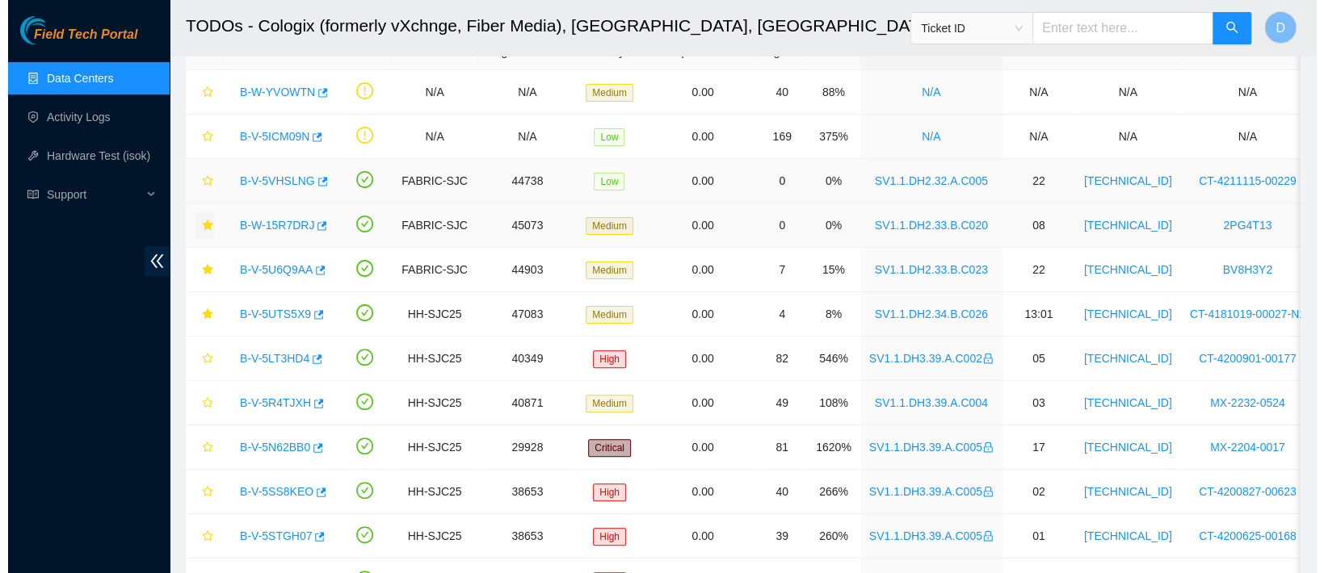
scroll to position [104, 0]
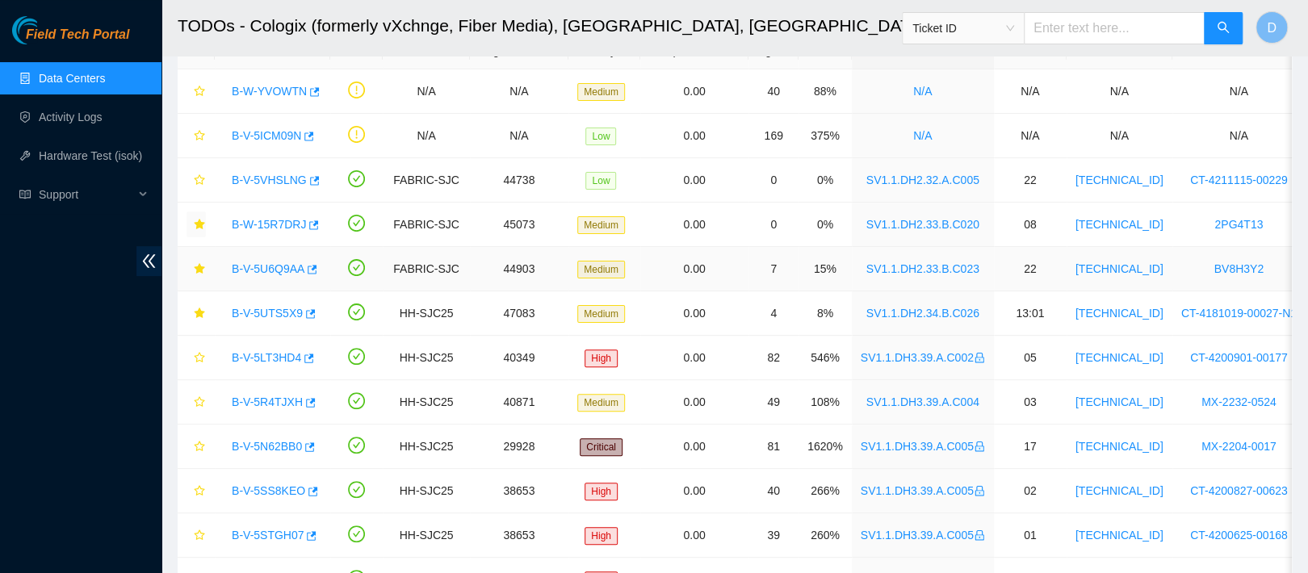
drag, startPoint x: 270, startPoint y: 267, endPoint x: 288, endPoint y: 263, distance: 19.0
click at [269, 267] on link "B-V-5U6Q9AA" at bounding box center [268, 268] width 73 height 13
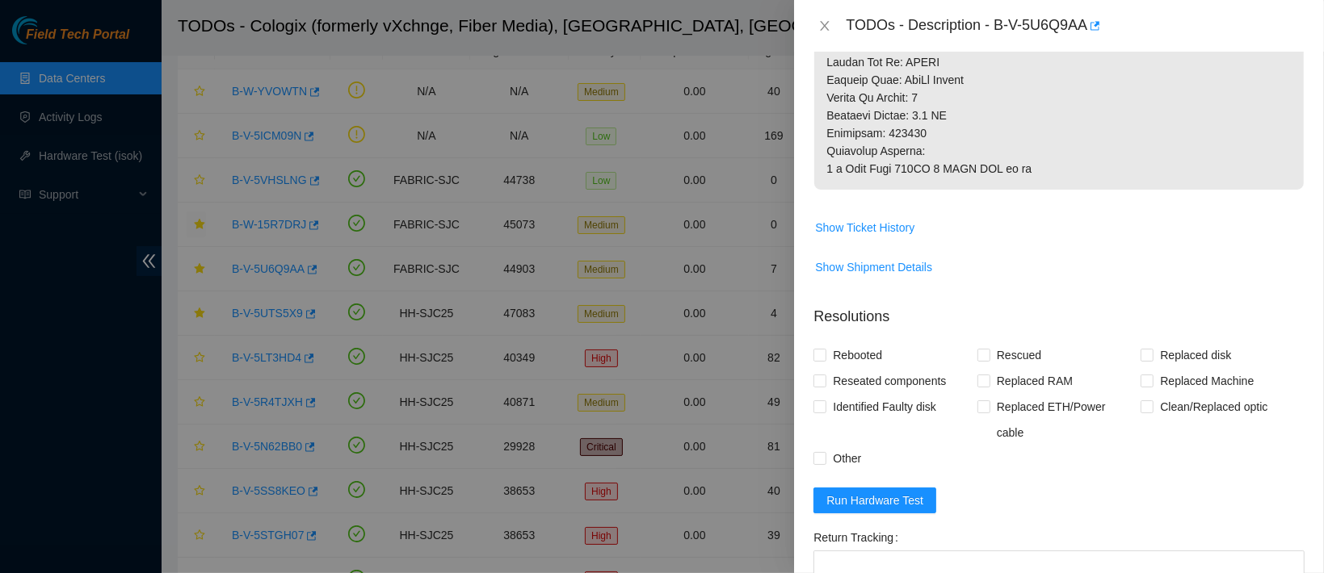
scroll to position [957, 0]
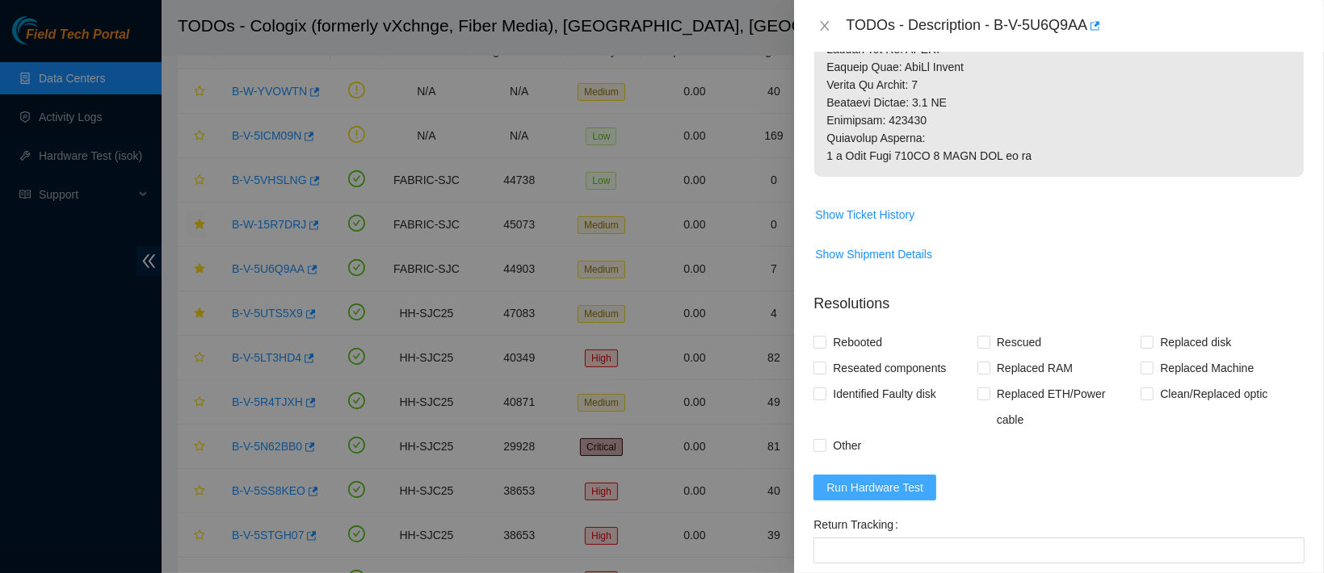
click at [875, 479] on span "Run Hardware Test" at bounding box center [874, 488] width 97 height 18
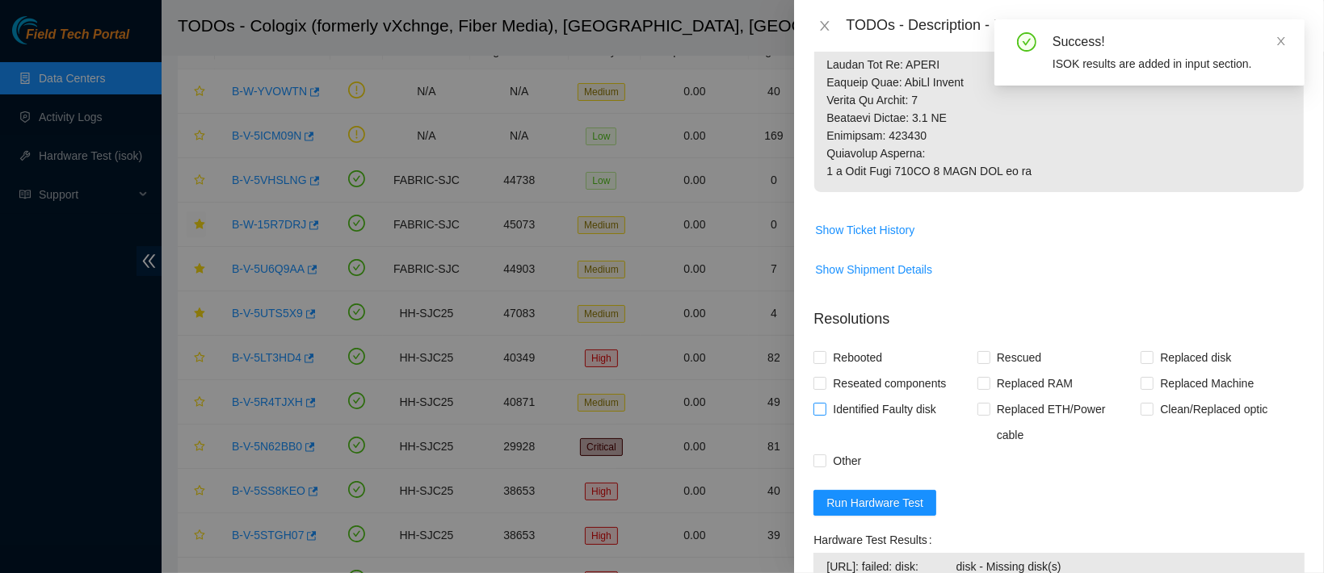
scroll to position [941, 0]
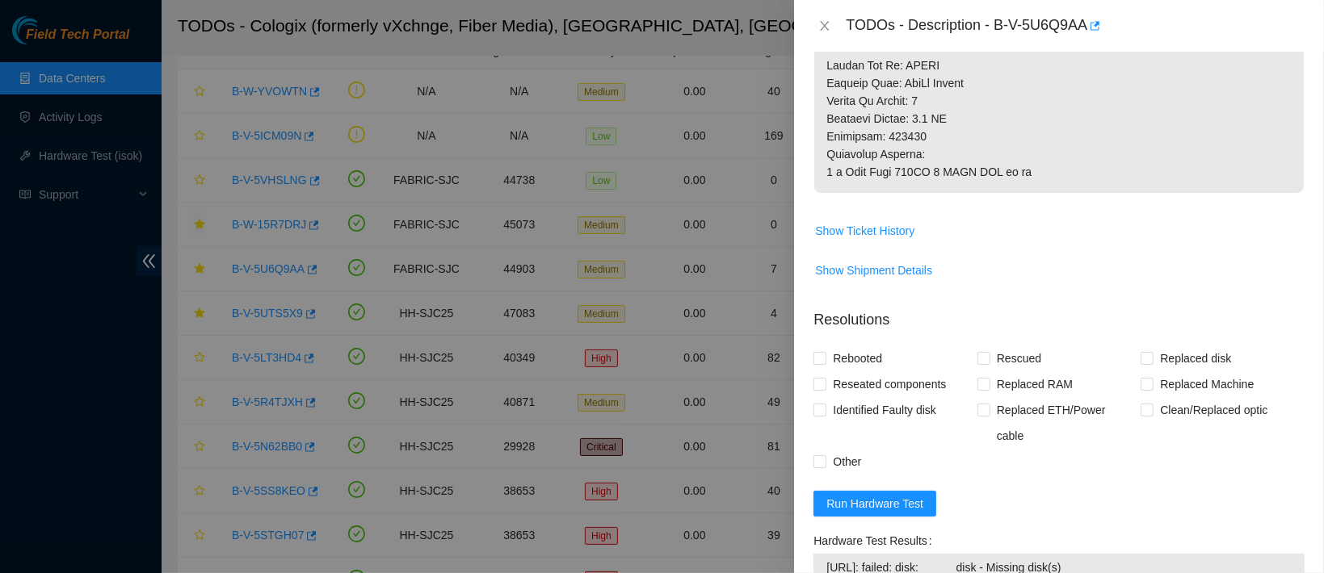
click at [883, 495] on span "Run Hardware Test" at bounding box center [874, 504] width 97 height 18
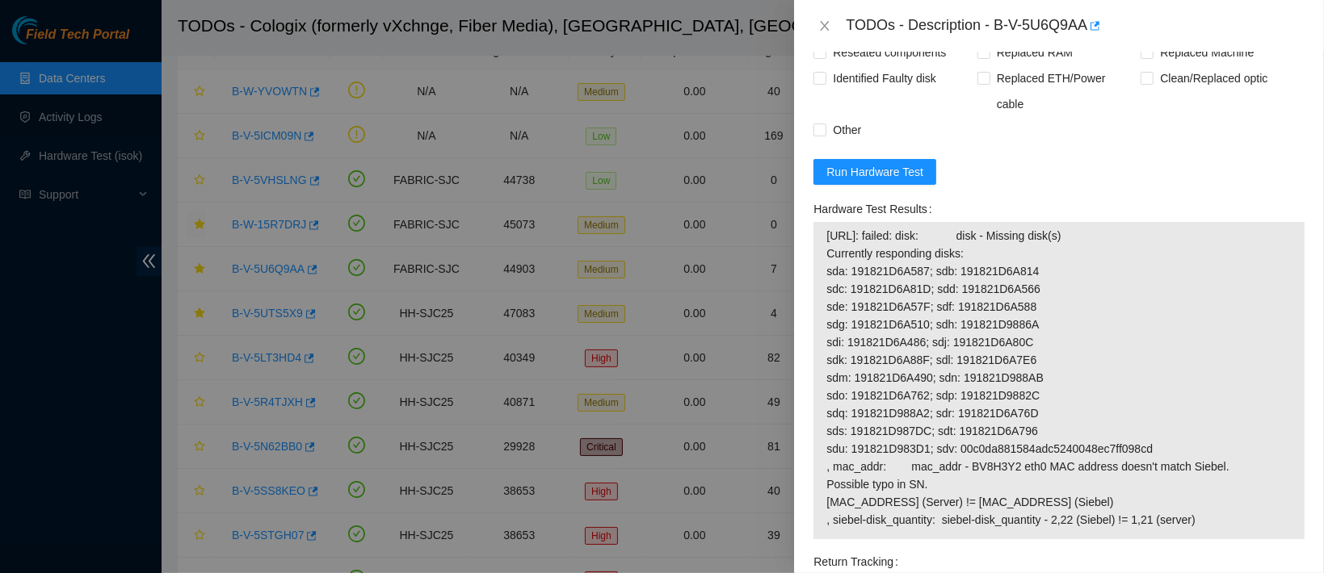
scroll to position [1271, 0]
click at [828, 145] on form "Resolutions Rebooted Rescued Replaced disk Reseated components Replaced RAM Rep…" at bounding box center [1058, 374] width 491 height 817
click at [871, 165] on span "Run Hardware Test" at bounding box center [874, 174] width 97 height 18
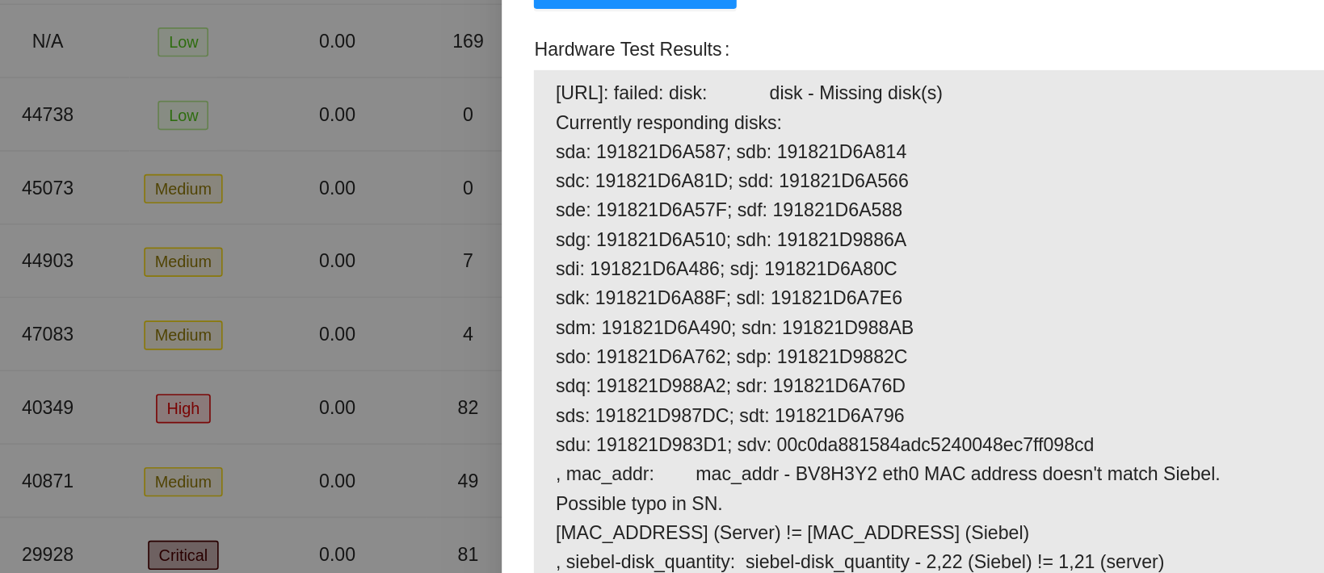
scroll to position [104, 0]
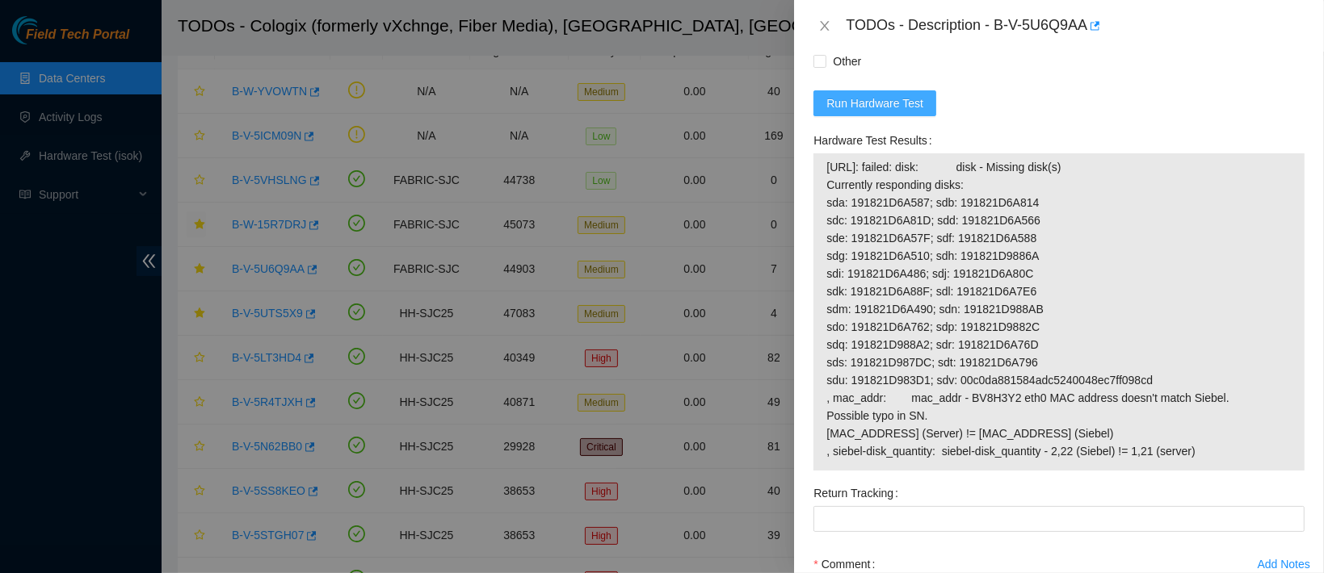
click at [866, 94] on span "Run Hardware Test" at bounding box center [874, 103] width 97 height 18
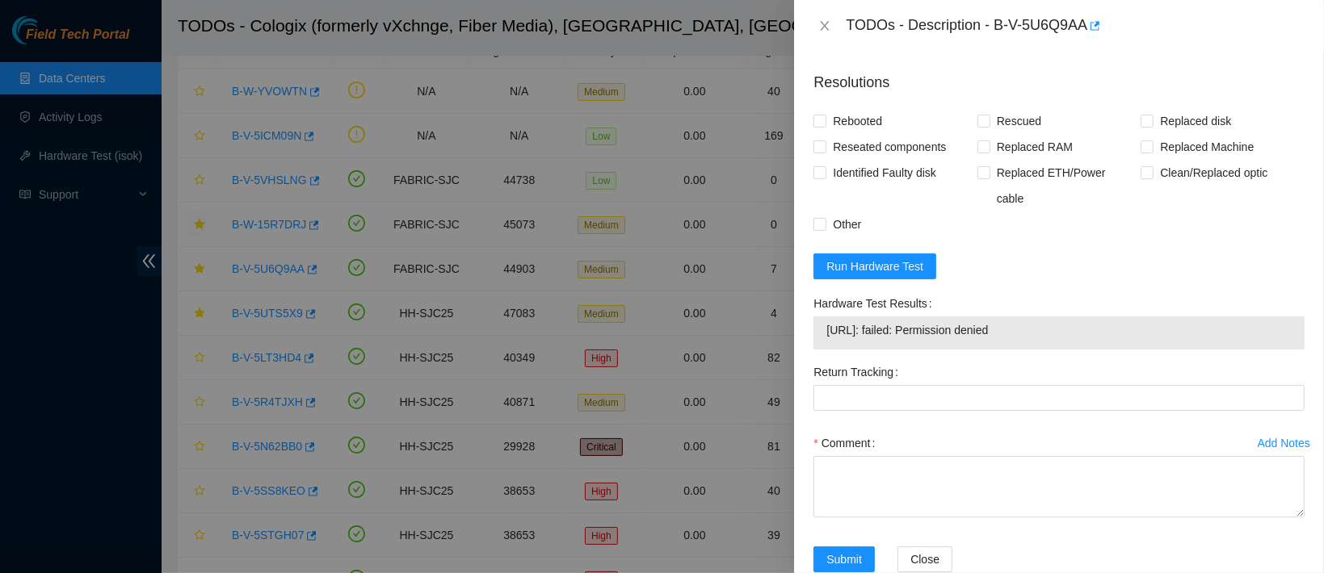
scroll to position [1176, 0]
click at [917, 260] on span "Run Hardware Test" at bounding box center [874, 269] width 97 height 18
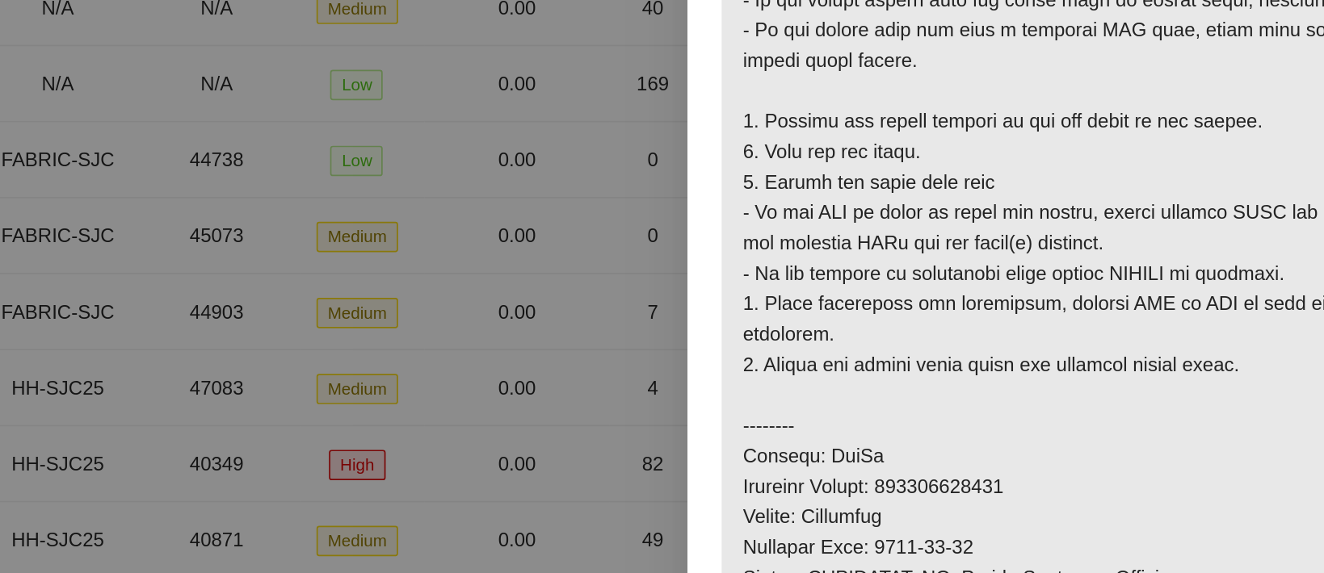
scroll to position [104, 0]
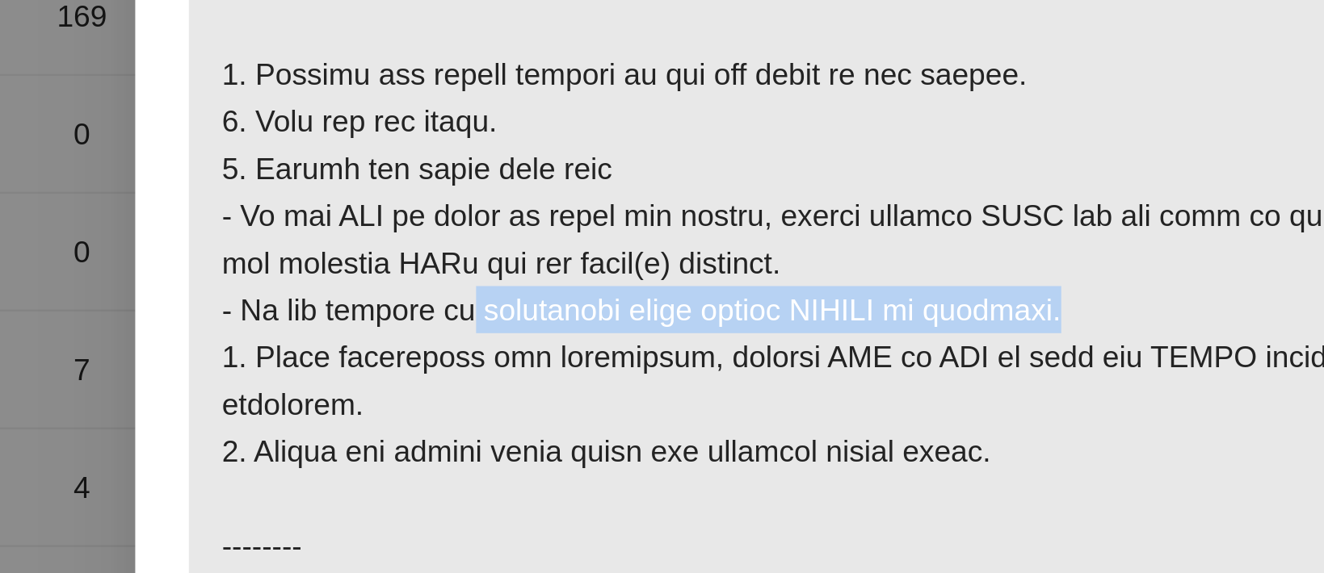
drag, startPoint x: 914, startPoint y: 246, endPoint x: 1143, endPoint y: 246, distance: 228.6
click at [1143, 246] on p at bounding box center [1058, 219] width 489 height 770
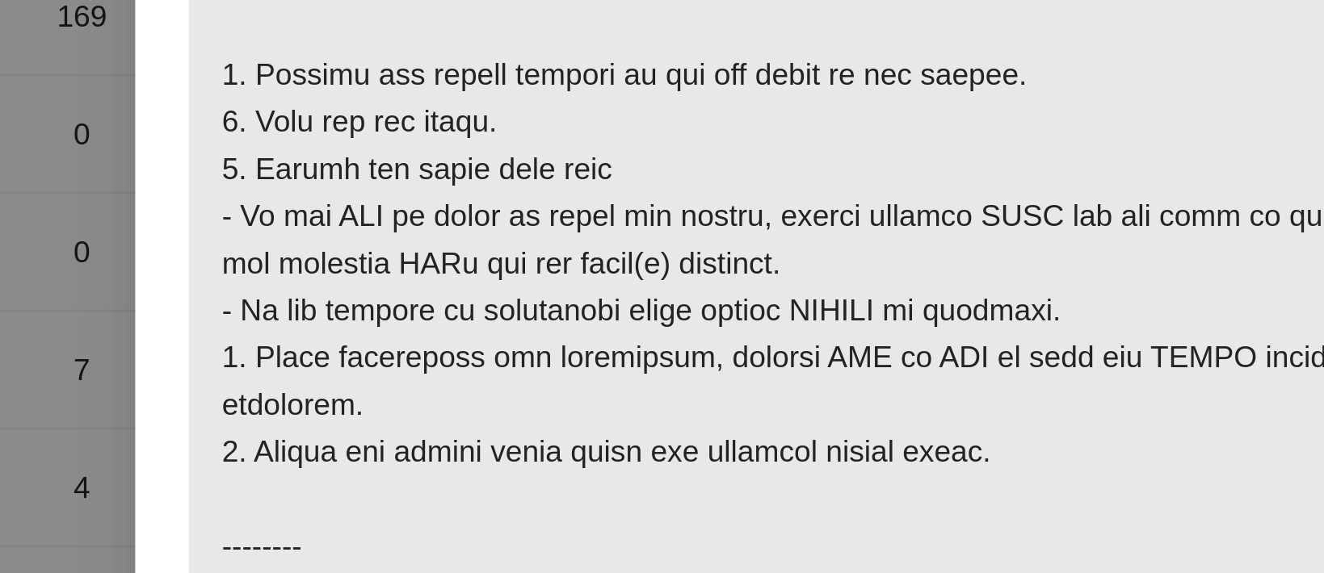
click at [1166, 236] on p at bounding box center [1058, 219] width 489 height 770
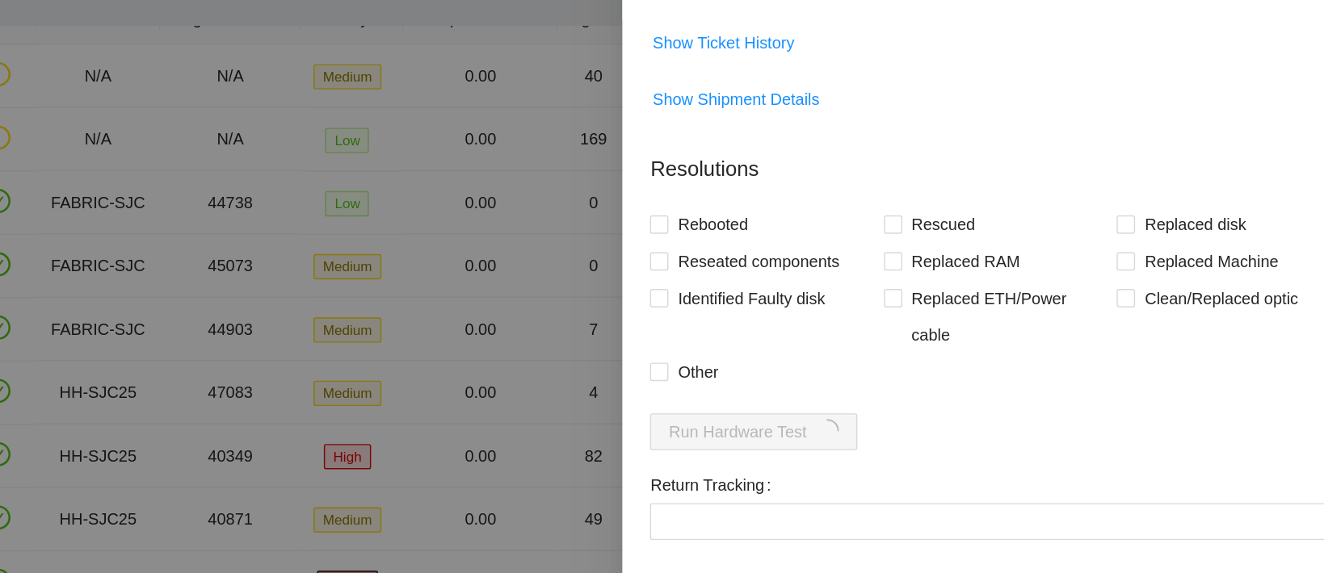
scroll to position [1132, 0]
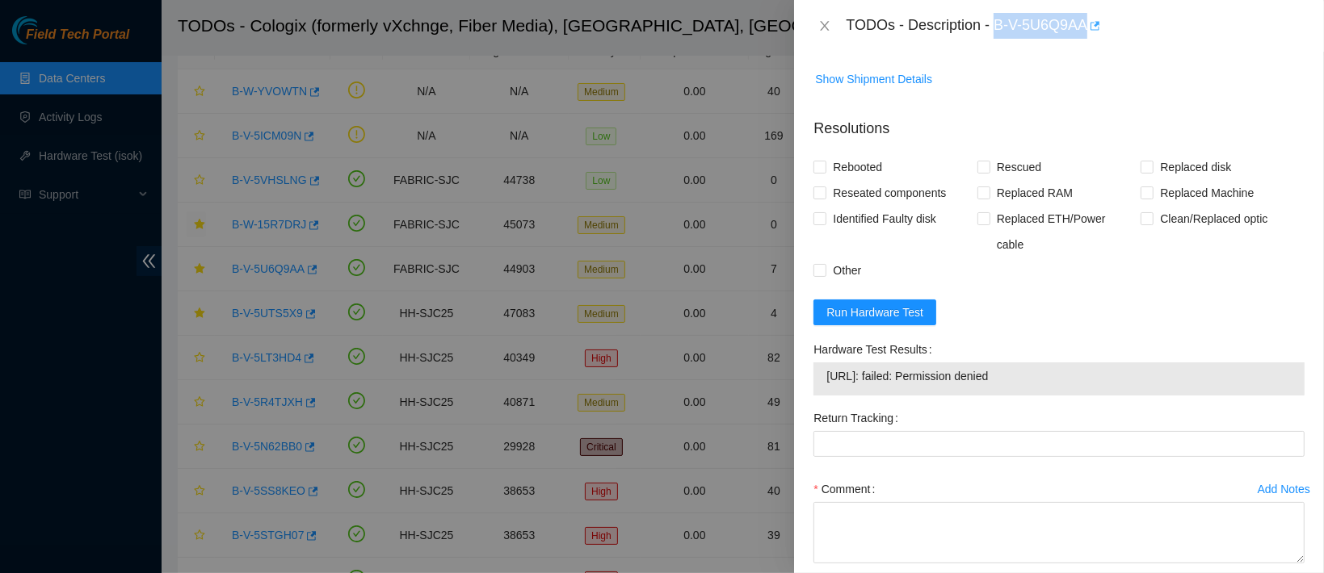
drag, startPoint x: 1044, startPoint y: 20, endPoint x: 1174, endPoint y: 31, distance: 130.4
click at [1174, 31] on div "TODOs - Description - B-V-5U6Q9AA" at bounding box center [1075, 26] width 459 height 26
drag, startPoint x: 1025, startPoint y: 360, endPoint x: 813, endPoint y: 352, distance: 211.7
click at [813, 363] on div "23.67.79.185: failed: Permission denied" at bounding box center [1058, 379] width 491 height 33
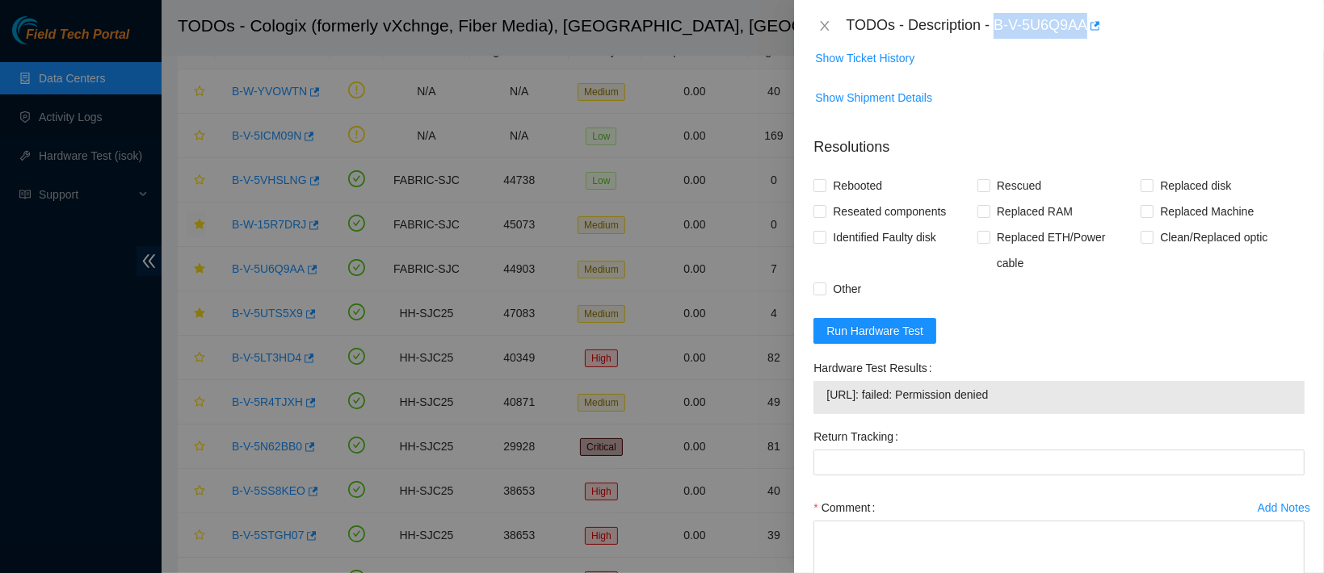
scroll to position [1202, 0]
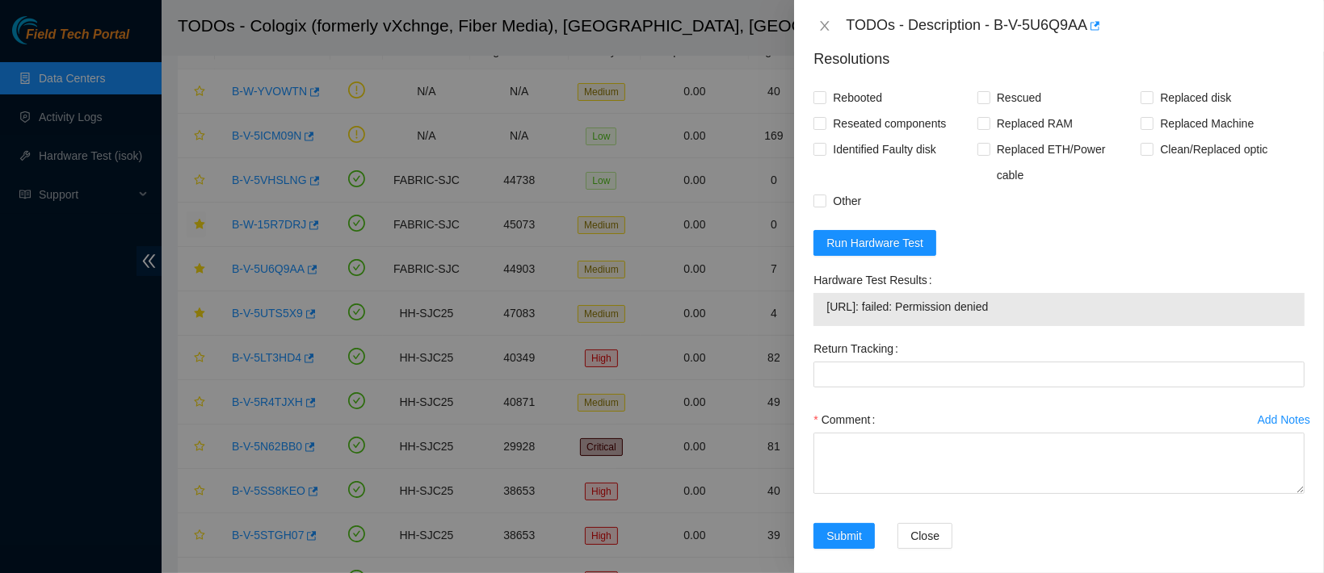
click at [977, 336] on div "Return Tracking" at bounding box center [1058, 349] width 491 height 26
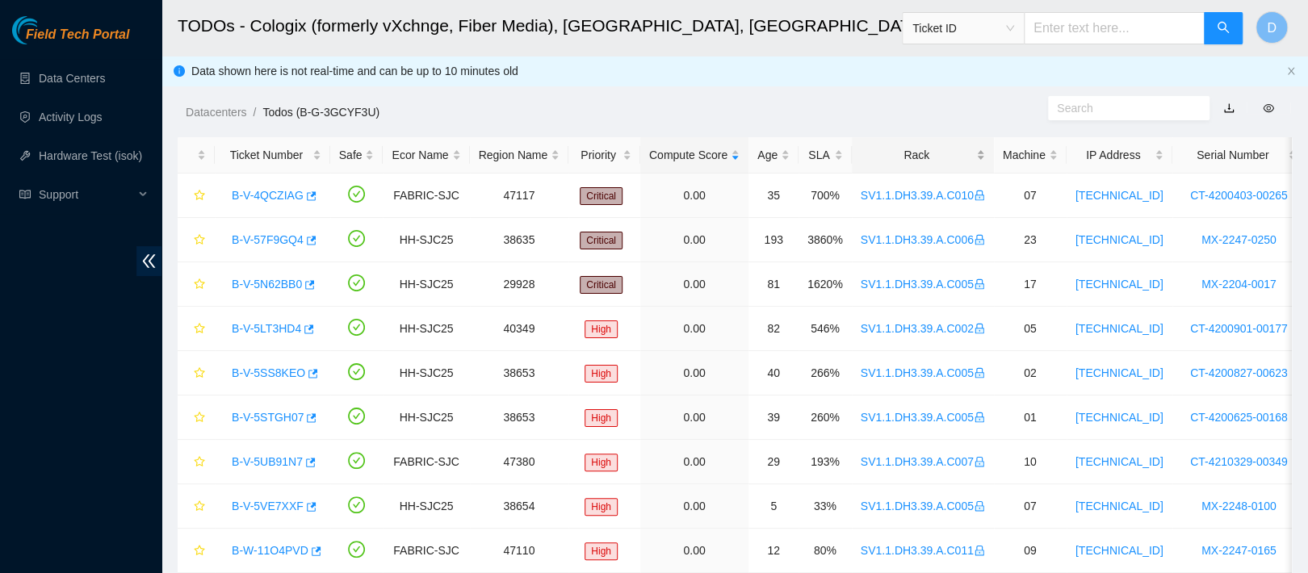
click at [888, 164] on div "Rack" at bounding box center [923, 155] width 124 height 18
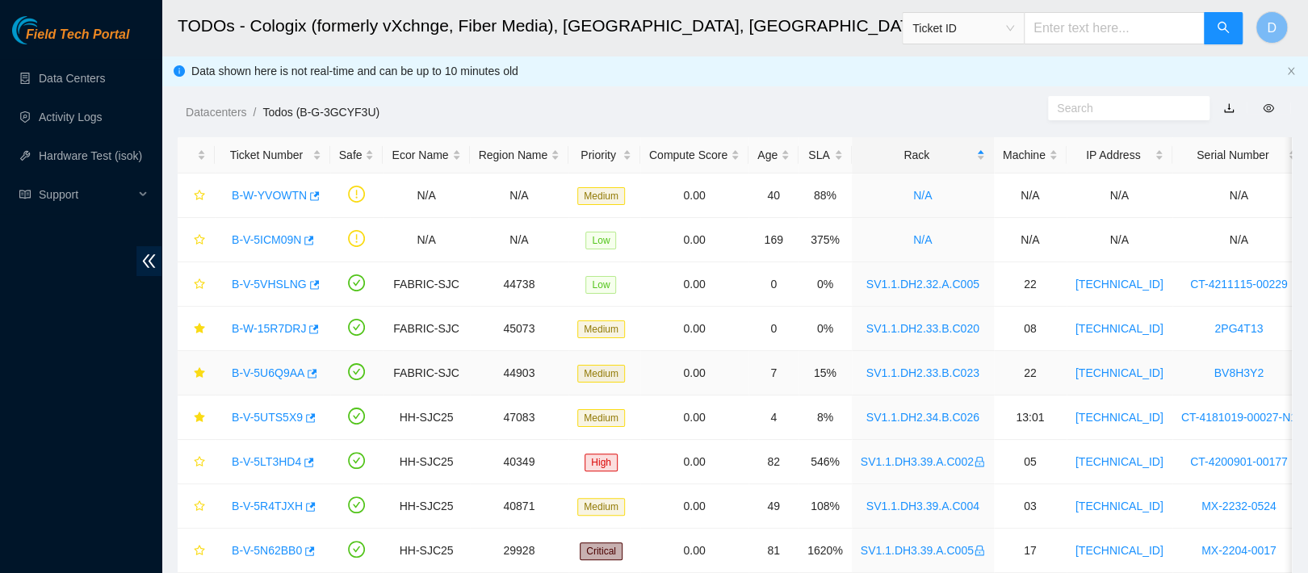
click at [267, 370] on link "B-V-5U6Q9AA" at bounding box center [268, 373] width 73 height 13
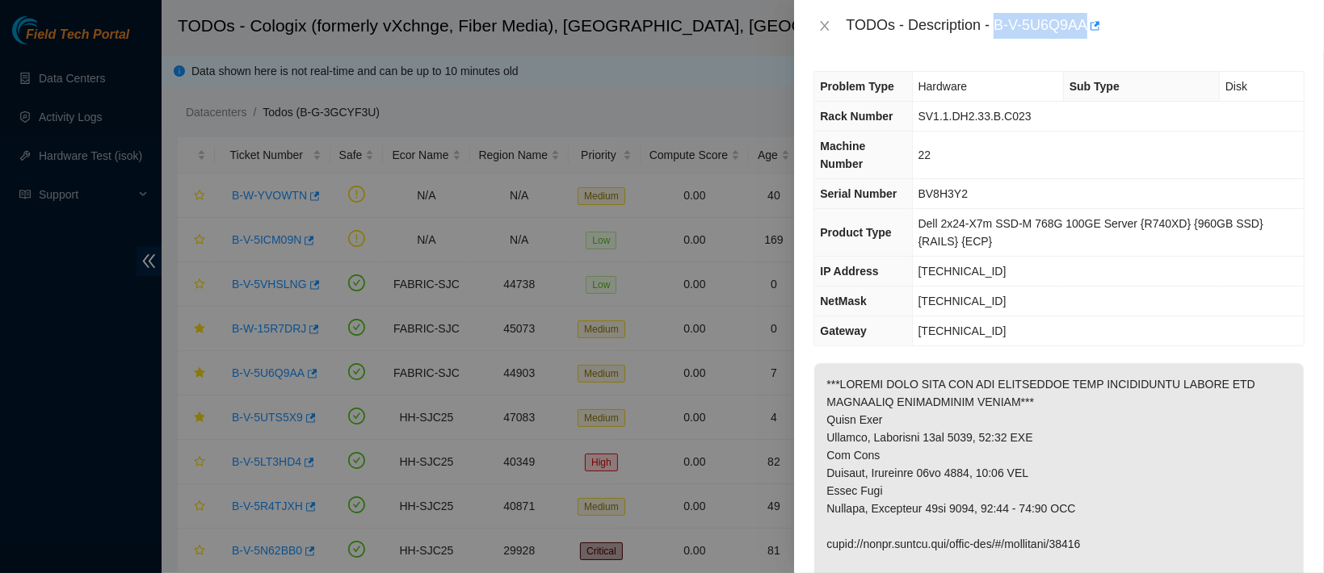
drag, startPoint x: 1045, startPoint y: 19, endPoint x: 1196, endPoint y: 27, distance: 151.2
click at [1196, 27] on div "TODOs - Description - B-V-5U6Q9AA" at bounding box center [1075, 26] width 459 height 26
copy div "B-V-5U6Q9AA"
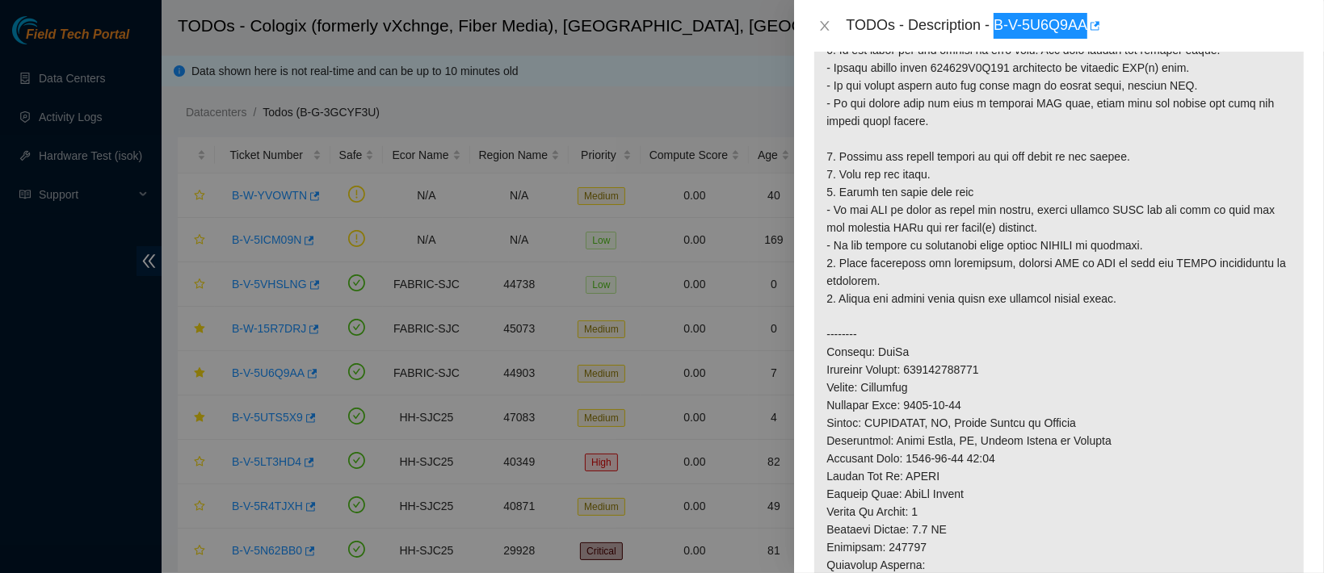
scroll to position [513, 0]
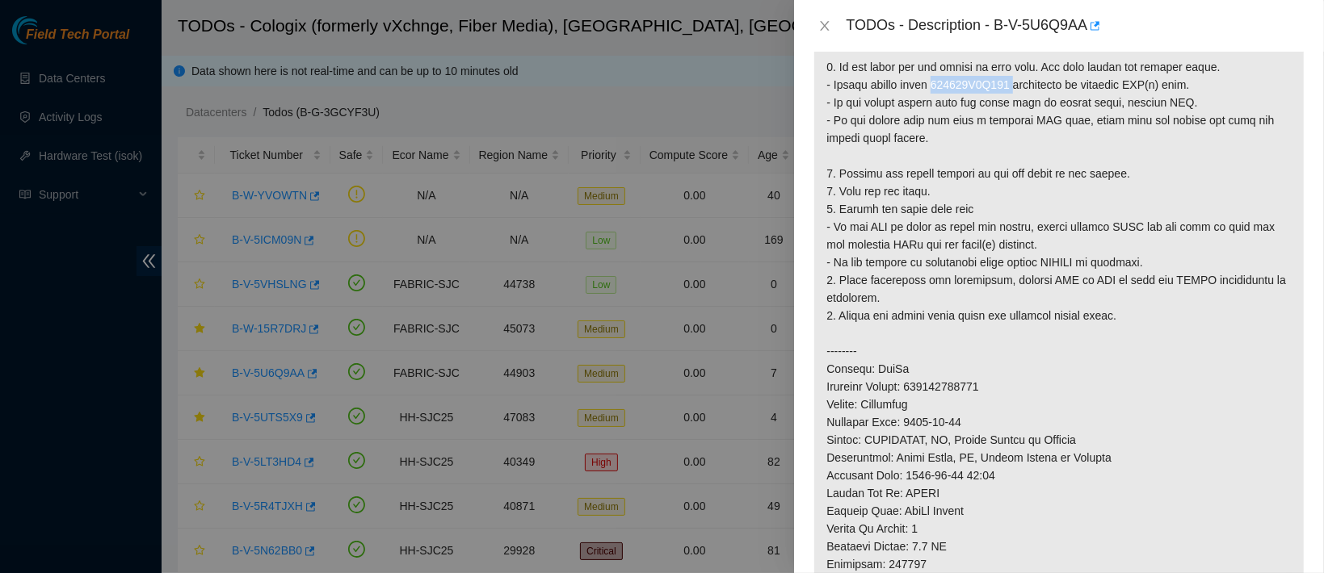
drag, startPoint x: 934, startPoint y: 83, endPoint x: 1014, endPoint y: 84, distance: 80.0
click at [1014, 84] on p at bounding box center [1058, 236] width 489 height 770
copy p "191821D6A795"
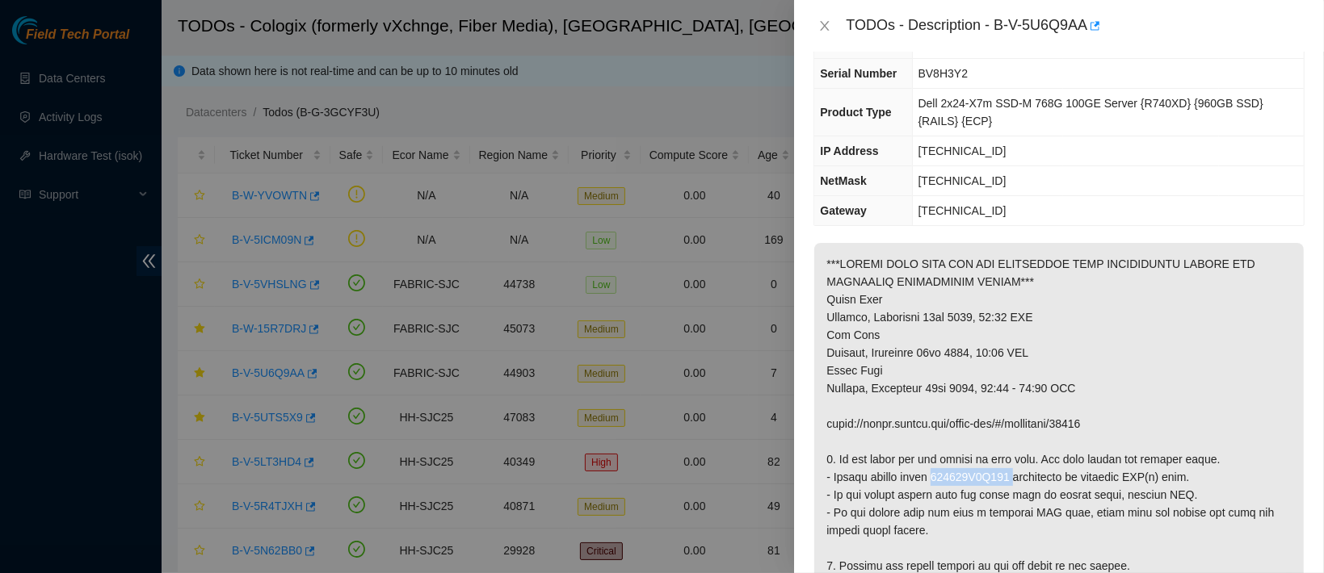
scroll to position [0, 0]
